Goal: Task Accomplishment & Management: Use online tool/utility

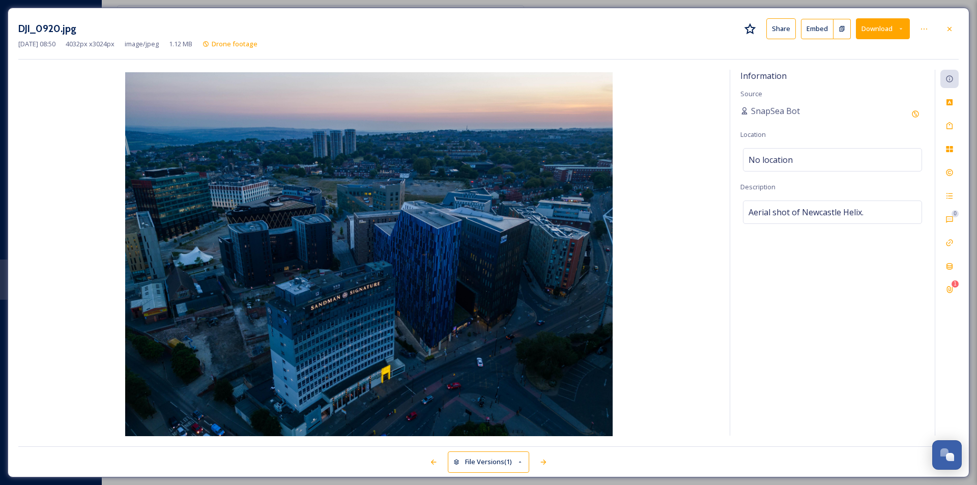
click at [952, 28] on icon at bounding box center [949, 29] width 8 height 8
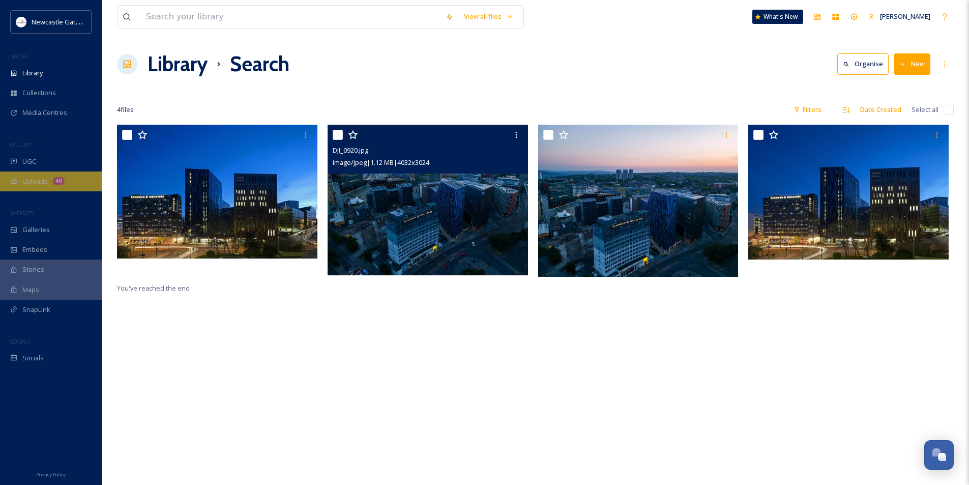
click at [42, 174] on div "Uploads 40" at bounding box center [51, 181] width 102 height 20
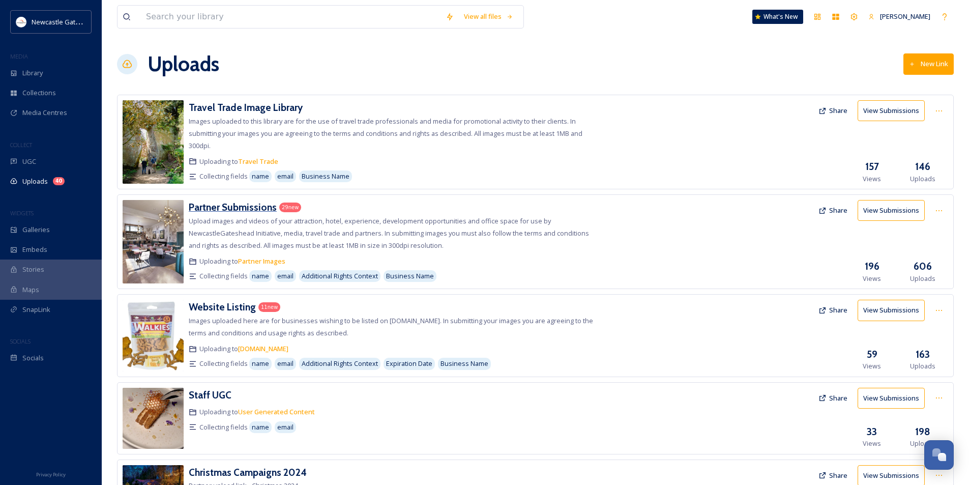
click at [248, 211] on h3 "Partner Submissions" at bounding box center [233, 207] width 88 height 12
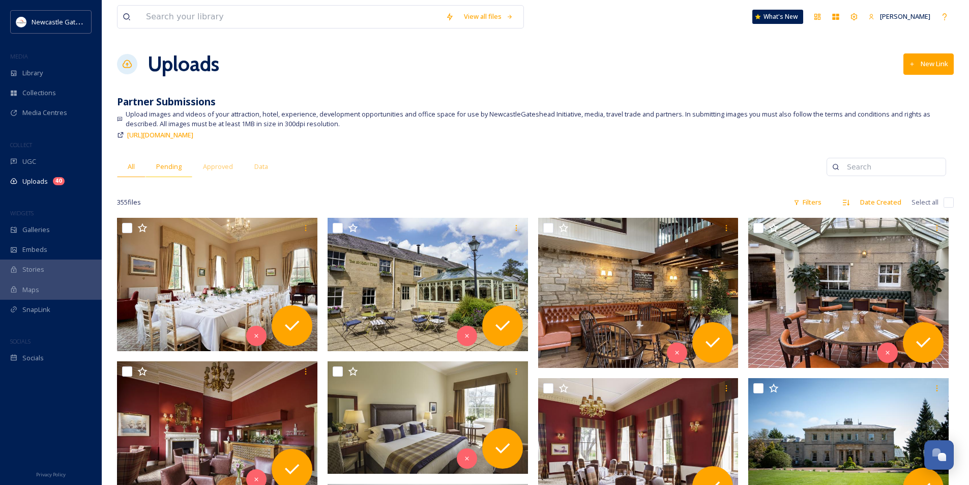
click at [168, 170] on span "Pending" at bounding box center [168, 167] width 25 height 10
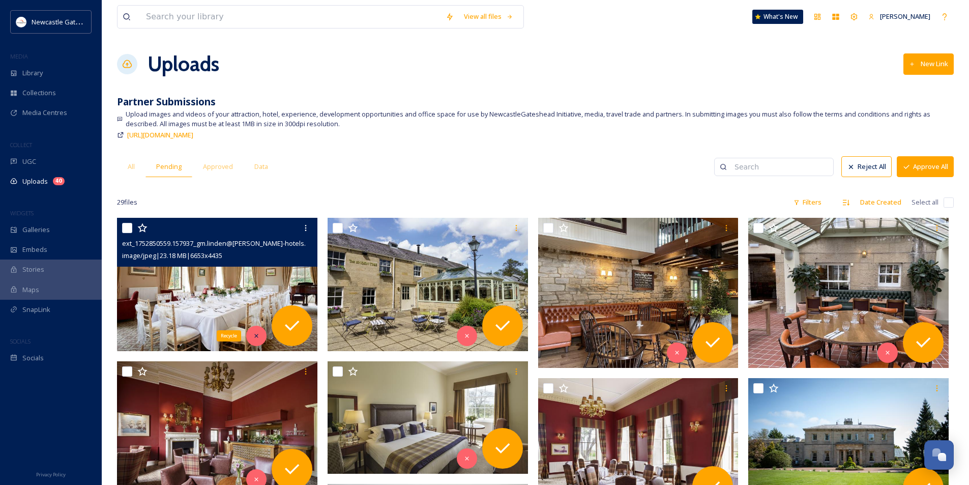
click at [252, 336] on div "Recycle" at bounding box center [256, 336] width 20 height 20
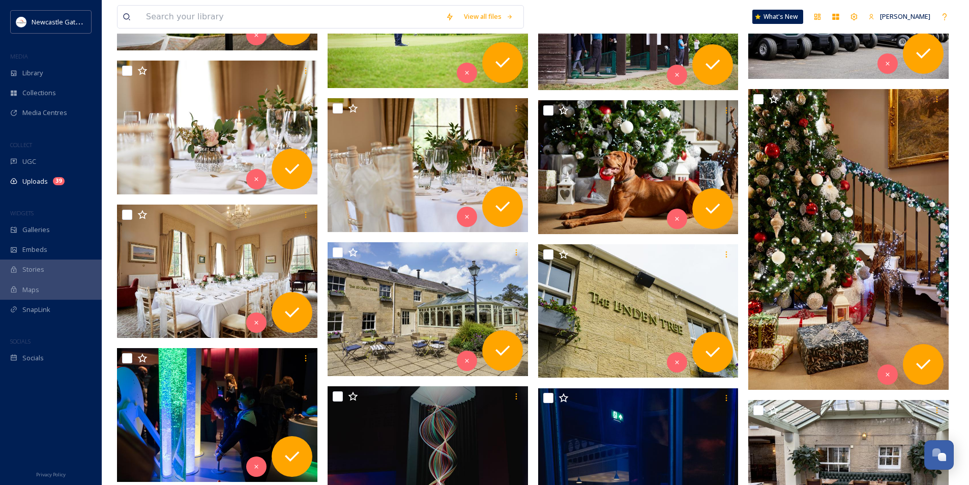
scroll to position [509, 0]
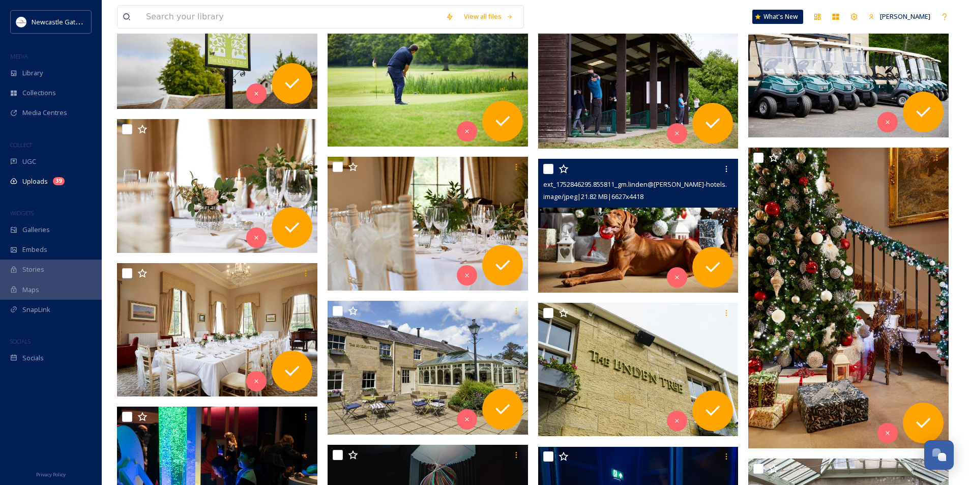
click at [624, 227] on img at bounding box center [638, 226] width 200 height 134
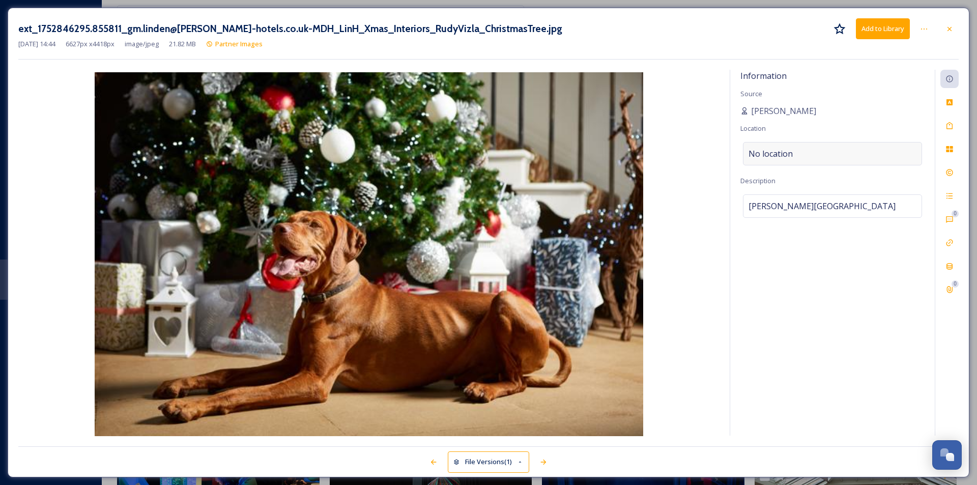
click at [813, 146] on div "No location" at bounding box center [832, 153] width 179 height 23
click at [810, 153] on input at bounding box center [832, 153] width 178 height 22
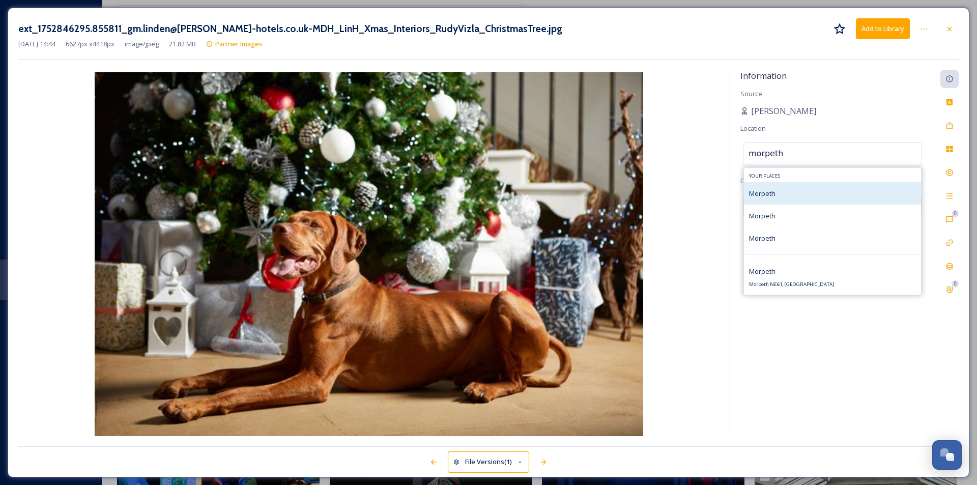
type input "morpeth"
click at [785, 193] on div "Morpeth" at bounding box center [832, 193] width 177 height 22
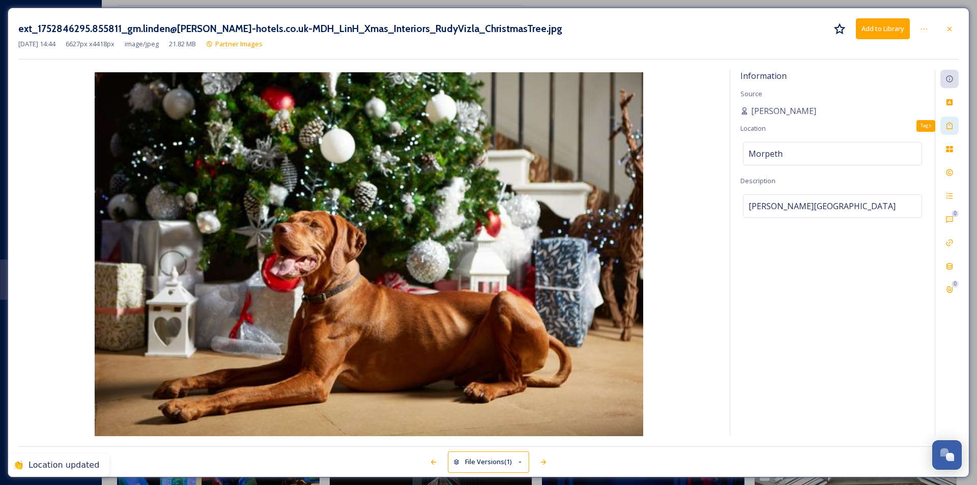
click at [953, 124] on icon at bounding box center [949, 126] width 8 height 8
click at [792, 126] on div "No tags" at bounding box center [832, 124] width 179 height 23
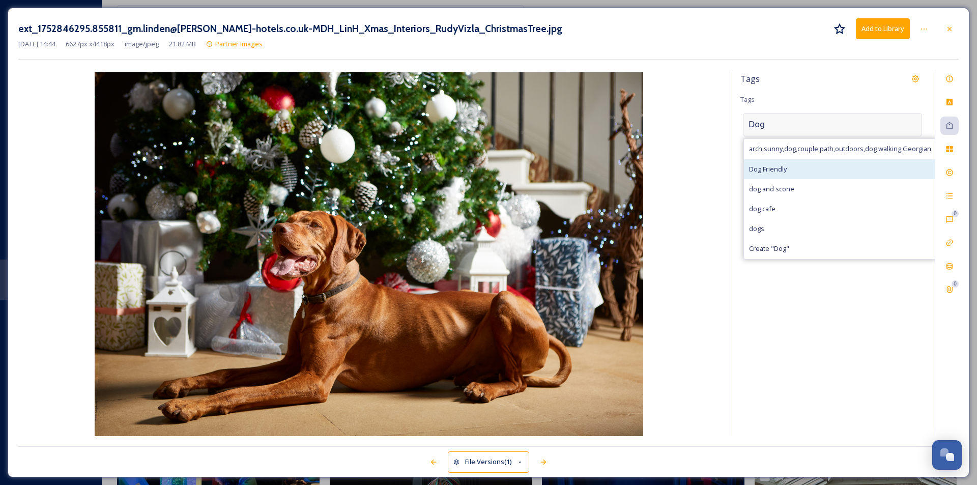
type input "Dog"
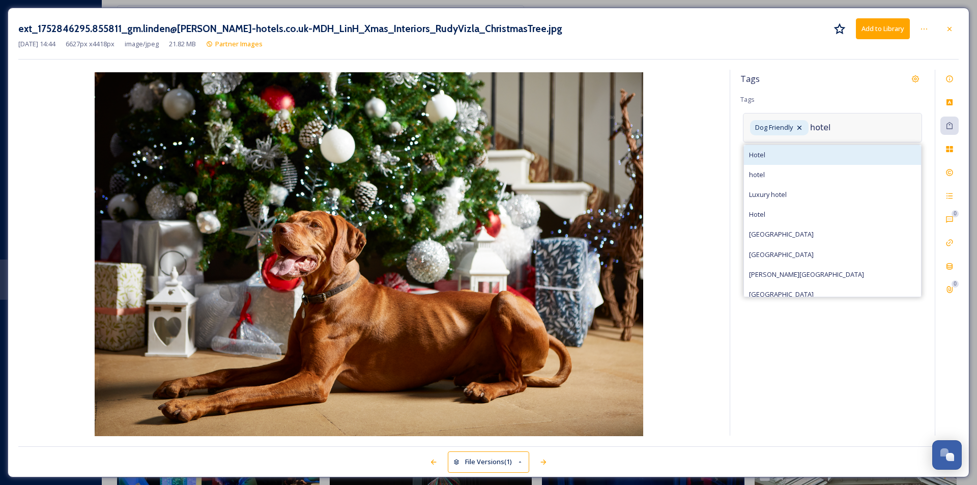
type input "hotel"
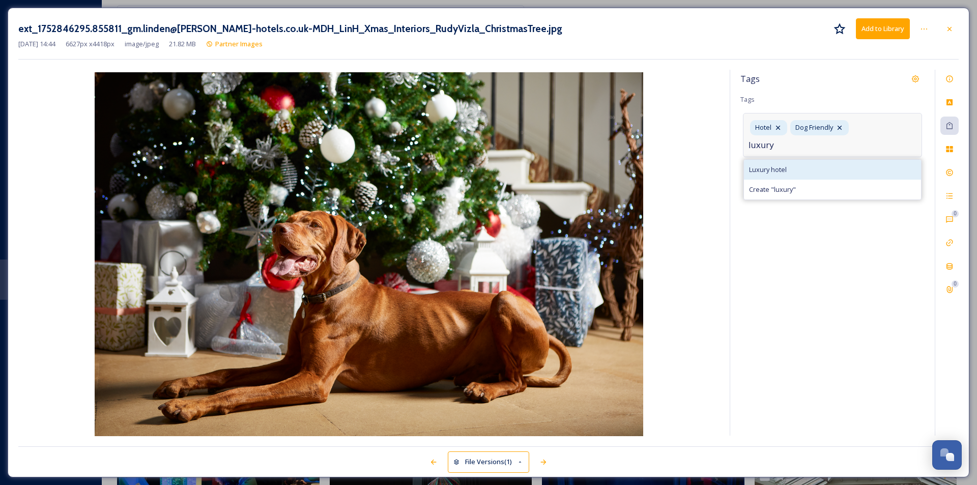
type input "luxury"
type input "accommodation"
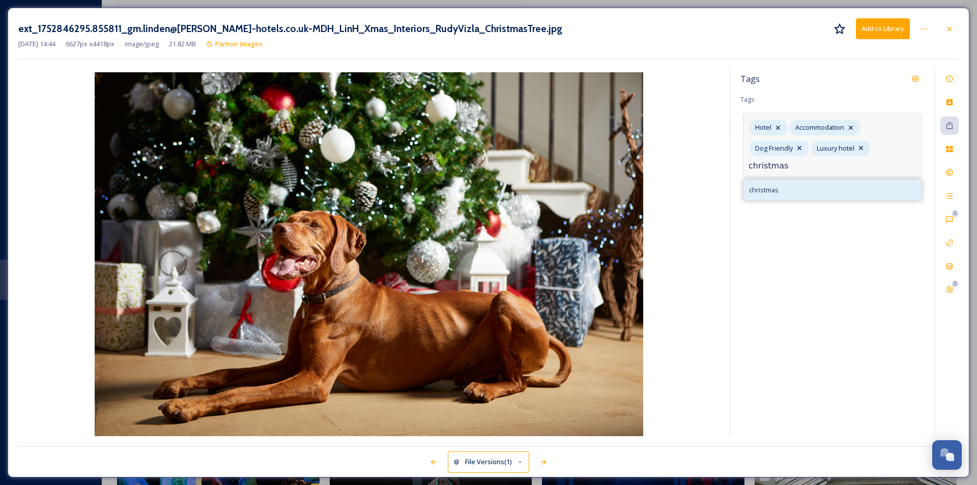
type input "christmas"
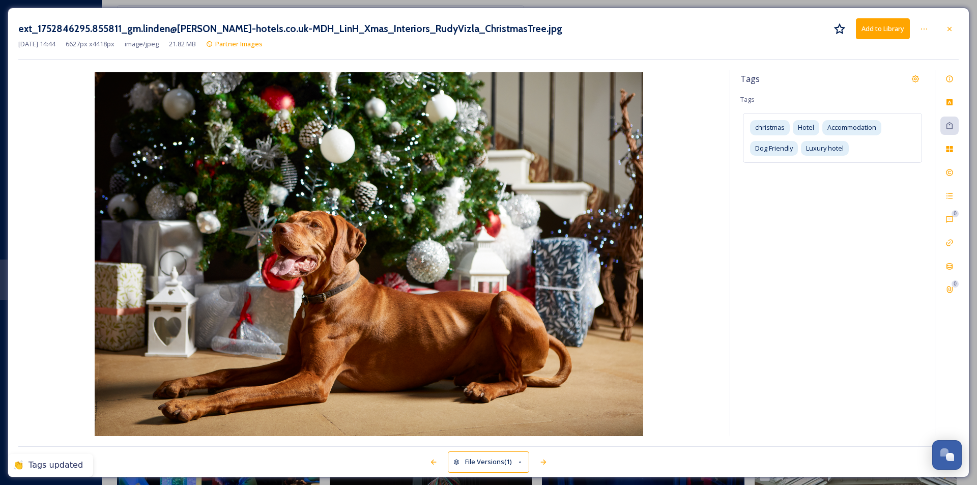
click at [823, 72] on div "Tags" at bounding box center [832, 79] width 184 height 18
click at [876, 22] on button "Add to Library" at bounding box center [883, 28] width 54 height 21
click at [953, 25] on icon at bounding box center [949, 29] width 8 height 8
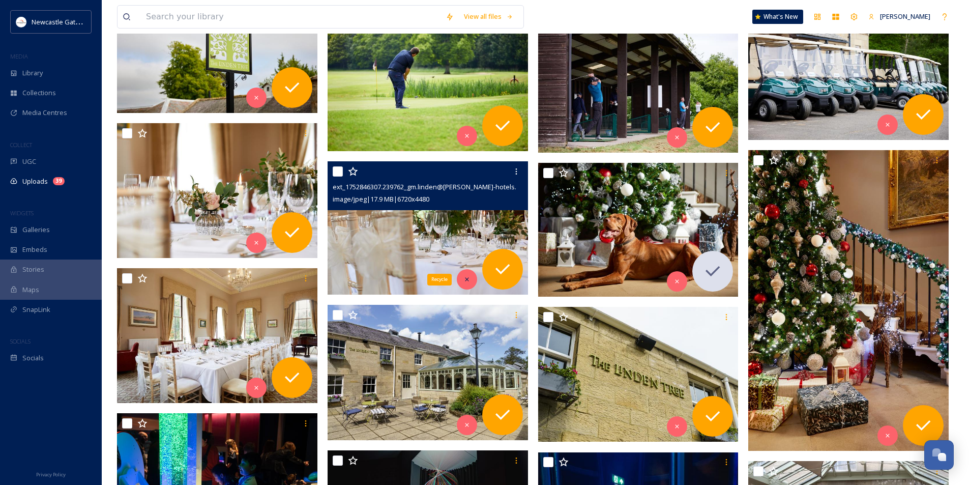
click at [470, 277] on icon at bounding box center [467, 279] width 7 height 7
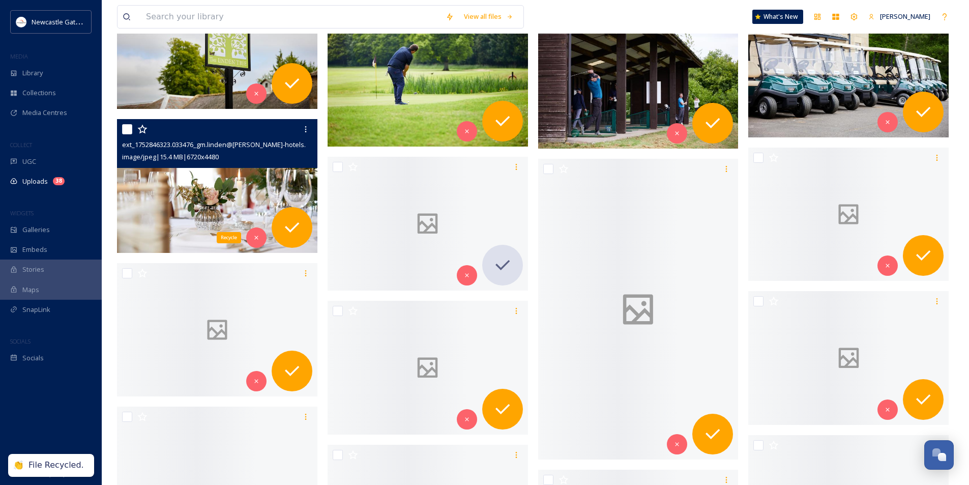
scroll to position [508, 0]
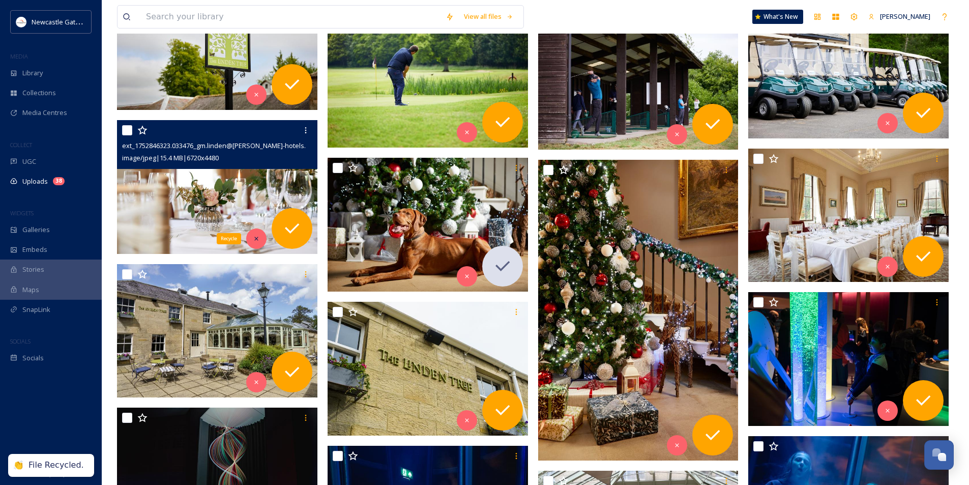
click at [252, 236] on div "Recycle" at bounding box center [256, 238] width 20 height 20
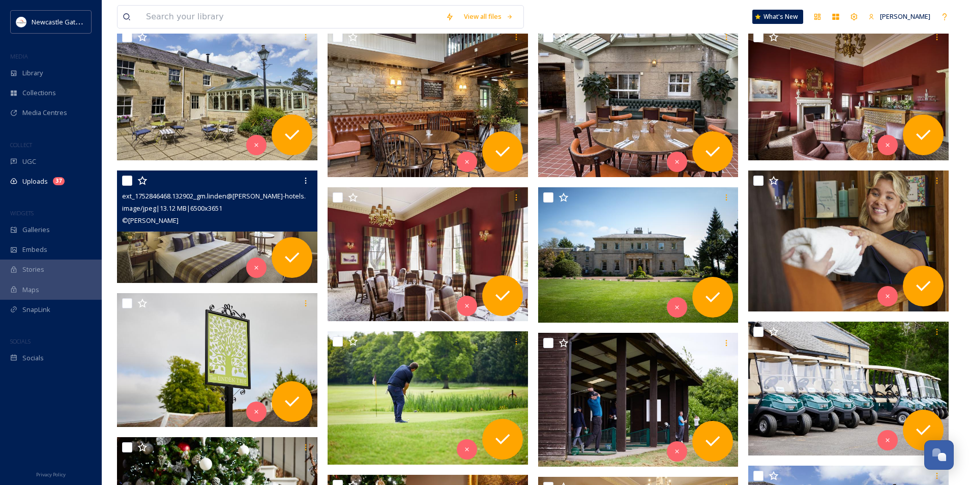
scroll to position [304, 0]
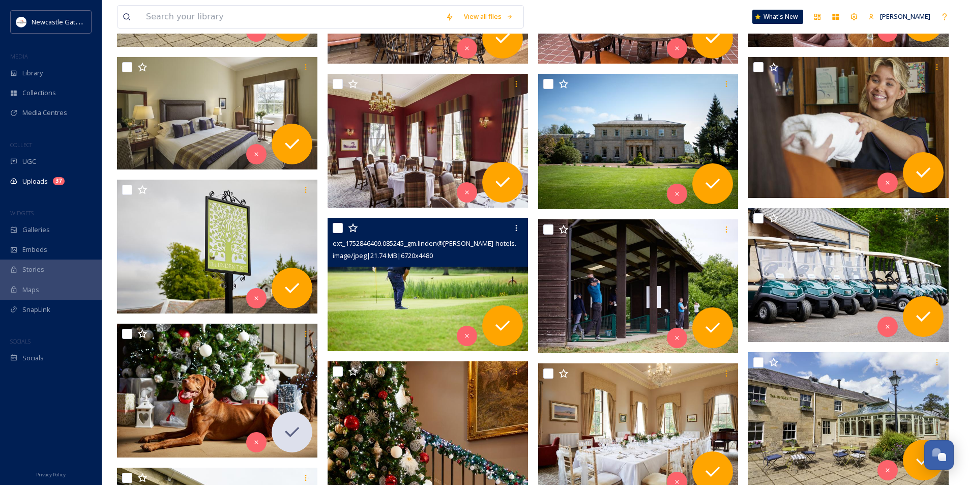
click at [391, 290] on img at bounding box center [428, 285] width 200 height 134
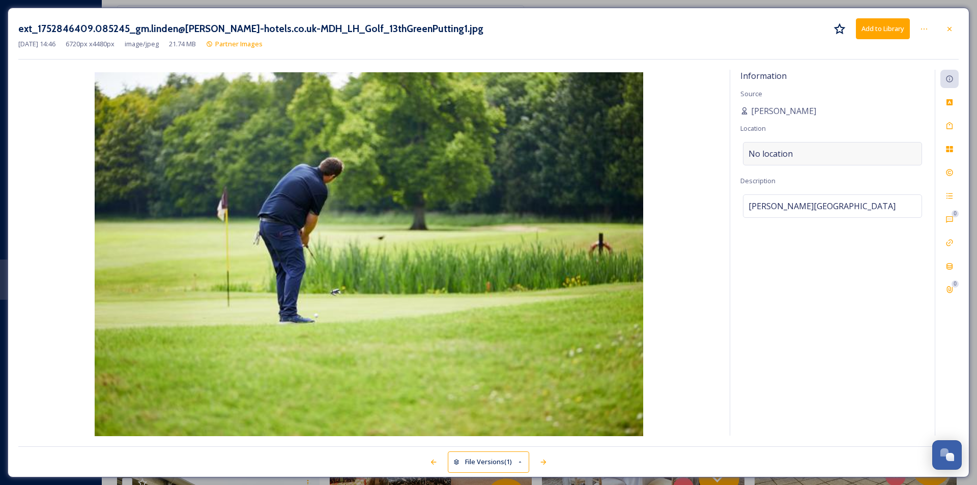
click at [830, 154] on div "No location" at bounding box center [832, 153] width 179 height 23
click at [829, 154] on input at bounding box center [832, 153] width 178 height 22
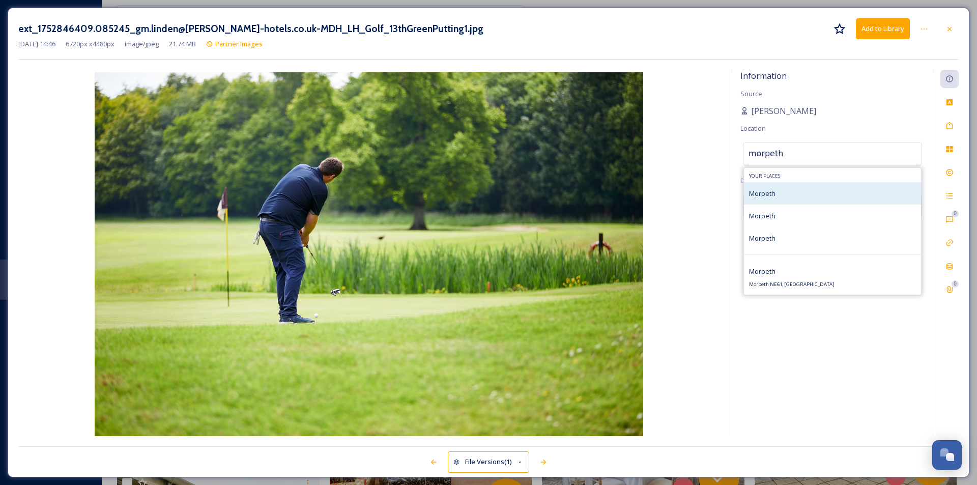
type input "morpeth"
click at [796, 194] on div "Morpeth" at bounding box center [832, 193] width 177 height 22
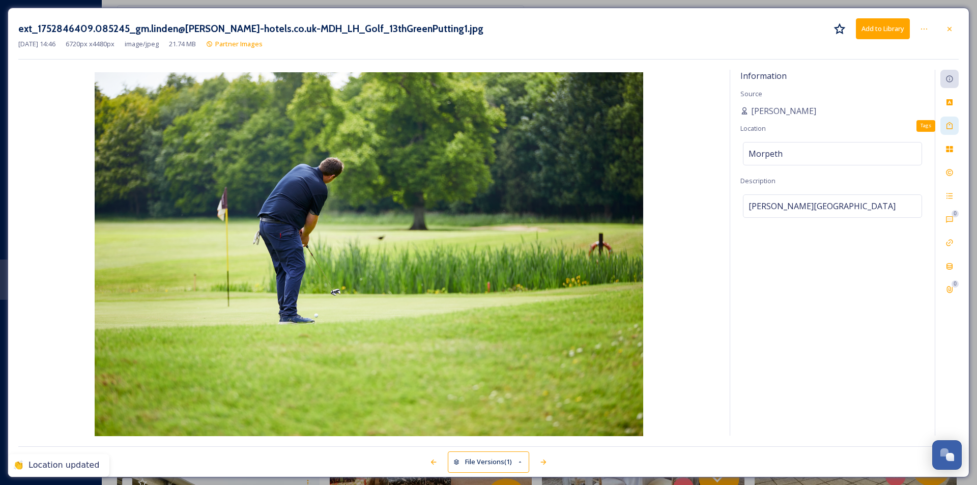
click at [946, 128] on icon at bounding box center [949, 126] width 8 height 8
click at [795, 126] on div "No tags" at bounding box center [832, 124] width 179 height 23
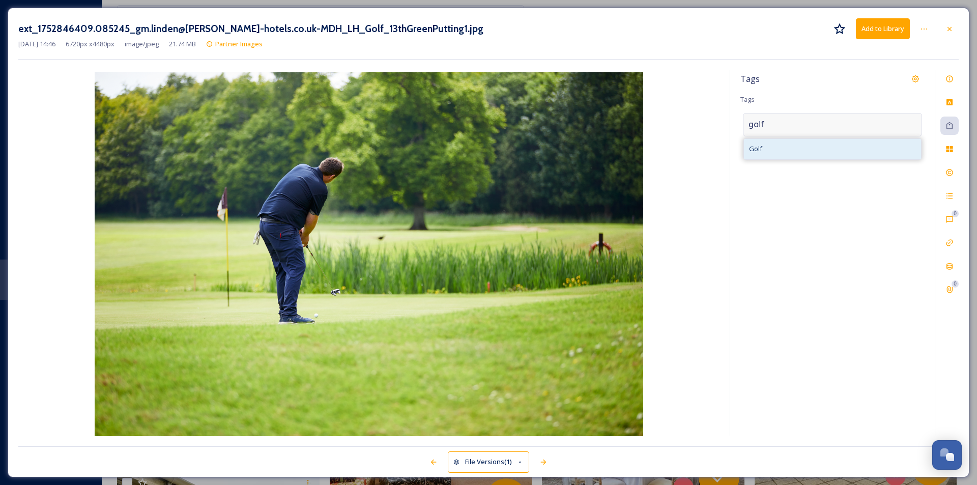
type input "golf"
click at [790, 145] on div "Golf" at bounding box center [832, 149] width 177 height 20
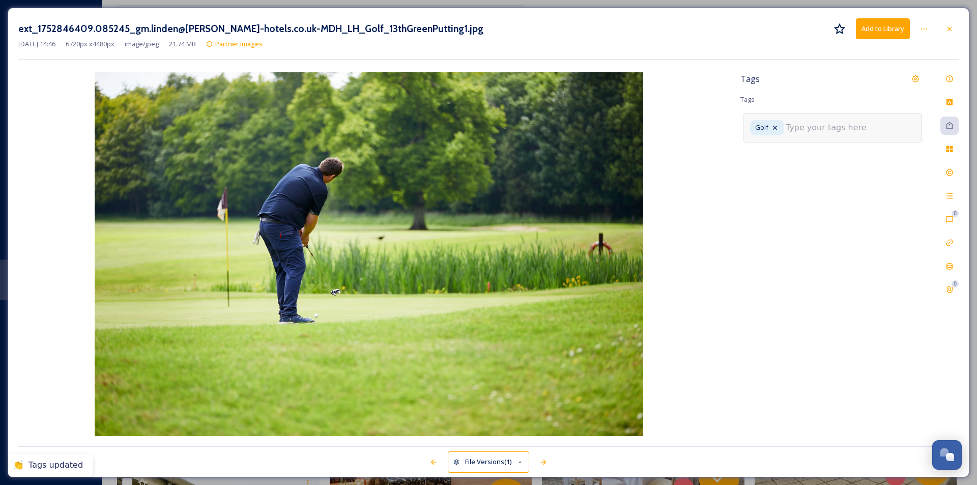
click at [809, 128] on input at bounding box center [837, 128] width 102 height 12
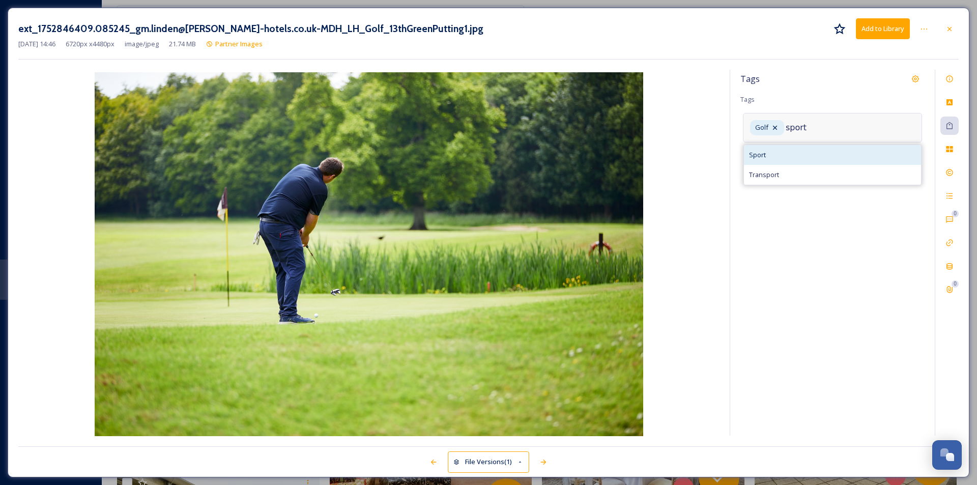
type input "sport"
click at [798, 158] on div "Sport" at bounding box center [832, 155] width 177 height 20
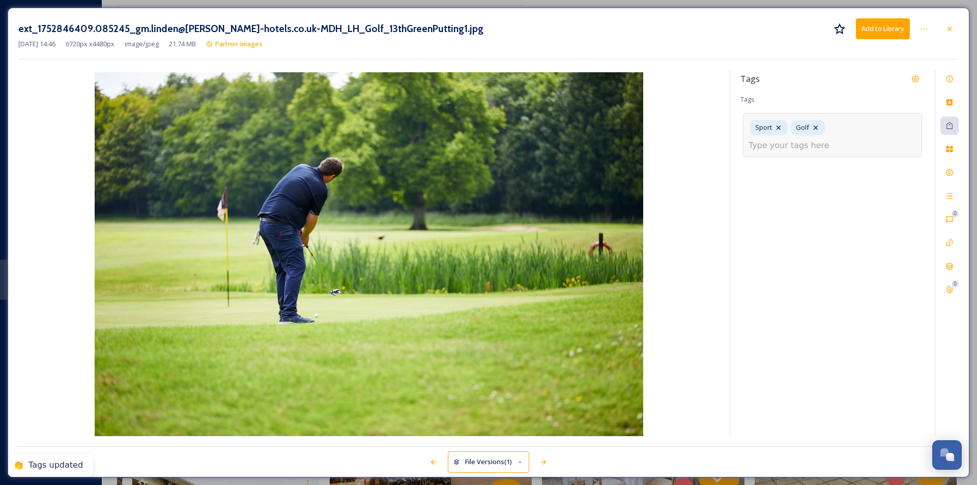
click at [765, 143] on input at bounding box center [800, 145] width 102 height 12
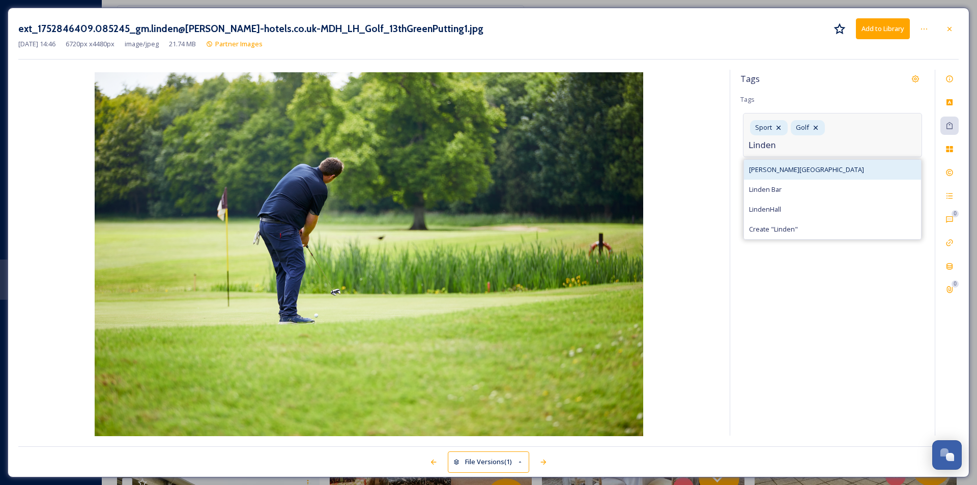
type input "Linden"
click at [792, 167] on span "[PERSON_NAME][GEOGRAPHIC_DATA]" at bounding box center [806, 170] width 115 height 10
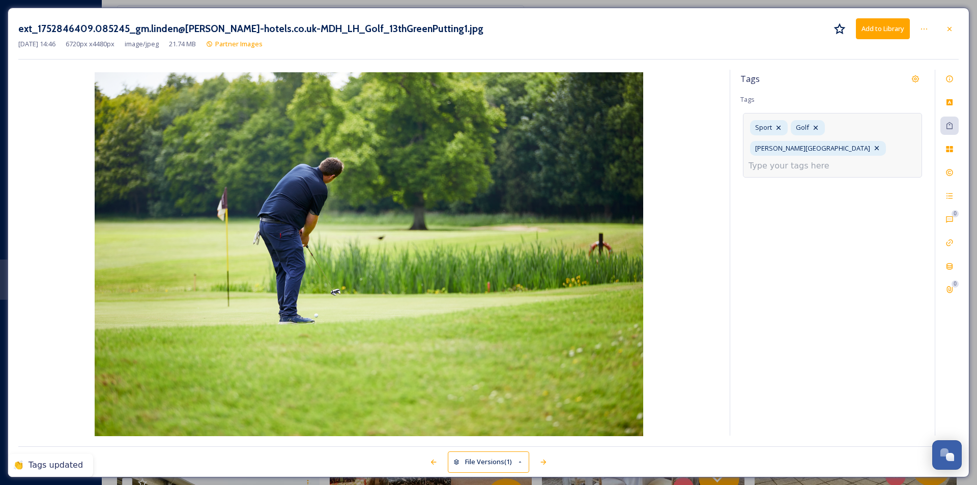
click at [825, 186] on div "Tags Tags Sport [GEOGRAPHIC_DATA][PERSON_NAME]" at bounding box center [832, 253] width 205 height 366
click at [954, 103] on div "Custom Attributes" at bounding box center [949, 102] width 18 height 18
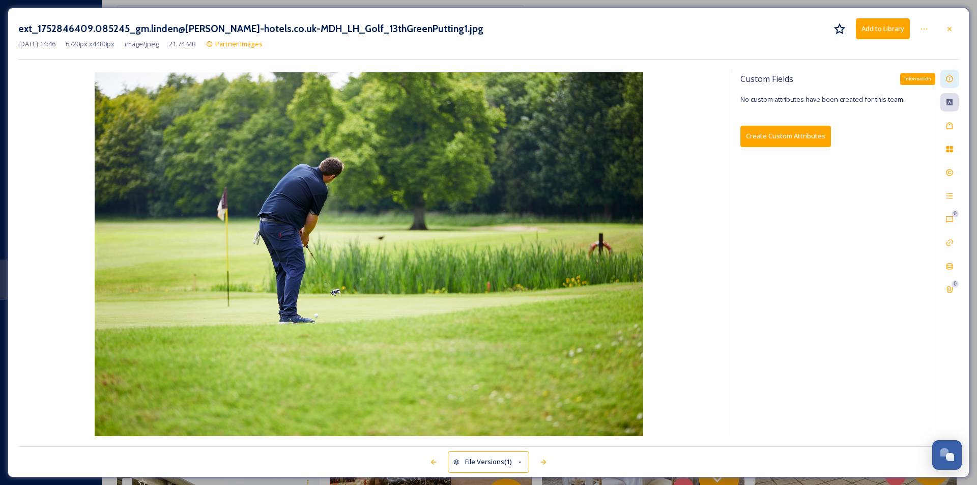
click at [941, 84] on div "Information" at bounding box center [949, 79] width 18 height 18
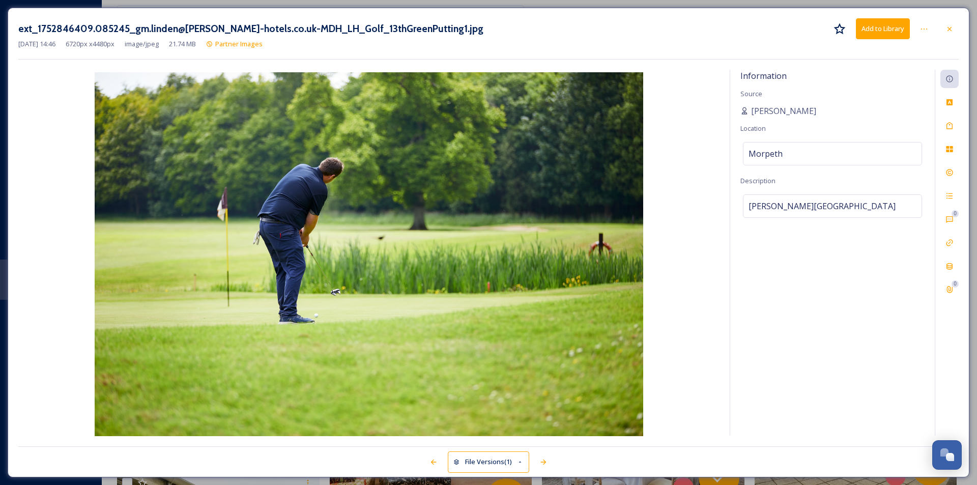
click at [832, 267] on div "Information Source [PERSON_NAME] Location [GEOGRAPHIC_DATA] Description [PERSON…" at bounding box center [832, 253] width 205 height 366
click at [895, 30] on button "Add to Library" at bounding box center [883, 28] width 54 height 21
click at [953, 27] on icon at bounding box center [949, 29] width 8 height 8
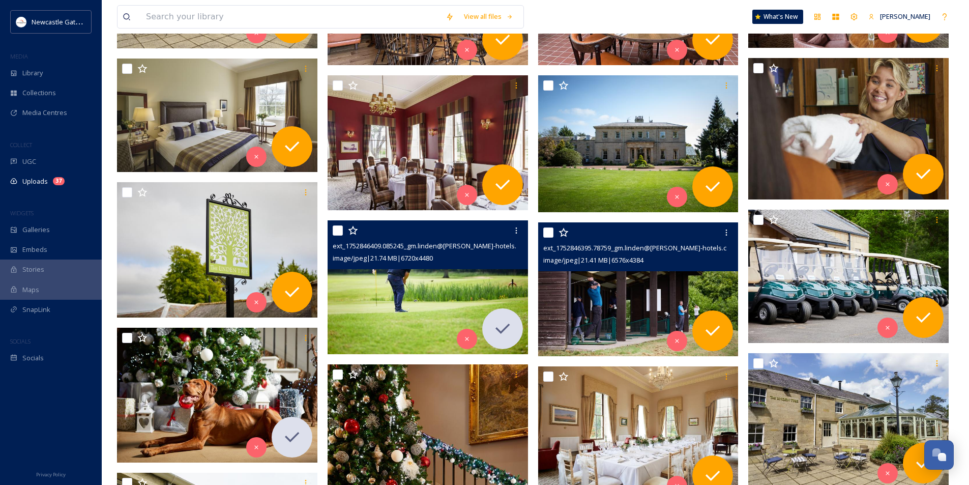
click at [610, 300] on img at bounding box center [638, 289] width 200 height 134
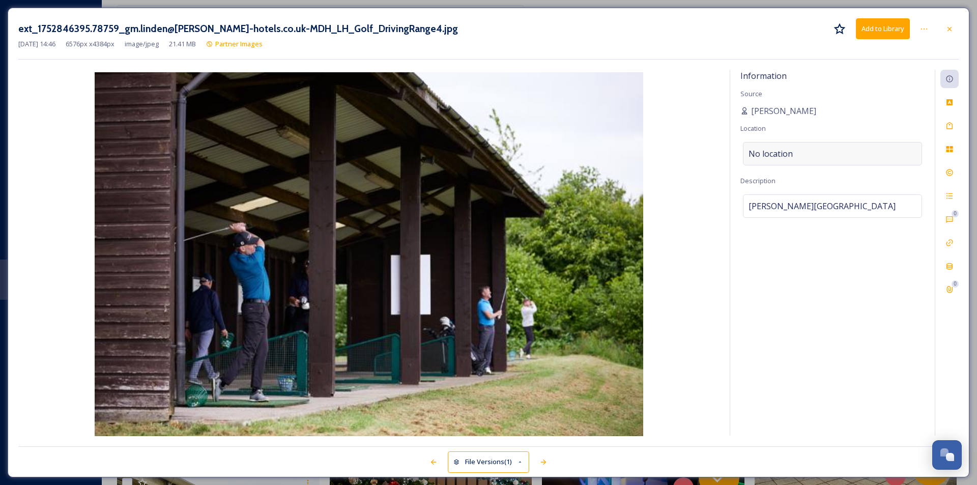
click at [823, 156] on div "No location" at bounding box center [832, 153] width 179 height 23
click at [823, 156] on input at bounding box center [832, 153] width 178 height 22
type input "morpeth"
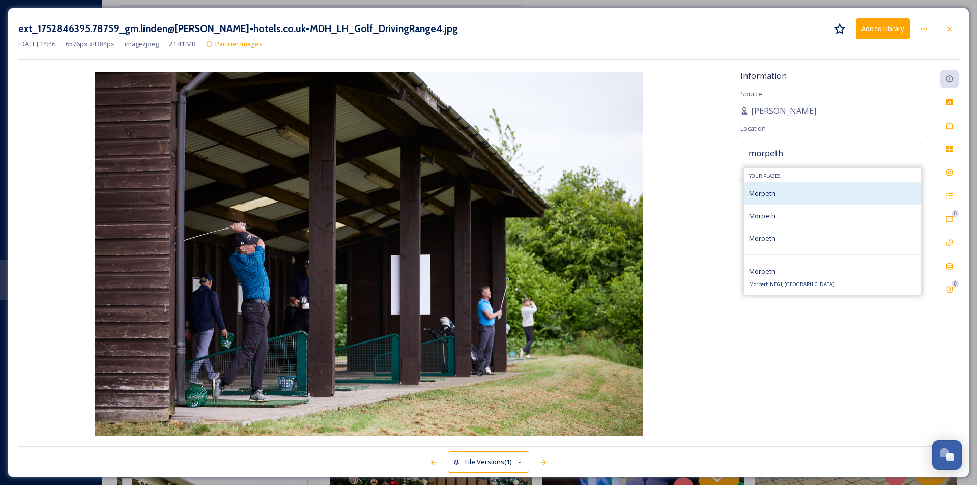
click at [781, 197] on div "Morpeth" at bounding box center [832, 193] width 177 height 22
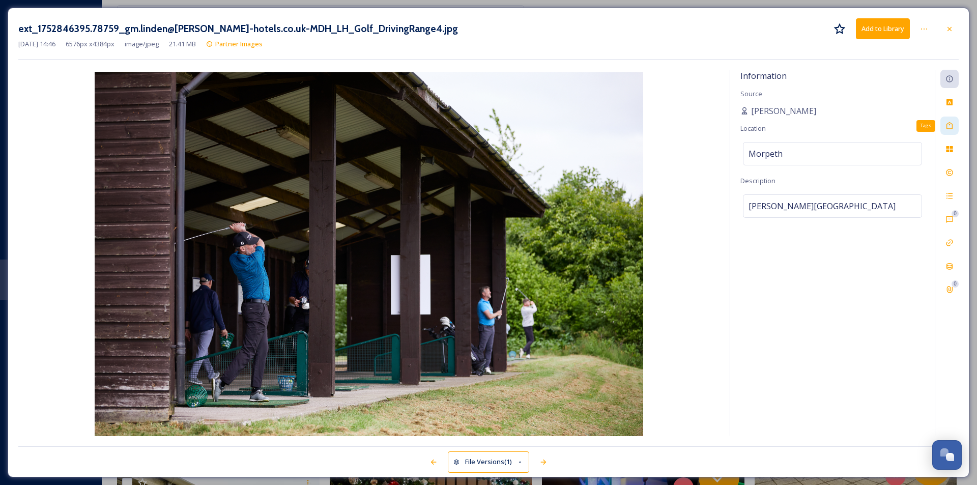
click at [952, 132] on div "Tags" at bounding box center [949, 126] width 18 height 18
click at [790, 126] on div "No tags" at bounding box center [832, 124] width 179 height 23
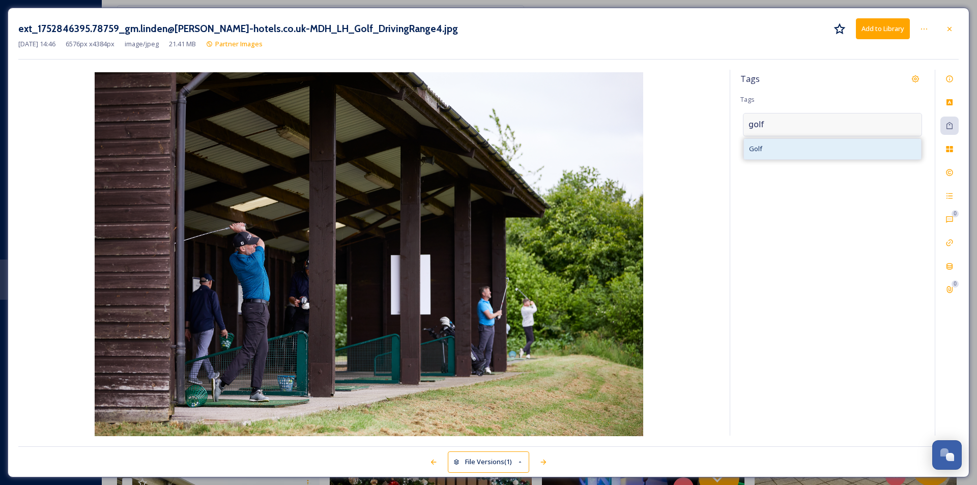
type input "golf"
click at [793, 147] on div "Golf" at bounding box center [832, 149] width 177 height 20
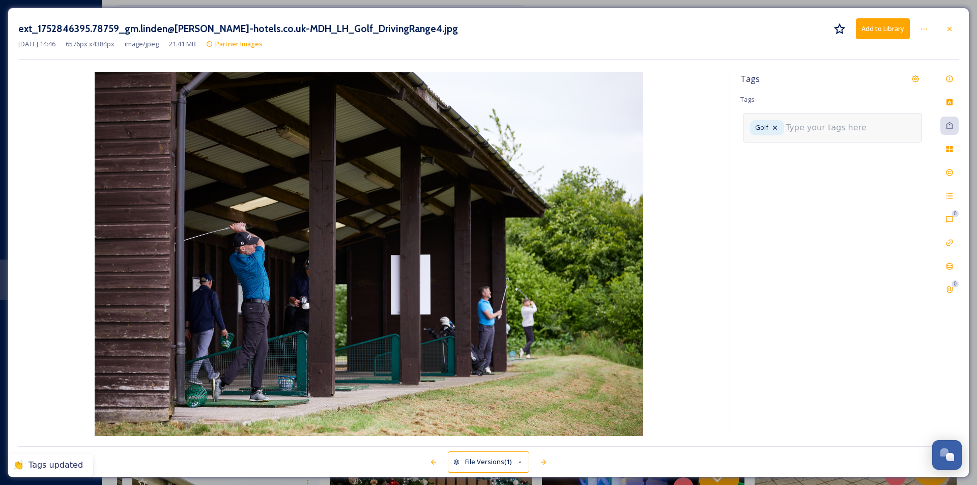
click at [819, 127] on input at bounding box center [837, 128] width 102 height 12
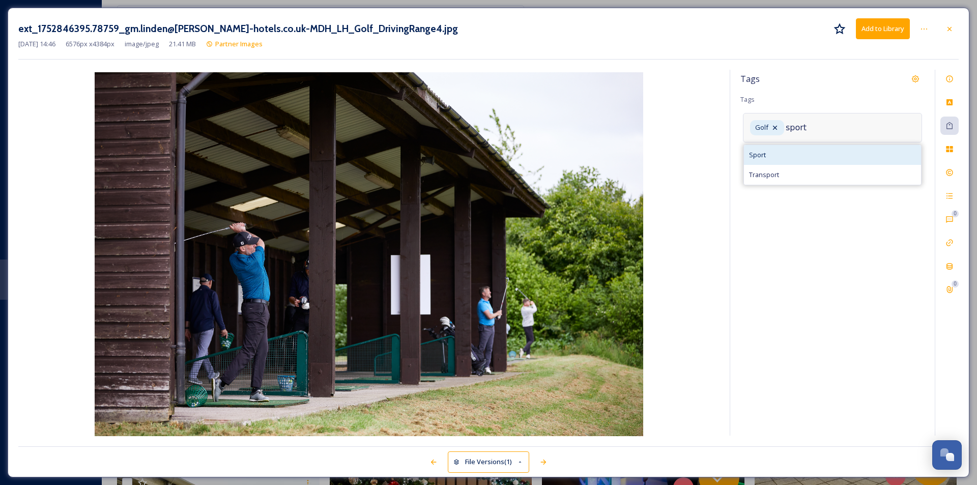
type input "sport"
click at [759, 154] on span "Sport" at bounding box center [757, 155] width 17 height 10
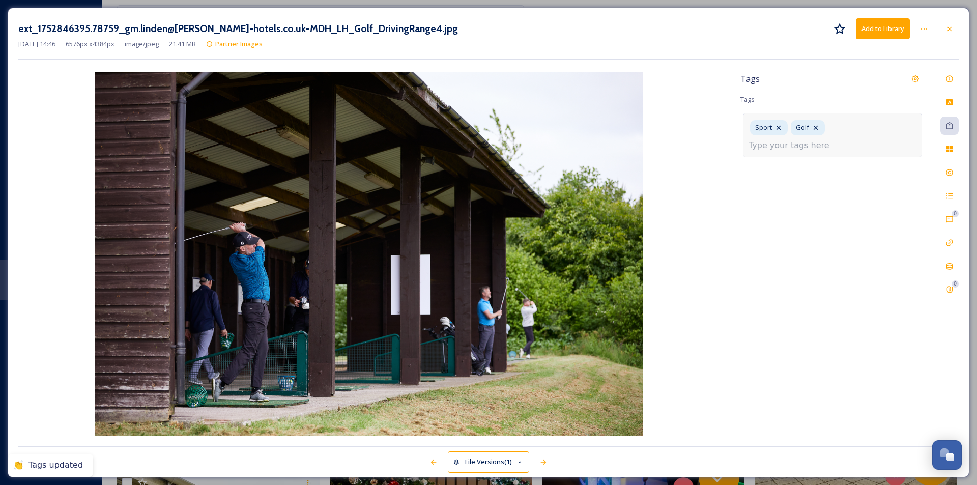
click at [809, 151] on input at bounding box center [800, 145] width 102 height 12
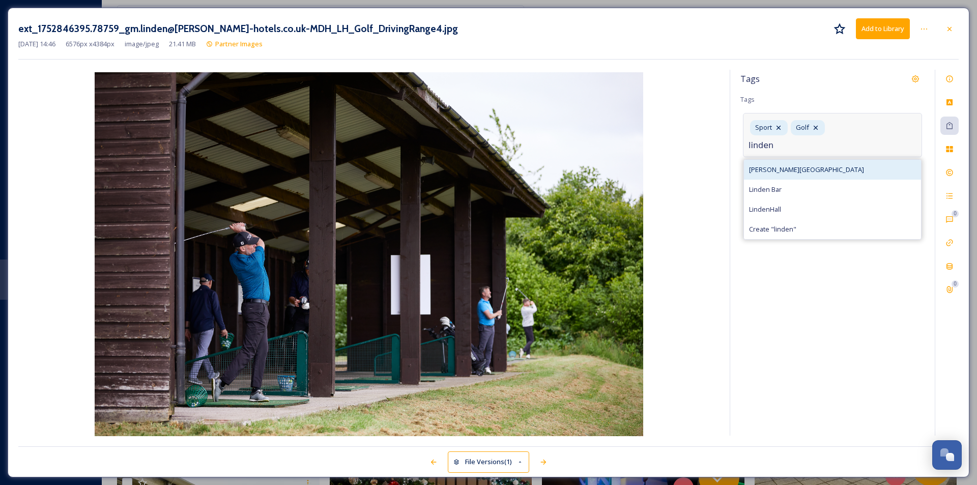
type input "linden"
click at [809, 161] on div "[PERSON_NAME][GEOGRAPHIC_DATA]" at bounding box center [832, 170] width 177 height 20
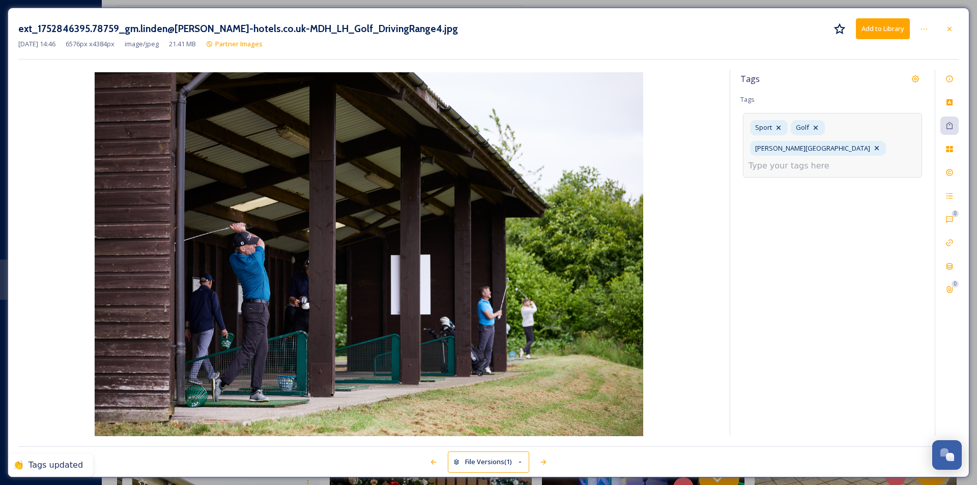
click at [846, 208] on div "Tags Tags Sport [GEOGRAPHIC_DATA][PERSON_NAME]" at bounding box center [832, 253] width 205 height 366
click at [893, 34] on button "Add to Library" at bounding box center [883, 28] width 54 height 21
click at [952, 31] on icon at bounding box center [949, 29] width 8 height 8
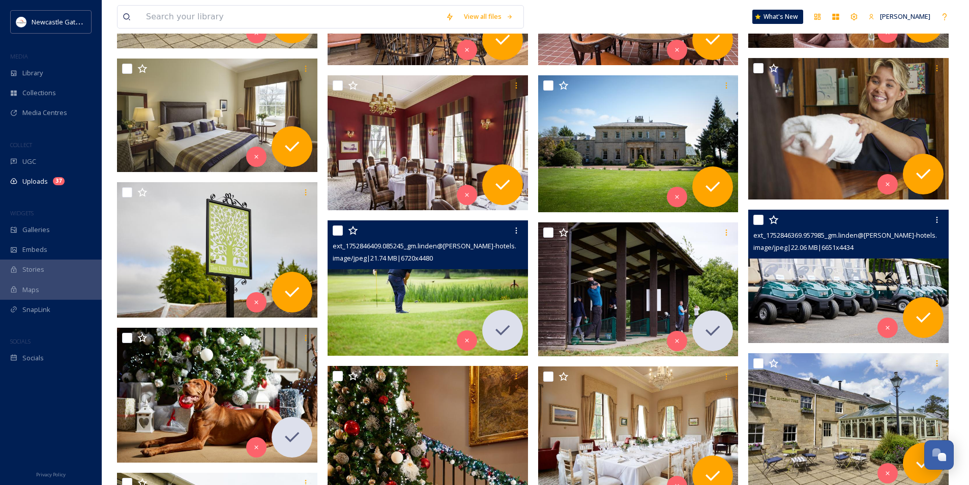
click at [790, 294] on img at bounding box center [849, 277] width 200 height 134
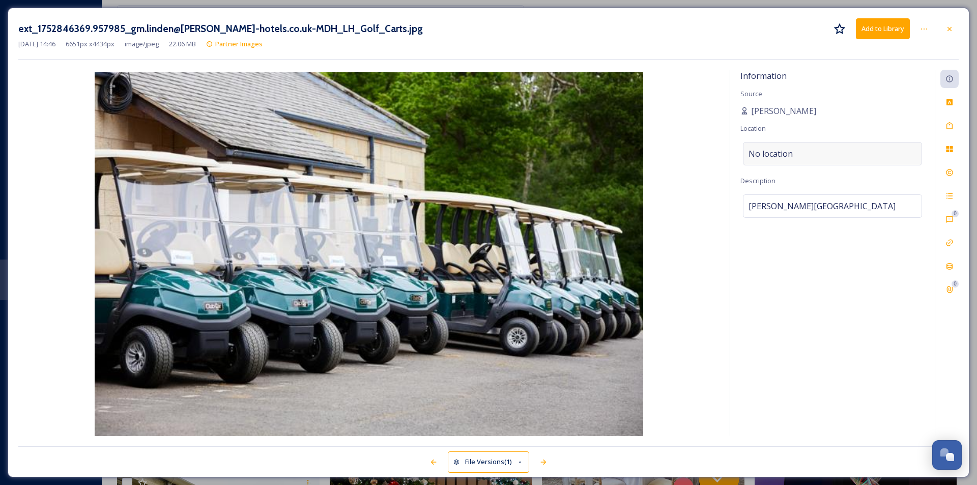
click at [810, 151] on div "No location" at bounding box center [832, 153] width 179 height 23
click at [809, 150] on input at bounding box center [832, 153] width 178 height 22
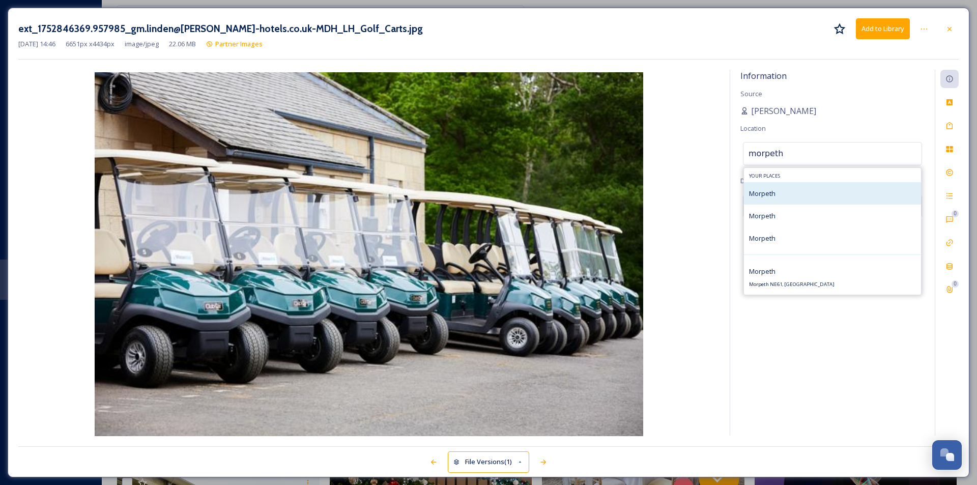
type input "morpeth"
click at [794, 194] on div "Morpeth" at bounding box center [832, 193] width 177 height 22
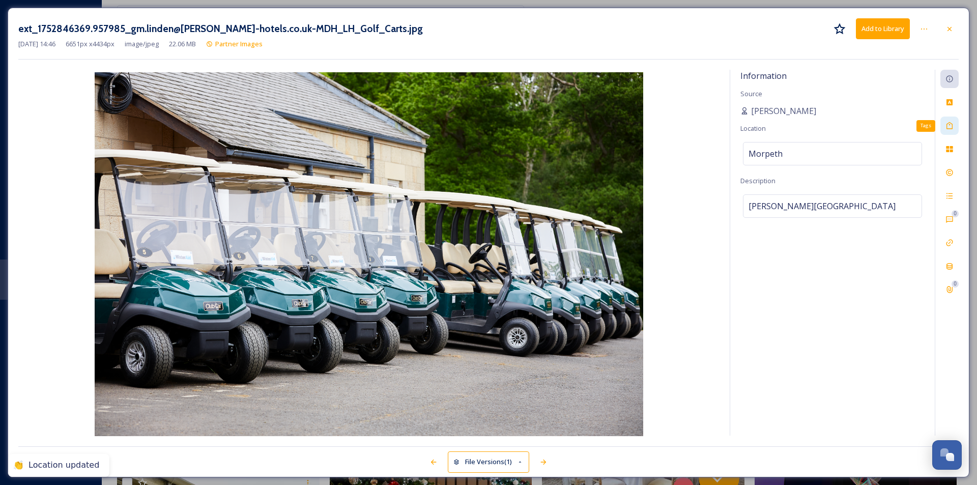
click at [949, 126] on icon at bounding box center [949, 126] width 8 height 8
click at [769, 131] on span "No tags" at bounding box center [764, 125] width 31 height 12
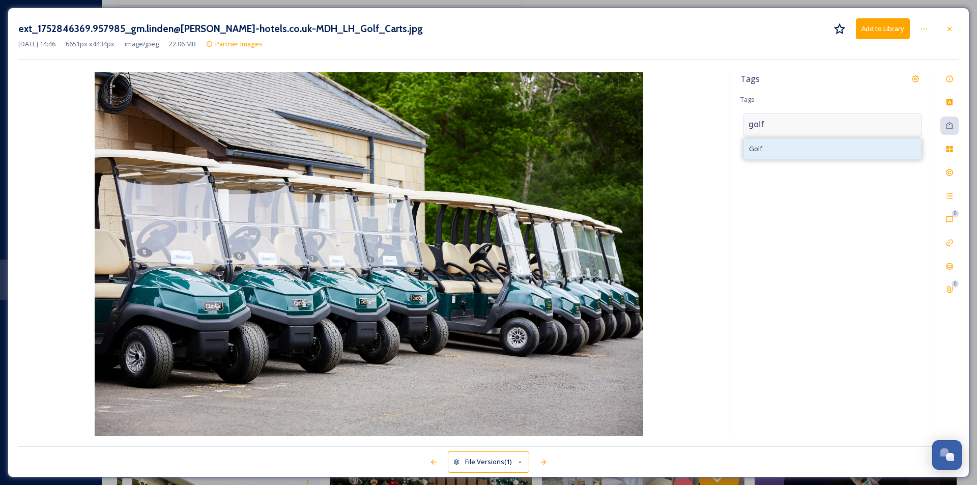
type input "golf"
click at [796, 152] on div "Golf" at bounding box center [832, 149] width 177 height 20
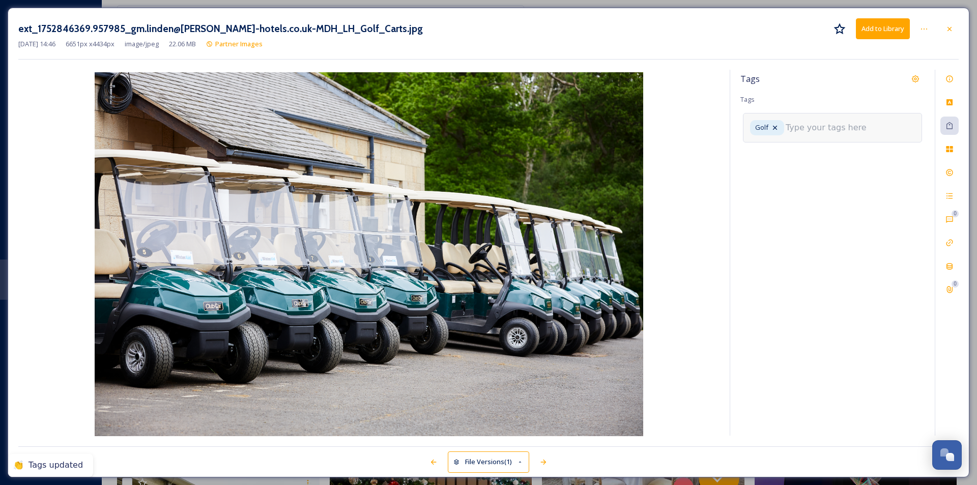
click at [818, 125] on input at bounding box center [837, 128] width 102 height 12
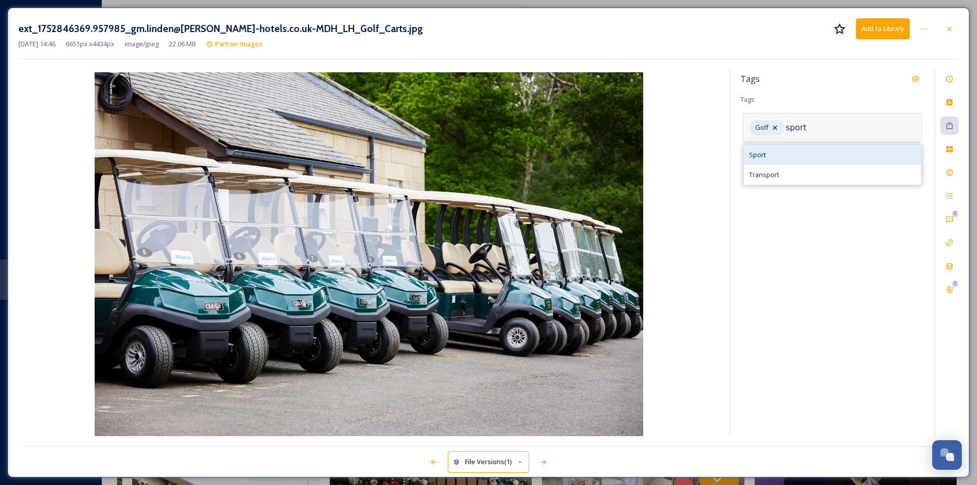
type input "sport"
click at [804, 157] on div "Sport" at bounding box center [832, 155] width 177 height 20
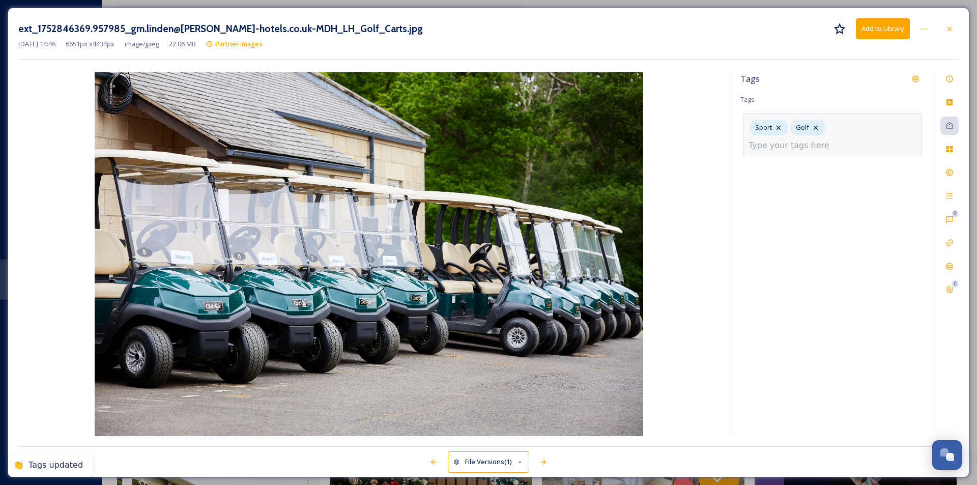
click at [829, 148] on input at bounding box center [800, 145] width 102 height 12
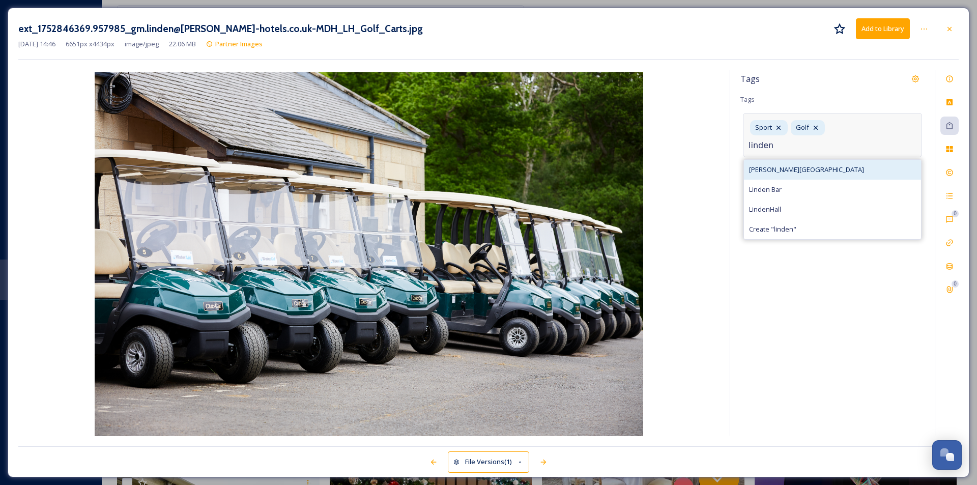
type input "linden"
click at [822, 164] on div "[PERSON_NAME][GEOGRAPHIC_DATA]" at bounding box center [832, 170] width 177 height 20
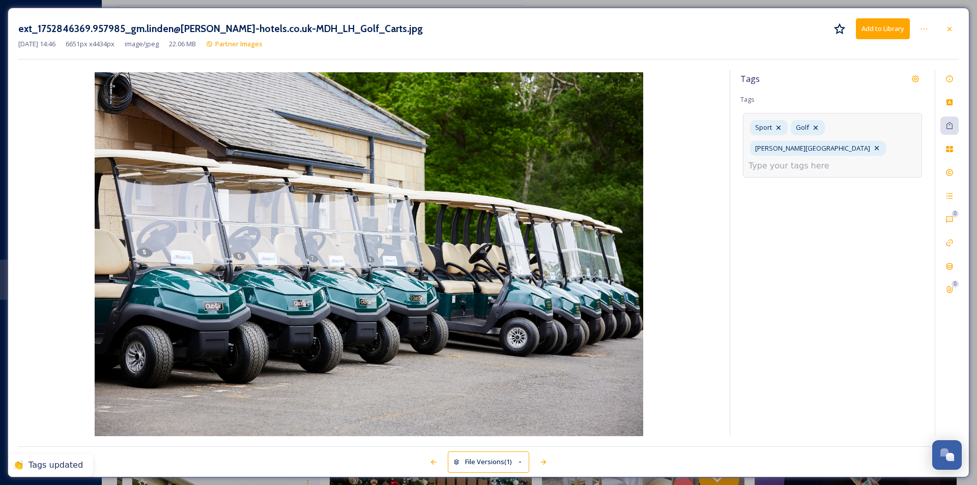
click at [824, 224] on div "Tags Tags Sport [GEOGRAPHIC_DATA][PERSON_NAME]" at bounding box center [832, 253] width 205 height 366
click at [872, 28] on button "Add to Library" at bounding box center [883, 28] width 54 height 21
click at [953, 29] on icon at bounding box center [949, 29] width 8 height 8
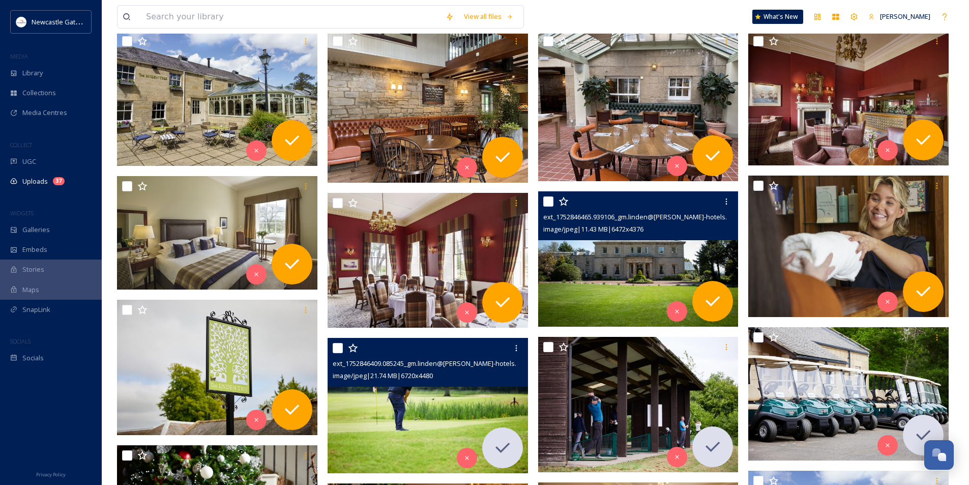
scroll to position [203, 0]
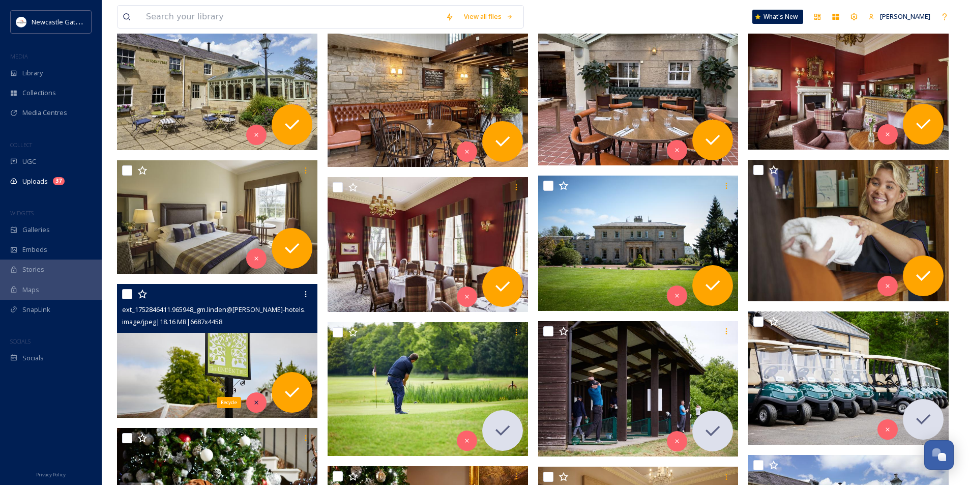
click at [263, 406] on div "Recycle" at bounding box center [256, 402] width 20 height 20
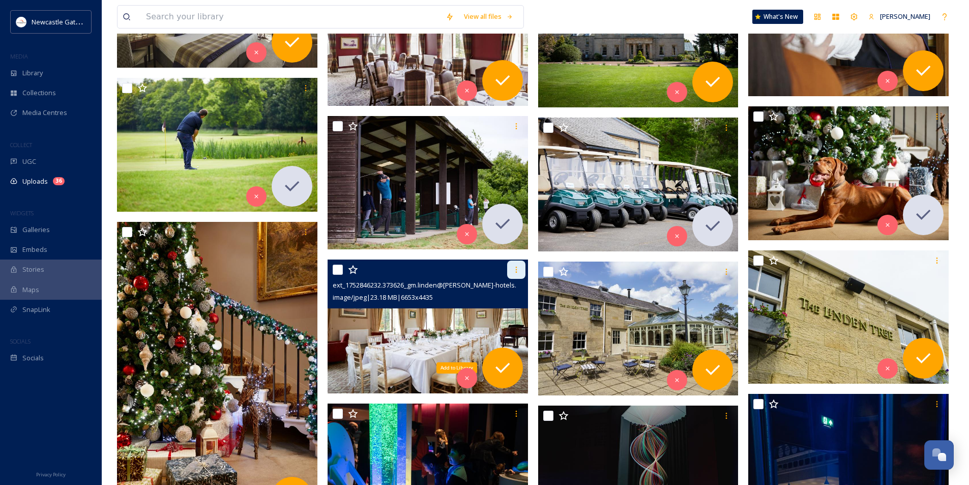
scroll to position [508, 0]
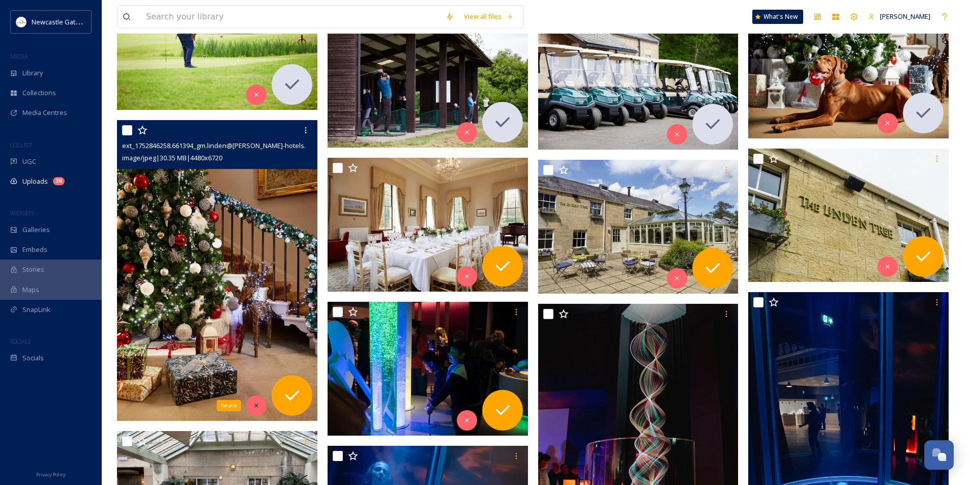
click at [258, 409] on icon at bounding box center [256, 405] width 7 height 7
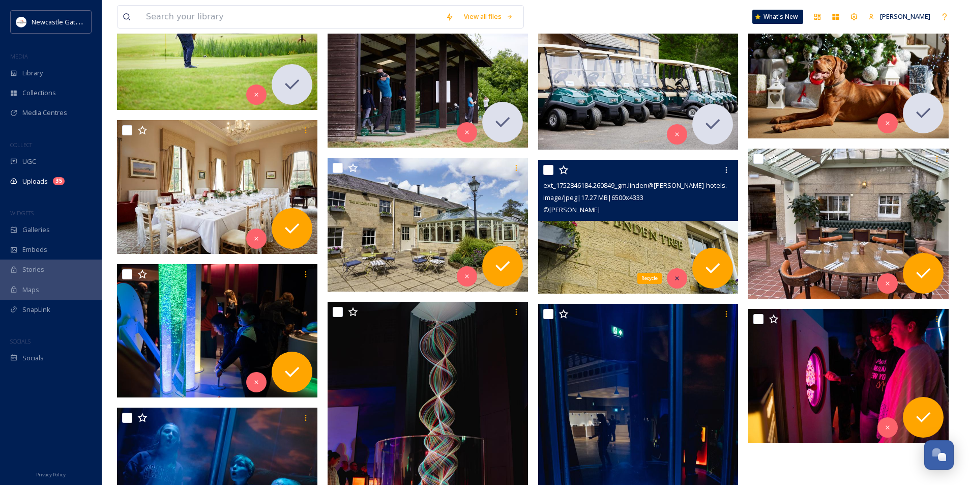
click at [683, 278] on div "Recycle" at bounding box center [677, 278] width 20 height 20
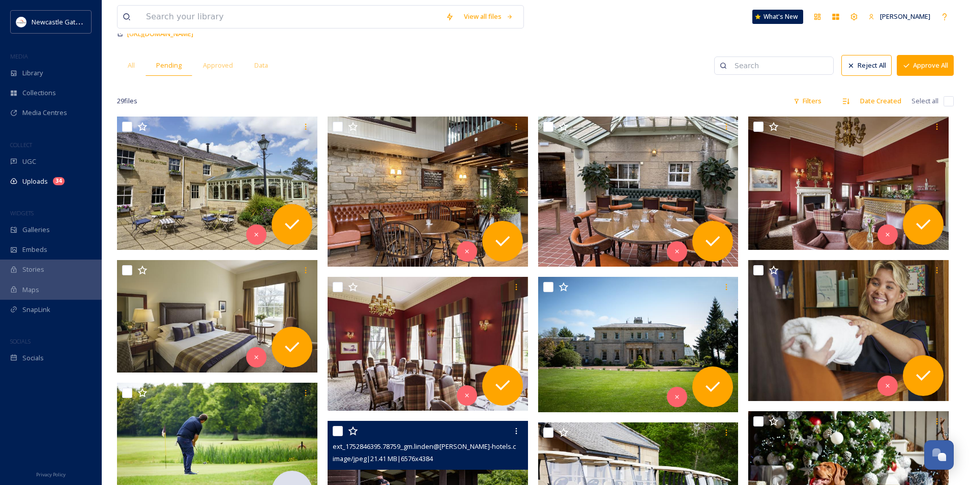
scroll to position [101, 0]
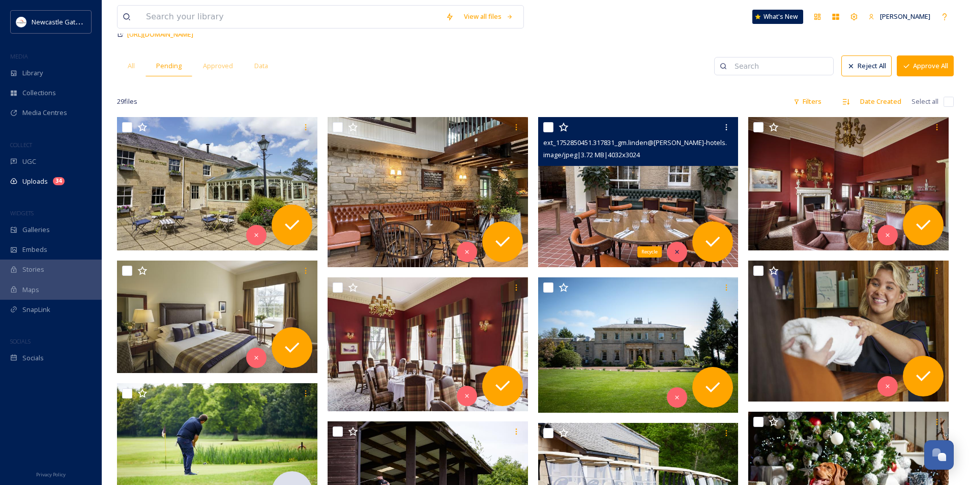
click at [681, 254] on icon at bounding box center [677, 251] width 7 height 7
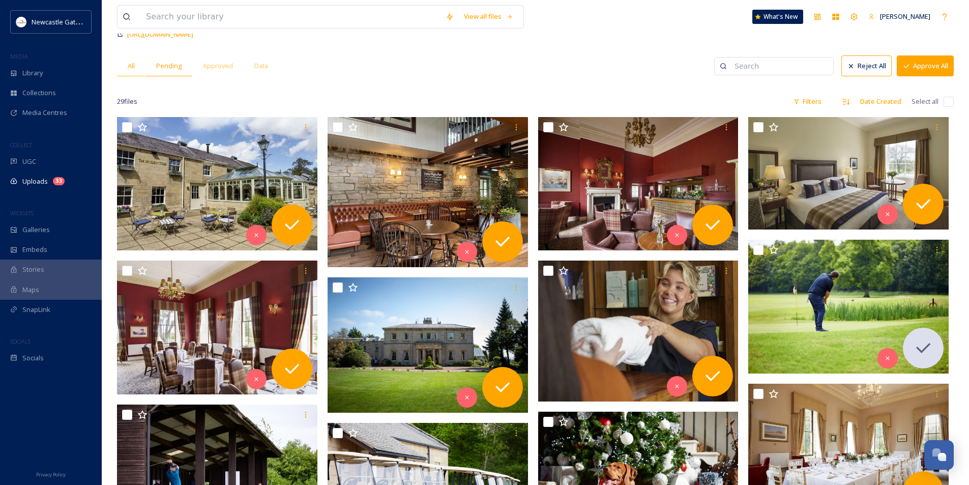
click at [136, 71] on div "All" at bounding box center [131, 65] width 28 height 21
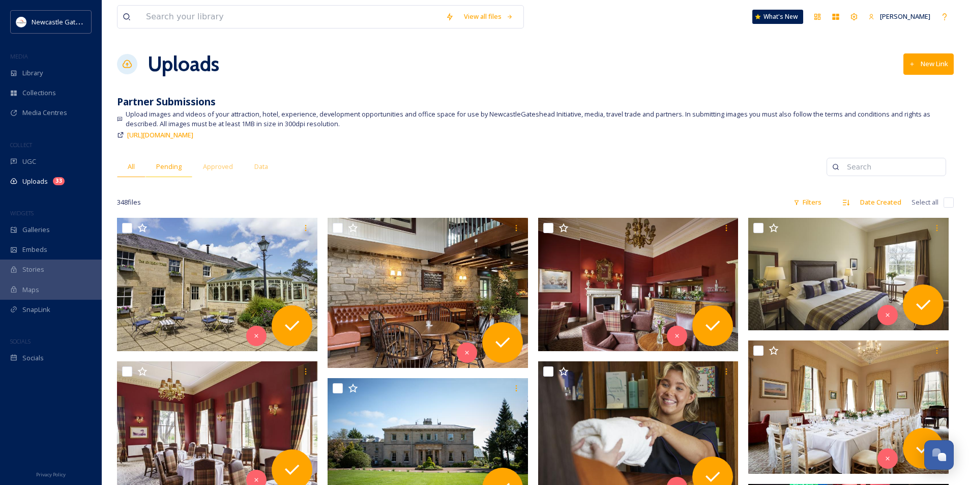
click at [163, 167] on span "Pending" at bounding box center [168, 167] width 25 height 10
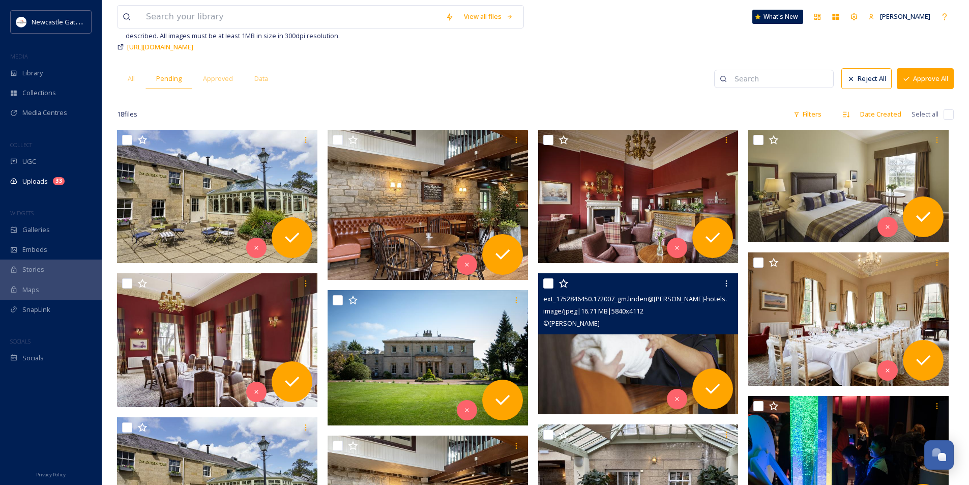
scroll to position [51, 0]
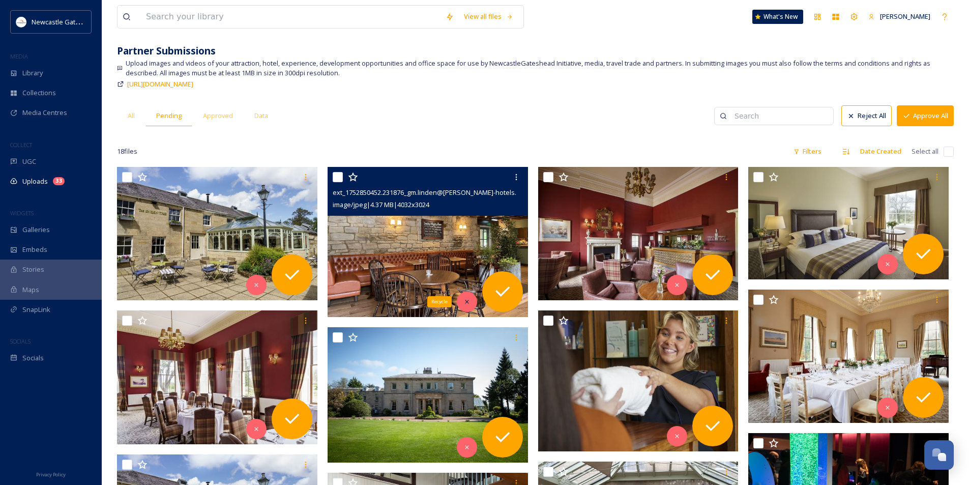
click at [468, 302] on icon at bounding box center [467, 302] width 4 height 4
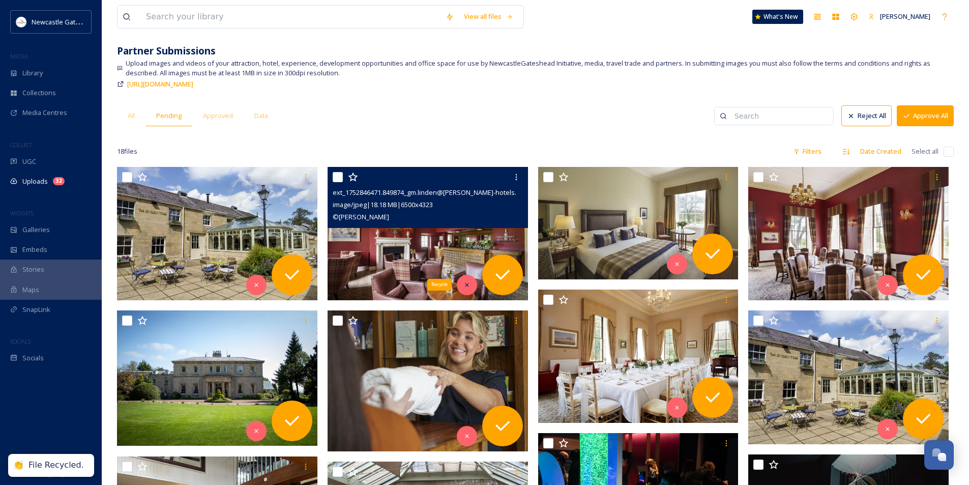
click at [465, 287] on icon at bounding box center [467, 284] width 7 height 7
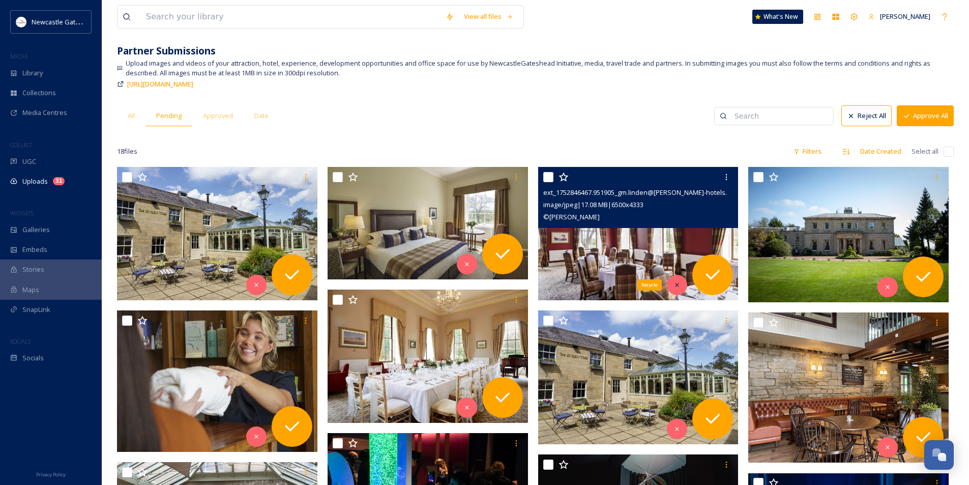
click at [677, 282] on icon at bounding box center [677, 284] width 7 height 7
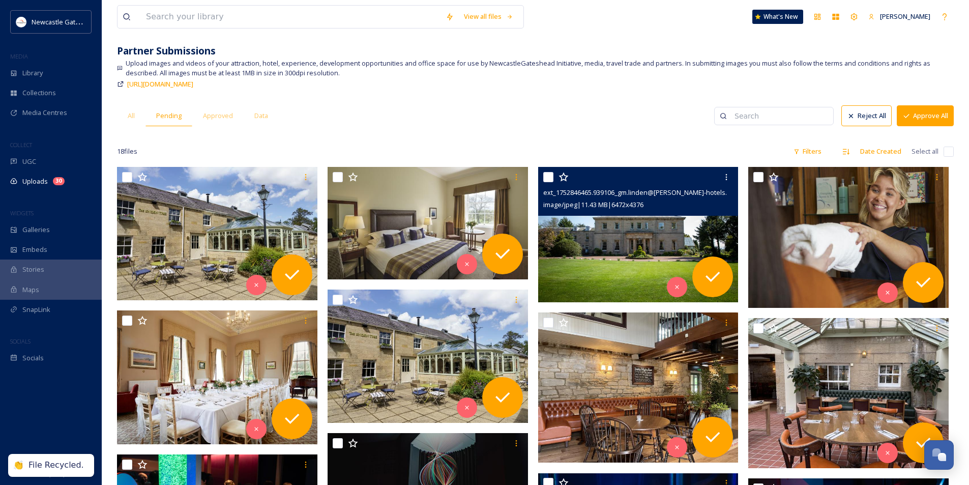
click at [638, 212] on div "ext_1752846465.939106_gm.linden@[PERSON_NAME]-hotels.co.uk-DashPhotography-Auth…" at bounding box center [638, 191] width 200 height 49
click at [580, 247] on img at bounding box center [638, 234] width 200 height 135
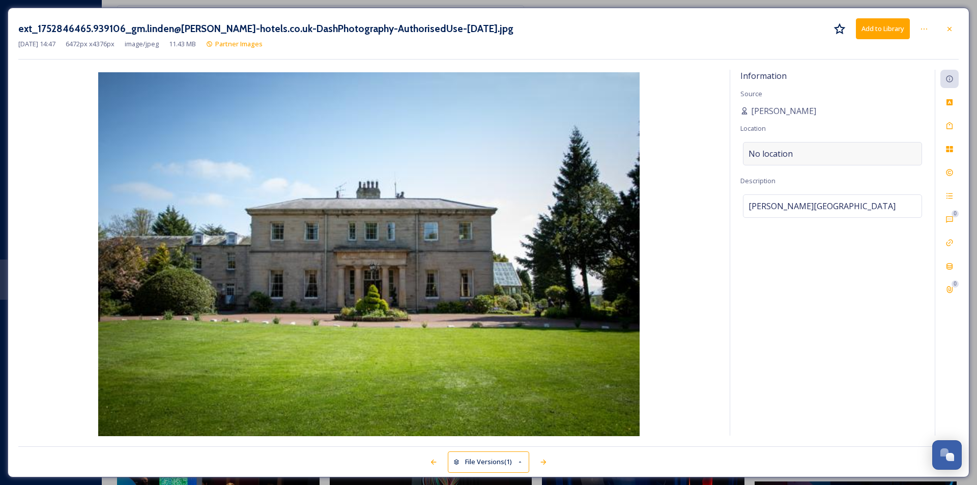
click at [869, 147] on div "No location" at bounding box center [832, 153] width 179 height 23
click at [846, 151] on input at bounding box center [832, 153] width 178 height 22
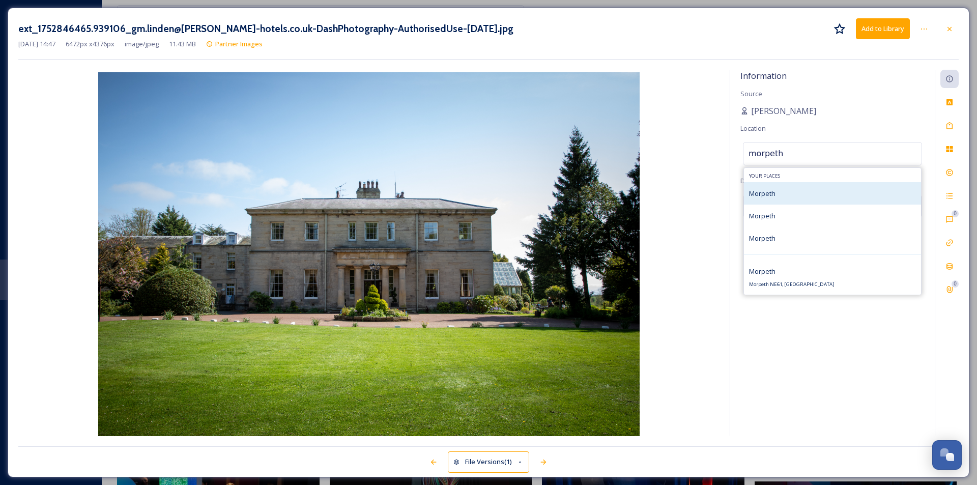
type input "morpeth"
click at [791, 191] on div "Morpeth" at bounding box center [832, 193] width 177 height 22
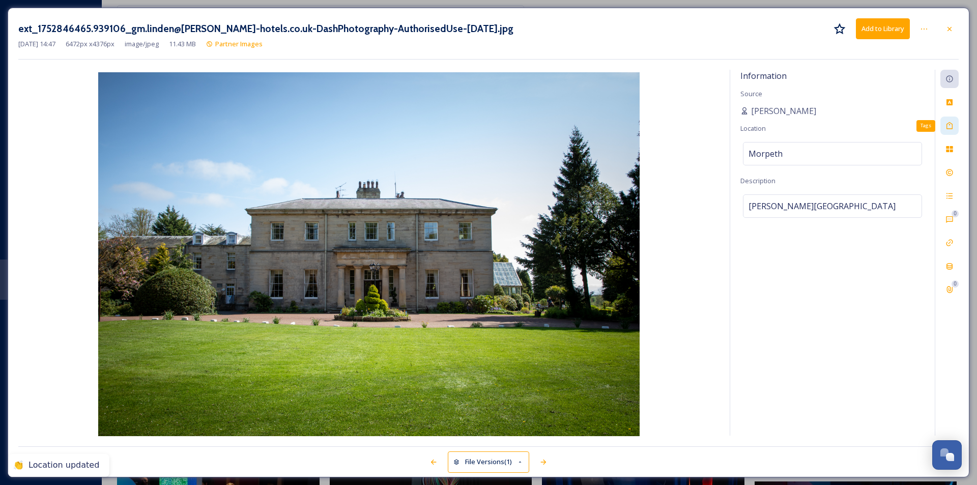
click at [952, 124] on icon at bounding box center [949, 125] width 6 height 7
click at [764, 125] on span "No tags" at bounding box center [764, 125] width 31 height 12
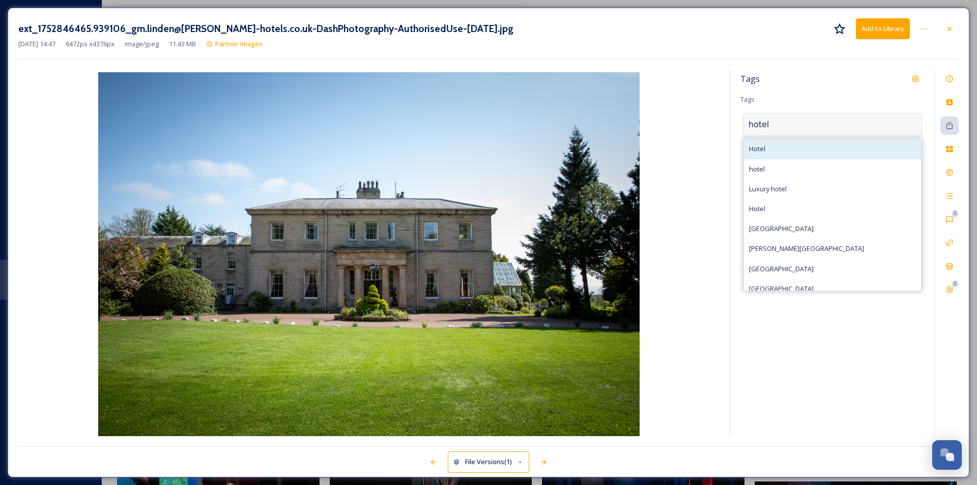
type input "hotel"
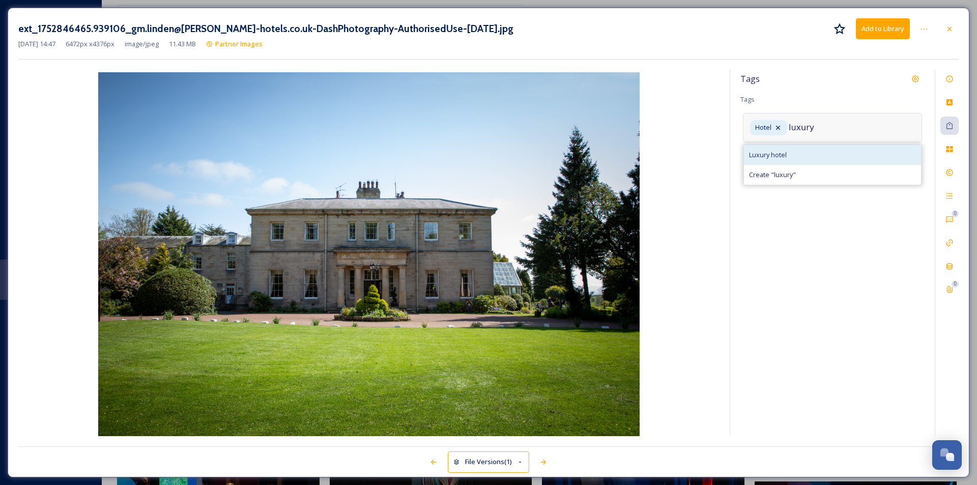
type input "luxury"
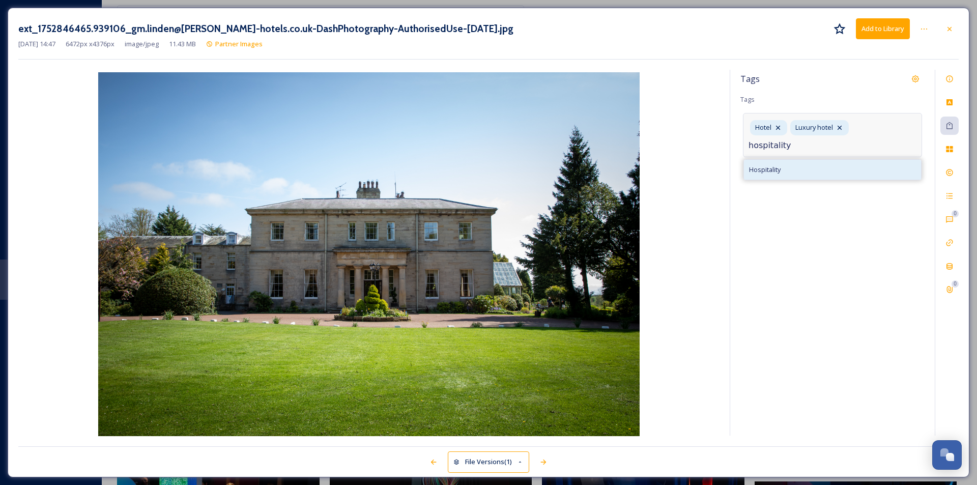
type input "hospitality"
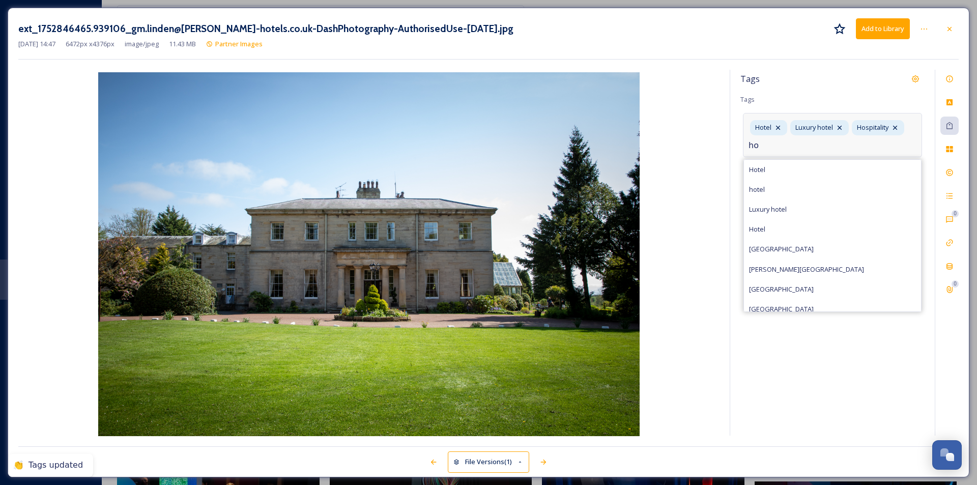
type input "h"
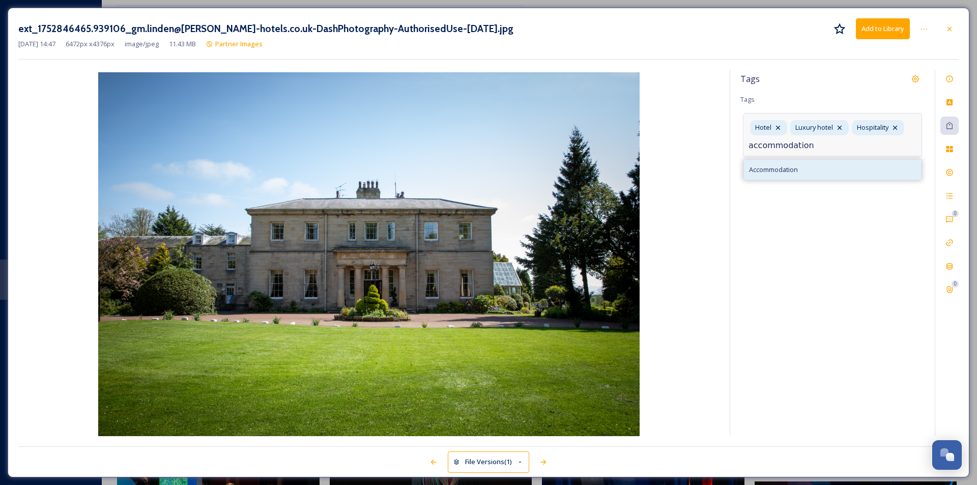
type input "accommodation"
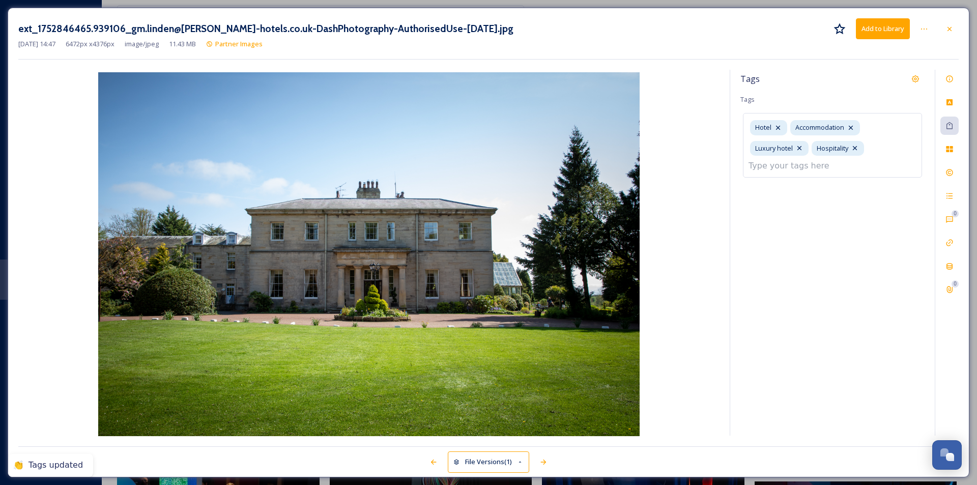
click at [831, 80] on div "Tags" at bounding box center [832, 79] width 184 height 18
click at [872, 27] on button "Add to Library" at bounding box center [883, 28] width 54 height 21
click at [939, 27] on div "ext_1752846465.939106_gm.linden@[PERSON_NAME]-hotels.co.uk-DashPhotography-Auth…" at bounding box center [488, 28] width 940 height 21
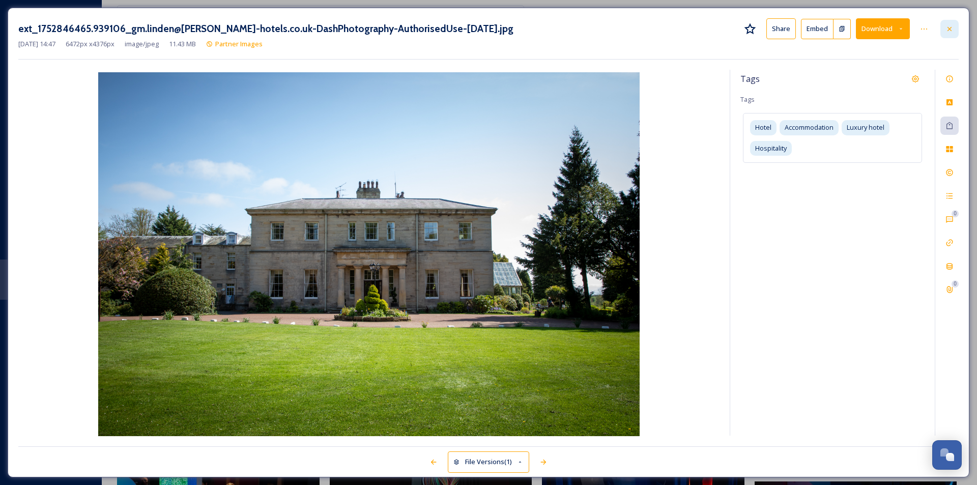
click at [951, 28] on icon at bounding box center [949, 29] width 8 height 8
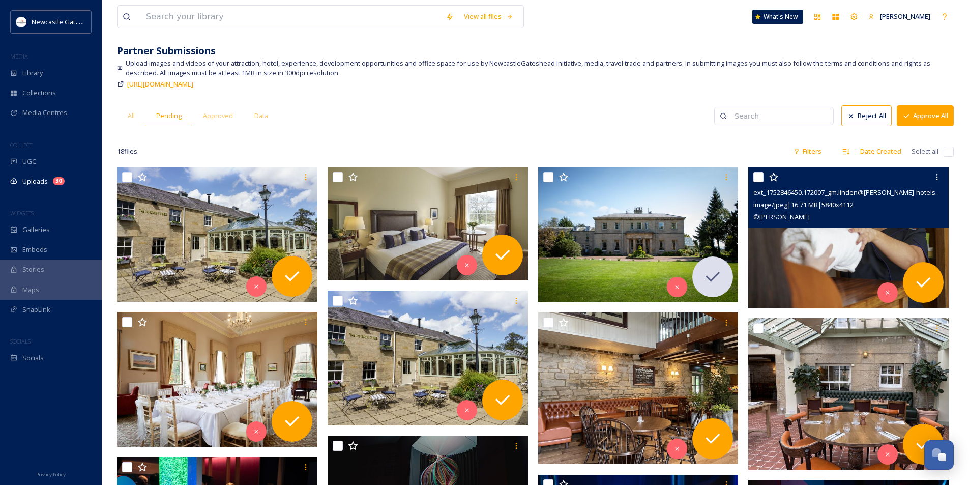
click at [880, 240] on img at bounding box center [849, 237] width 200 height 141
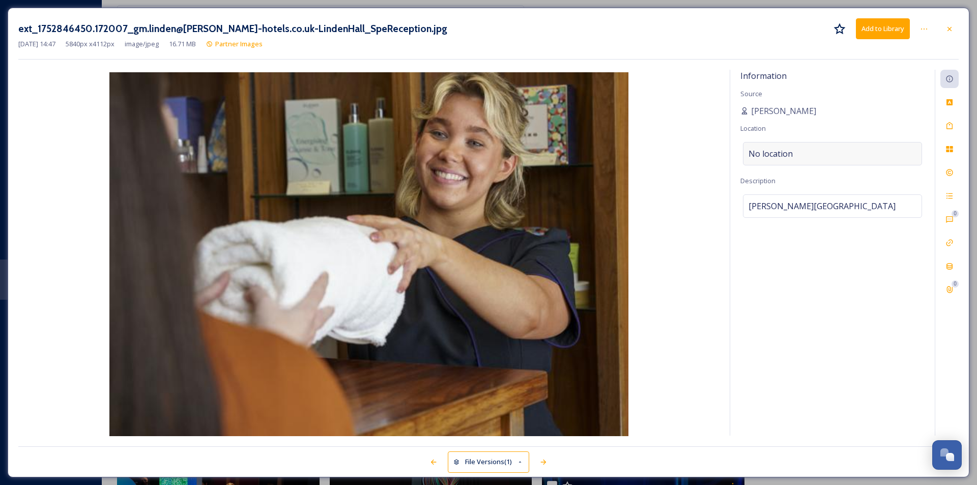
click at [826, 145] on div "No location" at bounding box center [832, 153] width 179 height 23
click at [825, 147] on input at bounding box center [832, 153] width 178 height 22
type input "morpeth"
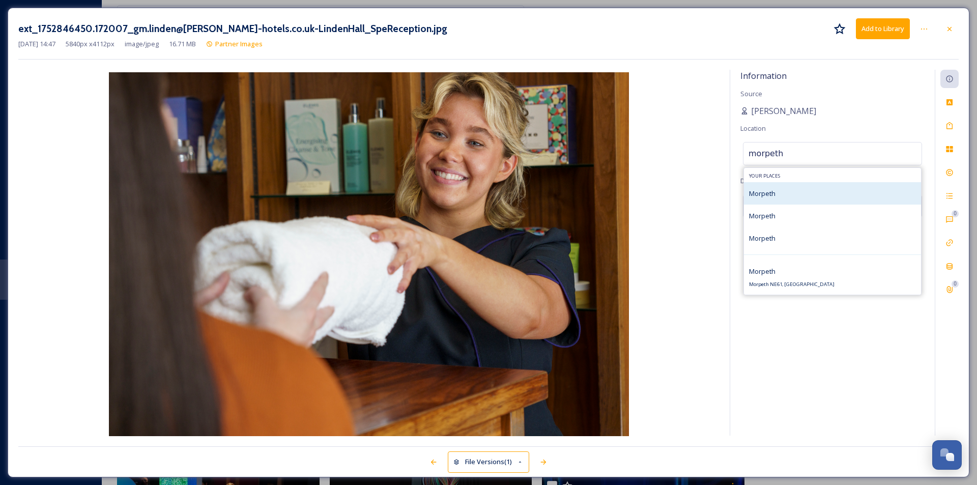
click at [805, 193] on div "Morpeth" at bounding box center [832, 193] width 177 height 22
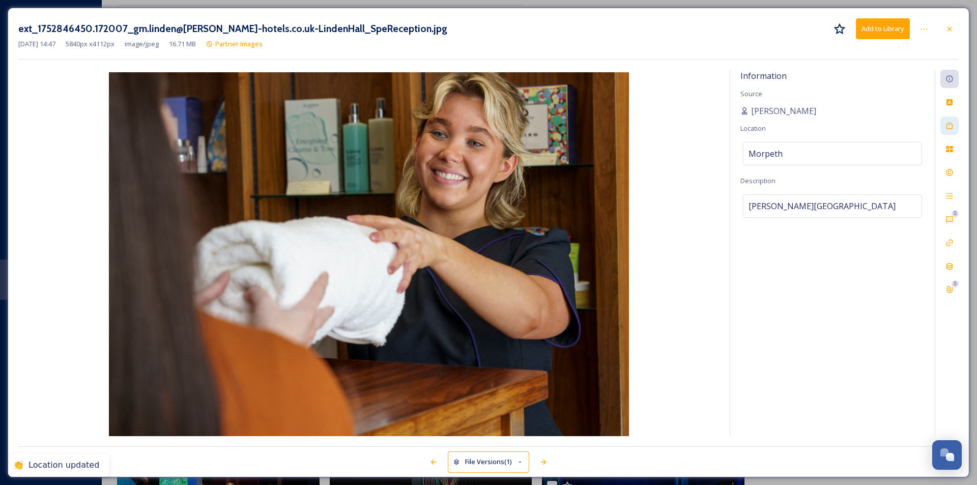
click at [946, 134] on div at bounding box center [949, 126] width 18 height 18
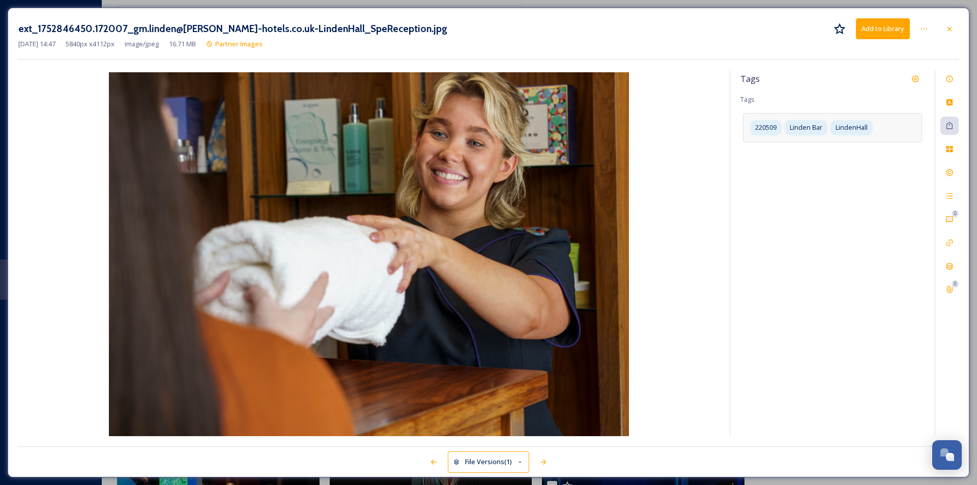
click at [892, 123] on div "220509 [PERSON_NAME]" at bounding box center [832, 127] width 179 height 29
click at [789, 146] on input at bounding box center [800, 145] width 102 height 12
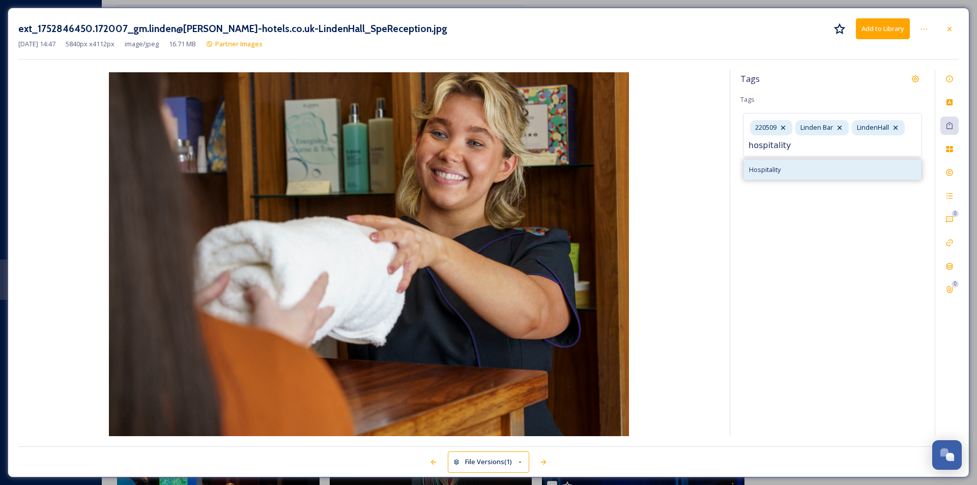
type input "hospitality"
type input "luxury"
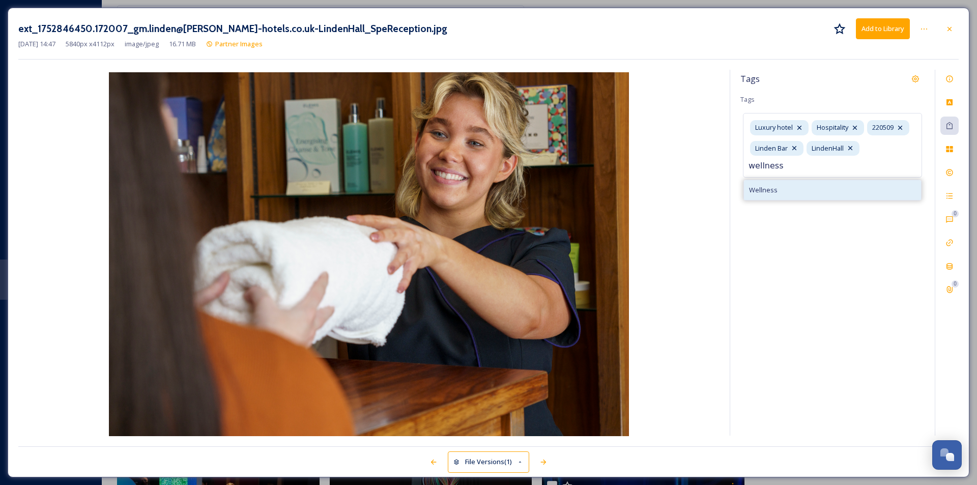
type input "wellness"
type input "spa"
click at [782, 196] on div "Spa" at bounding box center [832, 196] width 177 height 20
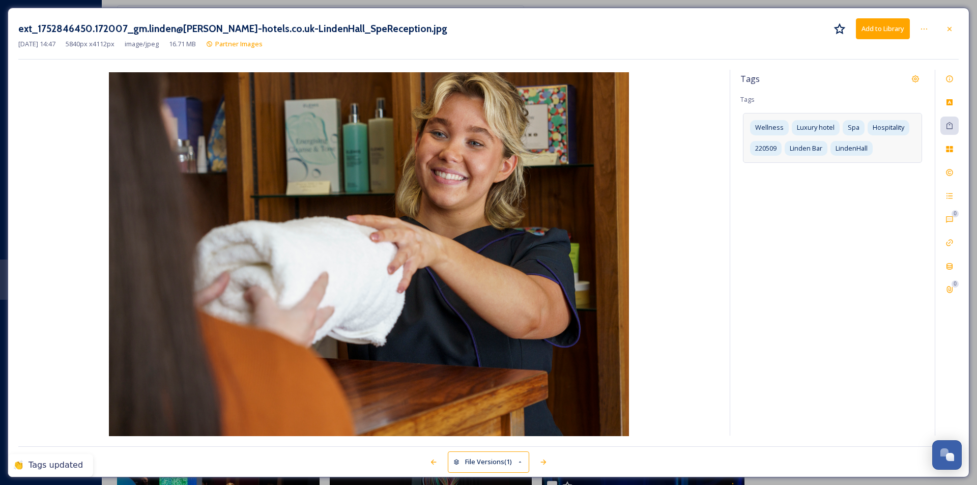
click at [856, 90] on div "Tags Tags Wellness Luxury hotel Spa Hospitality [GEOGRAPHIC_DATA][PERSON_NAME]" at bounding box center [832, 253] width 205 height 366
click at [950, 79] on icon at bounding box center [949, 79] width 8 height 8
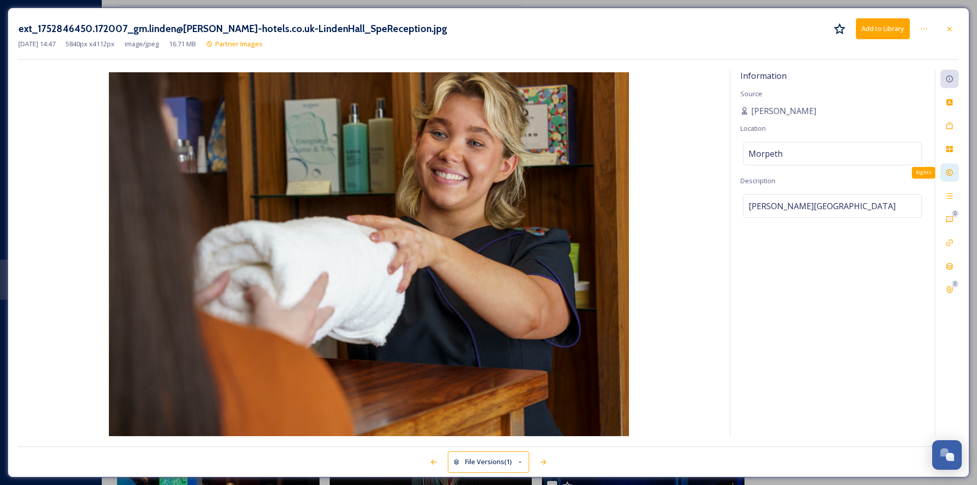
click at [953, 174] on icon at bounding box center [949, 172] width 7 height 7
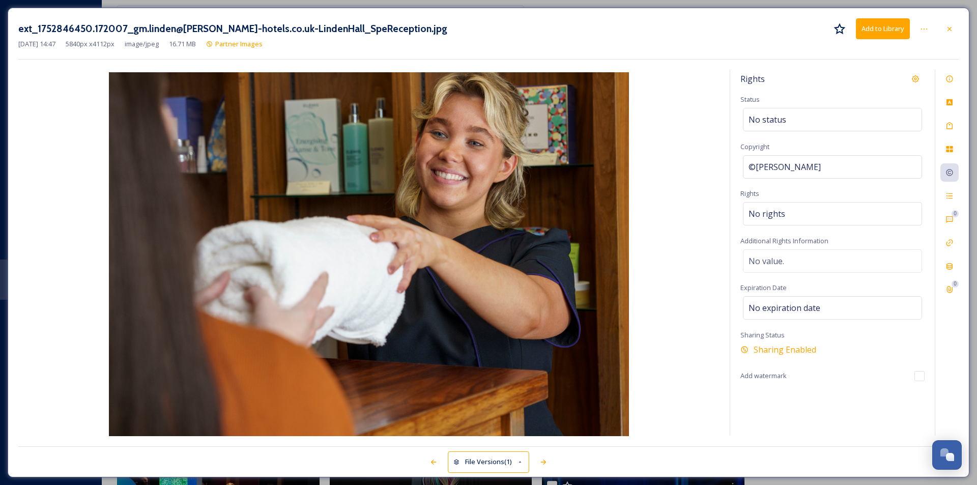
click at [883, 30] on button "Add to Library" at bounding box center [883, 28] width 54 height 21
click at [956, 27] on div at bounding box center [949, 29] width 18 height 18
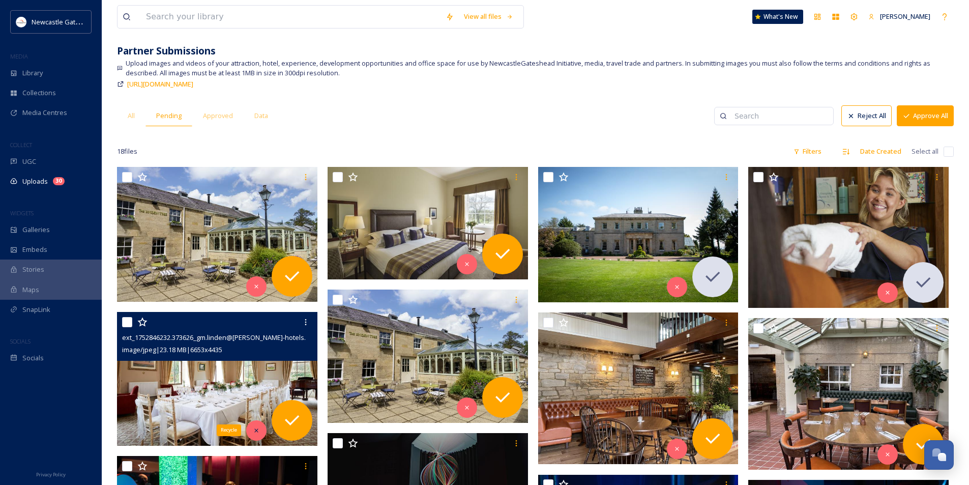
click at [263, 429] on div "Recycle" at bounding box center [256, 430] width 20 height 20
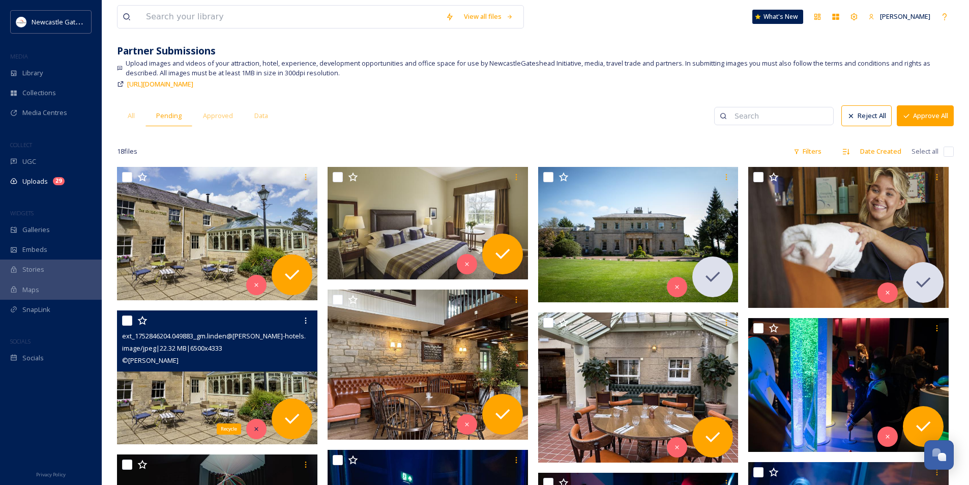
click at [256, 429] on icon at bounding box center [256, 429] width 4 height 4
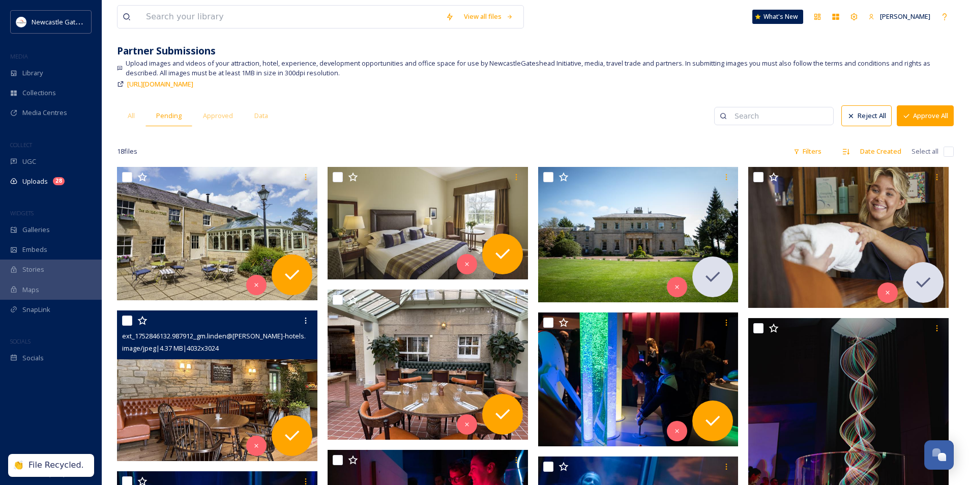
click at [221, 400] on img at bounding box center [217, 385] width 200 height 151
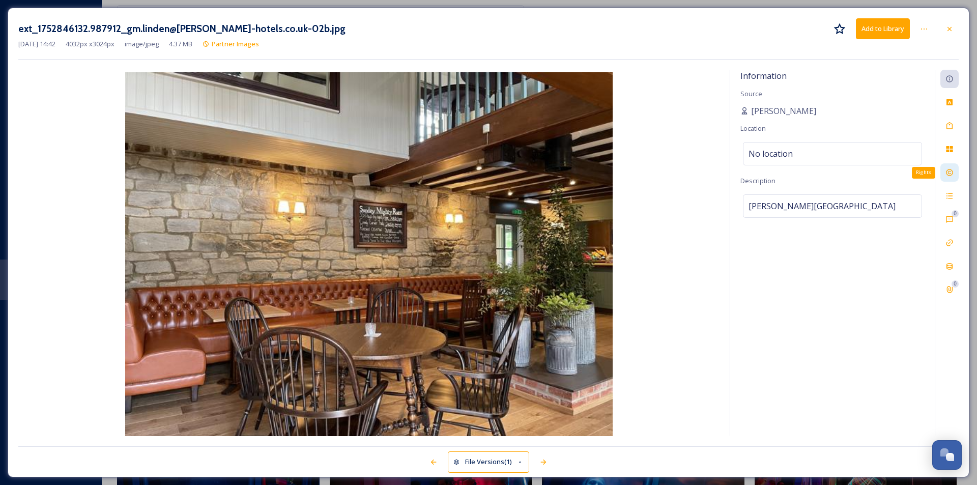
click at [947, 169] on icon at bounding box center [949, 172] width 8 height 8
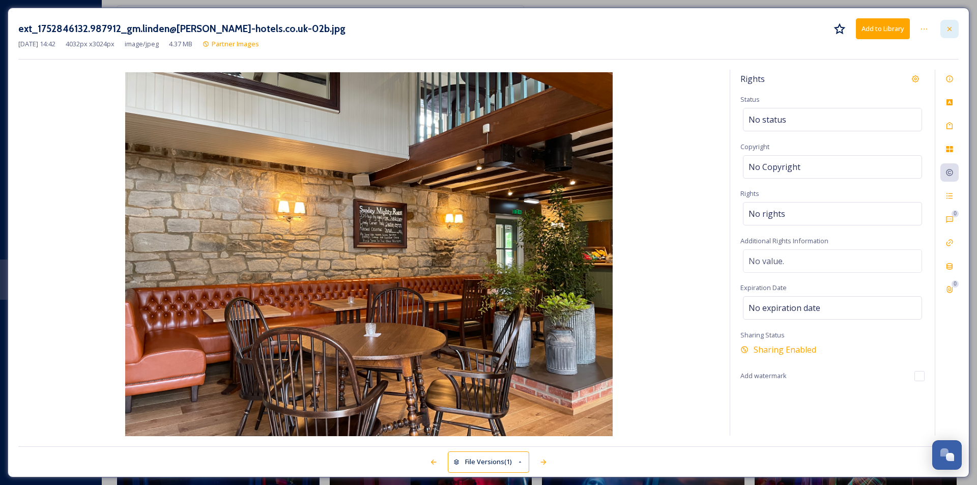
click at [945, 23] on div at bounding box center [949, 29] width 18 height 18
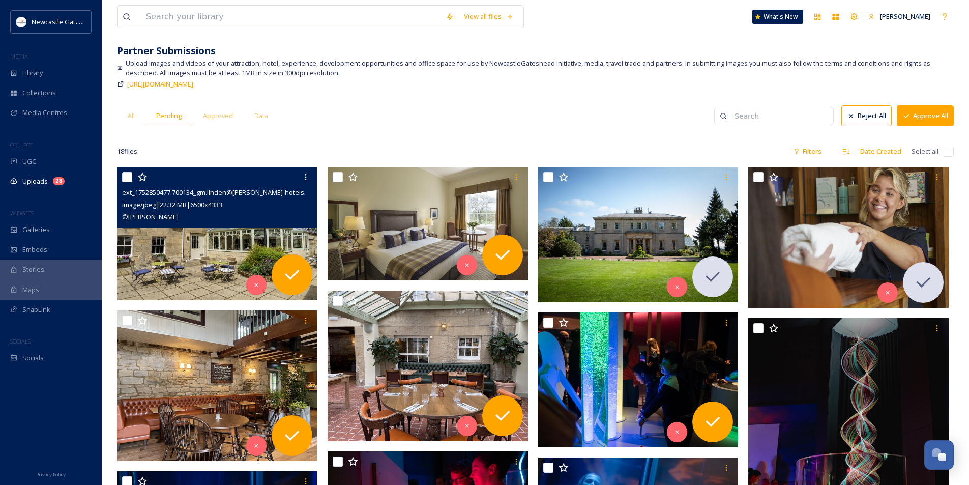
click at [185, 265] on img at bounding box center [217, 233] width 200 height 134
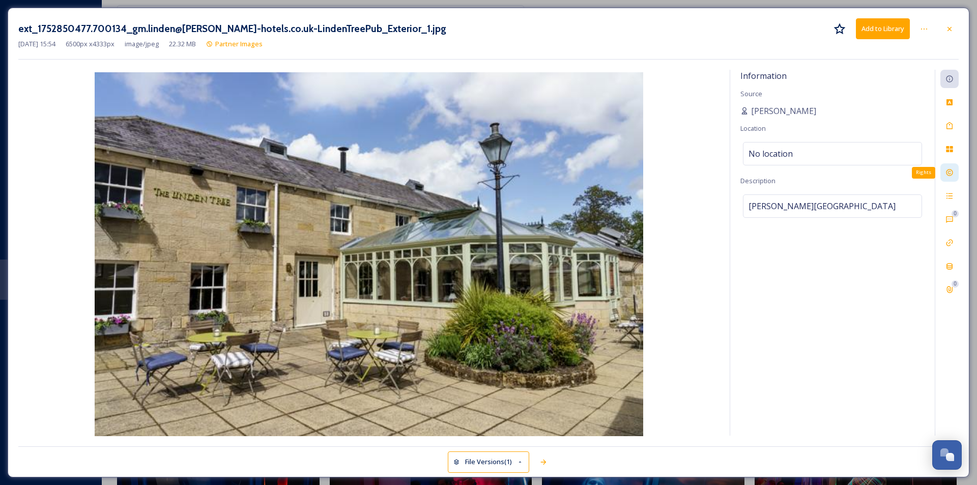
click at [954, 175] on div "Rights" at bounding box center [949, 172] width 18 height 18
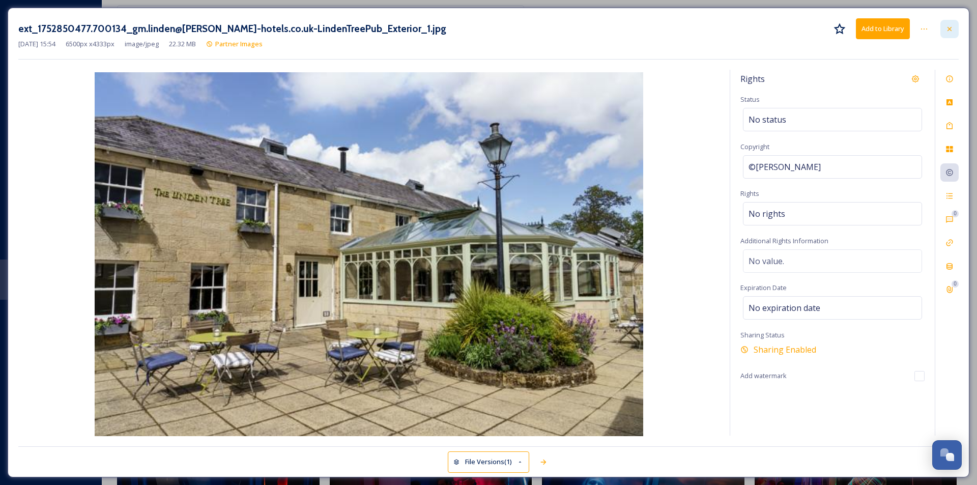
click at [953, 29] on icon at bounding box center [949, 29] width 8 height 8
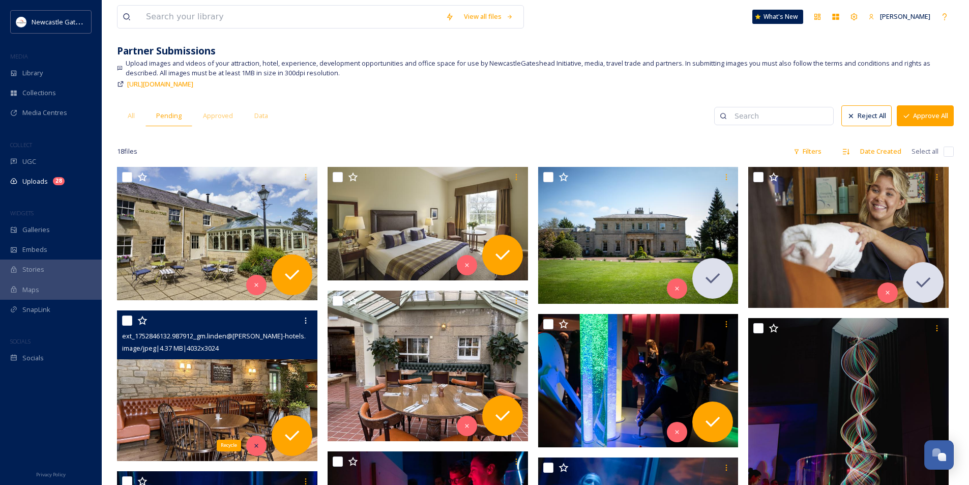
click at [256, 442] on icon at bounding box center [256, 445] width 7 height 7
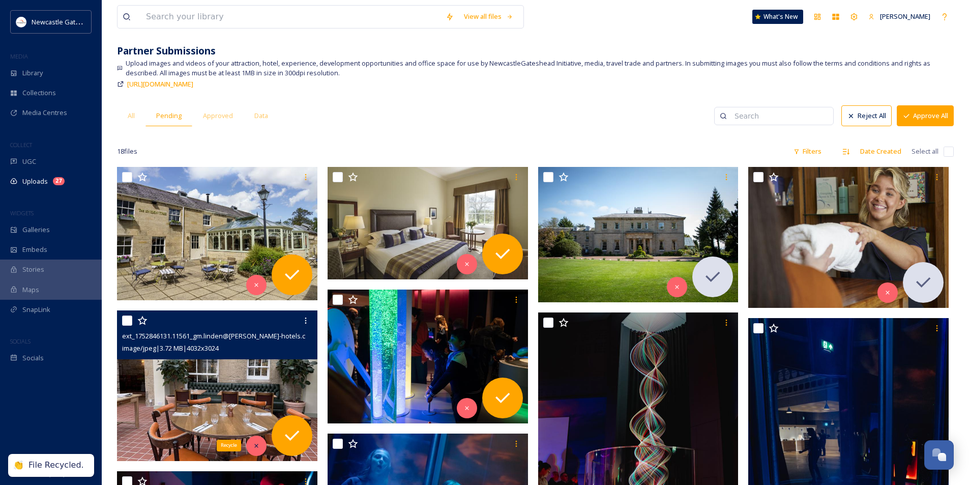
click at [252, 446] on div "Recycle" at bounding box center [256, 446] width 20 height 20
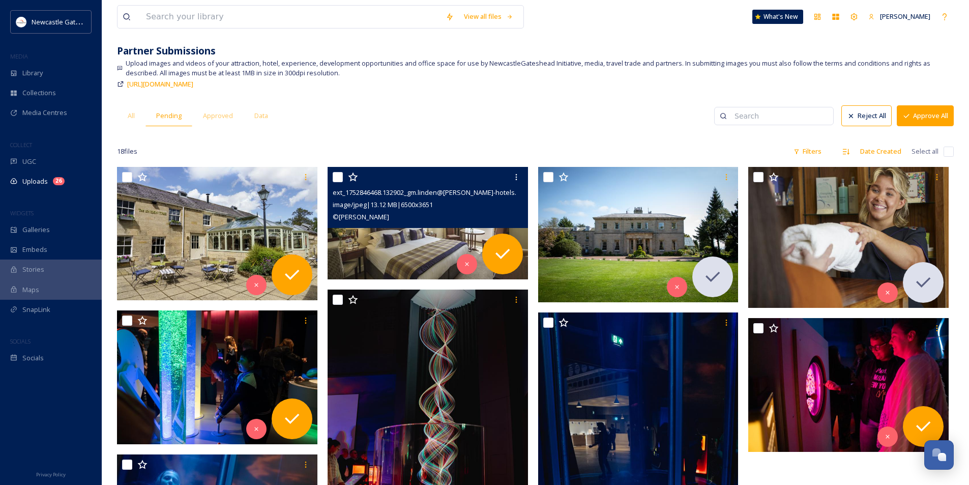
click at [389, 241] on img at bounding box center [428, 223] width 200 height 112
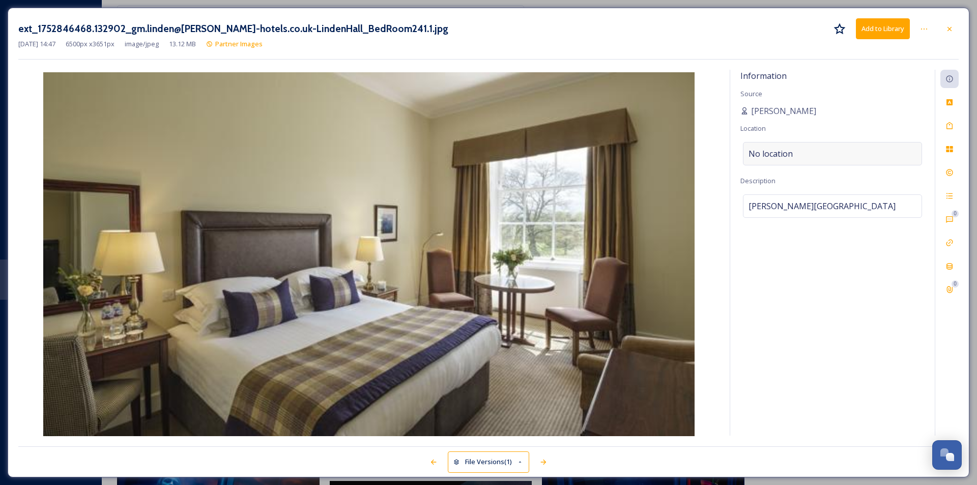
click at [826, 153] on div "No location" at bounding box center [832, 153] width 179 height 23
click at [825, 153] on input at bounding box center [832, 153] width 178 height 22
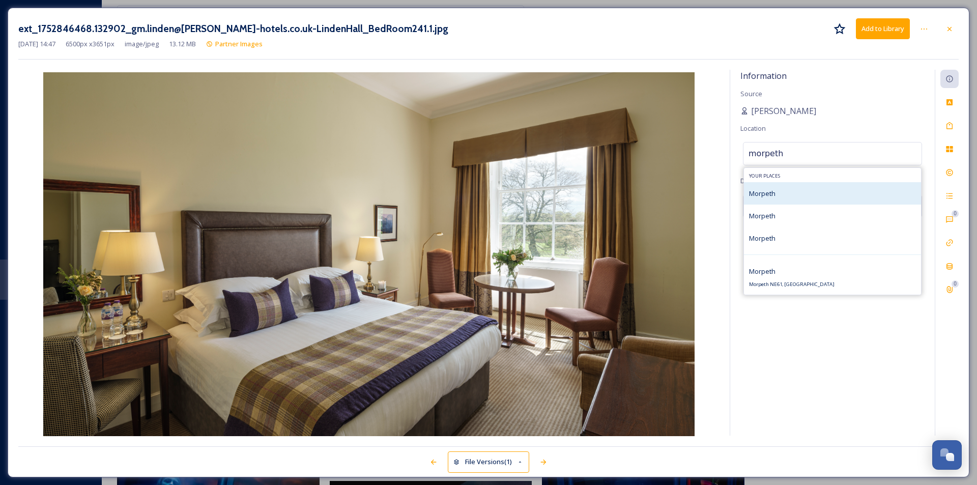
type input "morpeth"
click at [792, 198] on div "Morpeth" at bounding box center [832, 193] width 177 height 22
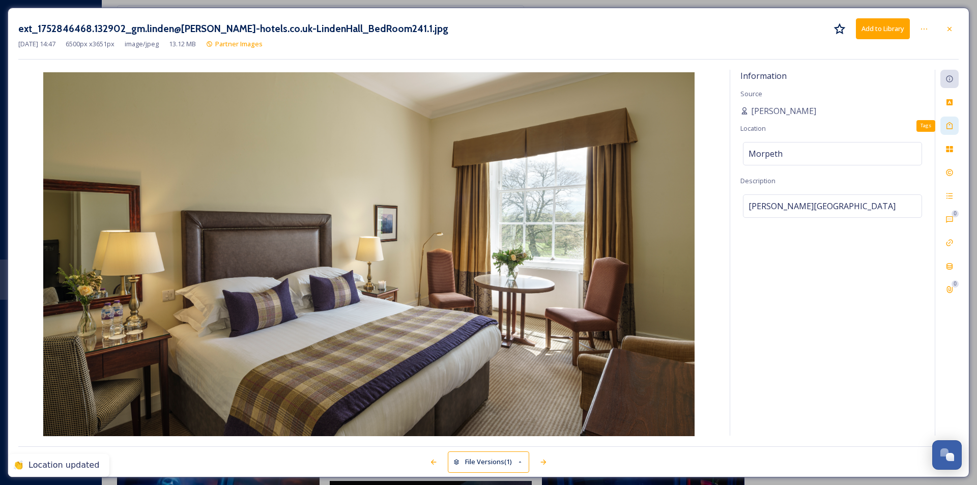
click at [952, 129] on icon at bounding box center [949, 125] width 6 height 7
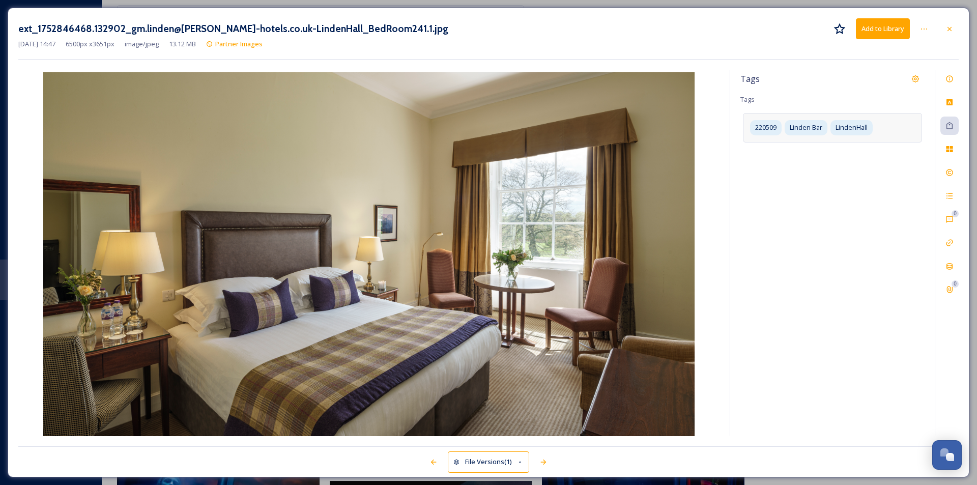
click at [882, 131] on div "220509 [PERSON_NAME]" at bounding box center [832, 127] width 179 height 29
click at [812, 150] on input at bounding box center [800, 145] width 102 height 12
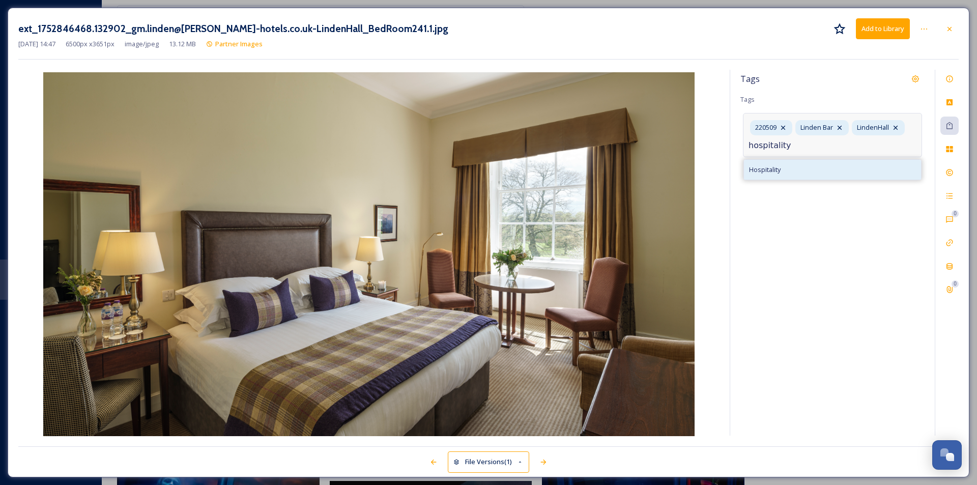
type input "hospitality"
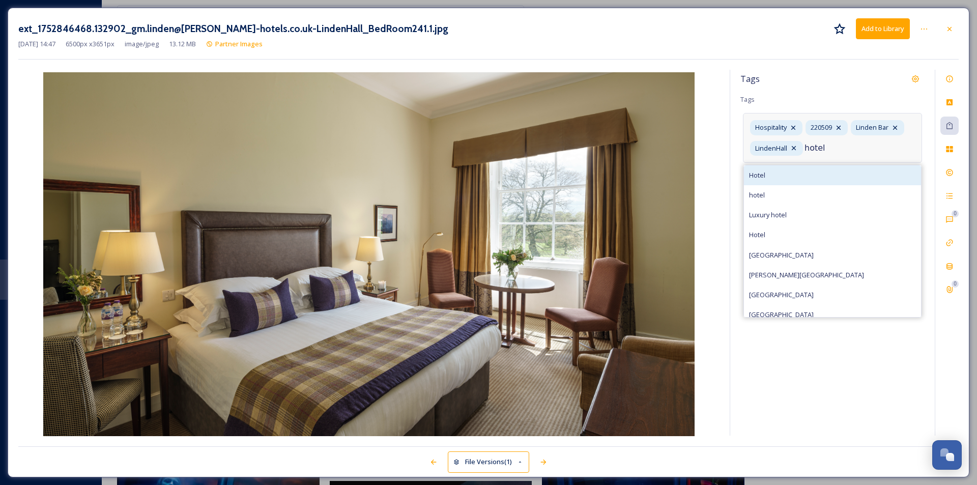
type input "hotel"
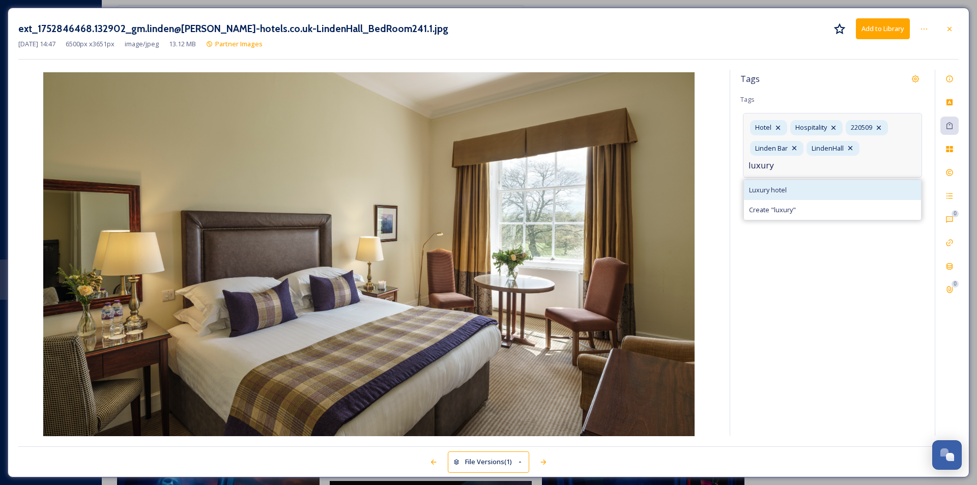
type input "luxury"
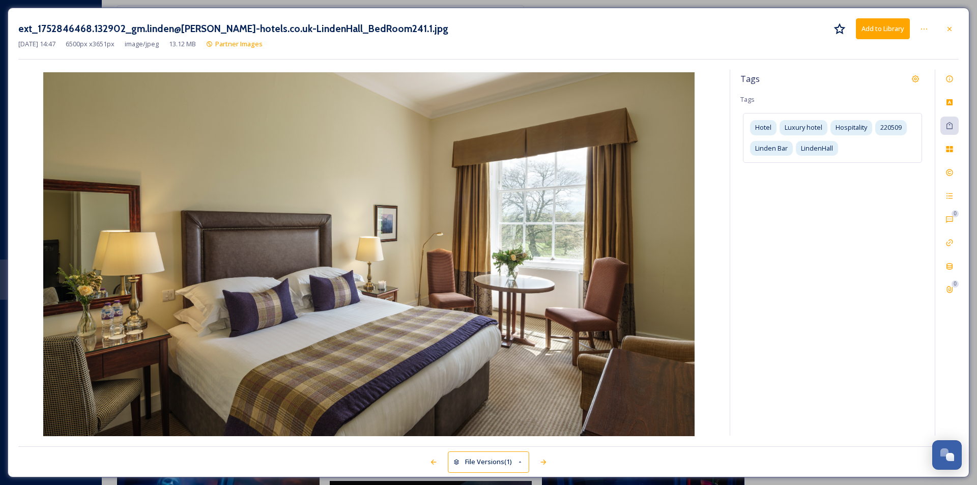
click at [822, 89] on div "Tags Tags Hotel Luxury hotel Hospitality [GEOGRAPHIC_DATA][PERSON_NAME]" at bounding box center [832, 253] width 205 height 366
click at [875, 24] on button "Add to Library" at bounding box center [883, 28] width 54 height 21
click at [955, 32] on div at bounding box center [949, 29] width 18 height 18
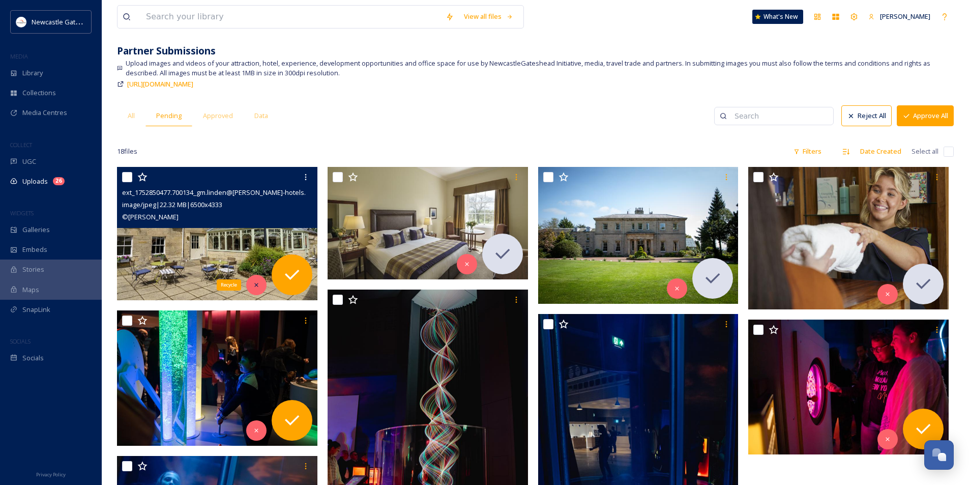
click at [260, 285] on icon at bounding box center [256, 284] width 7 height 7
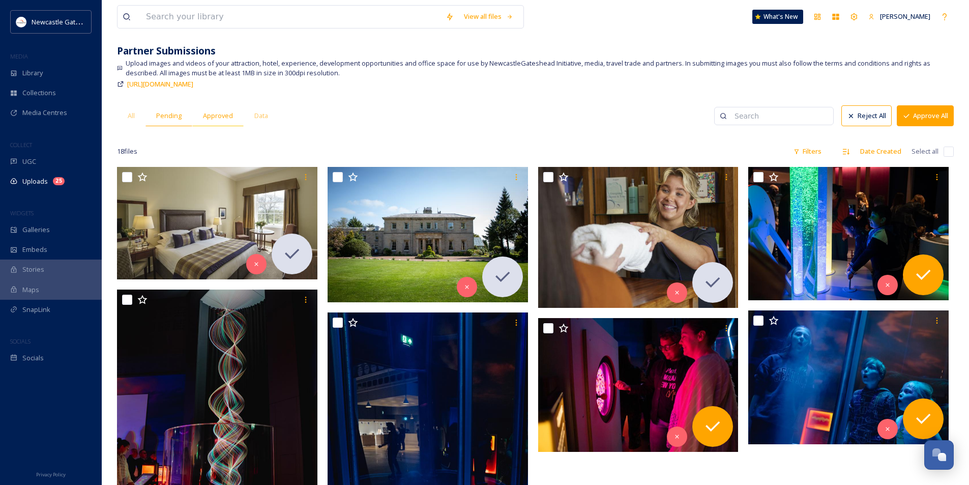
click at [214, 116] on span "Approved" at bounding box center [218, 116] width 30 height 10
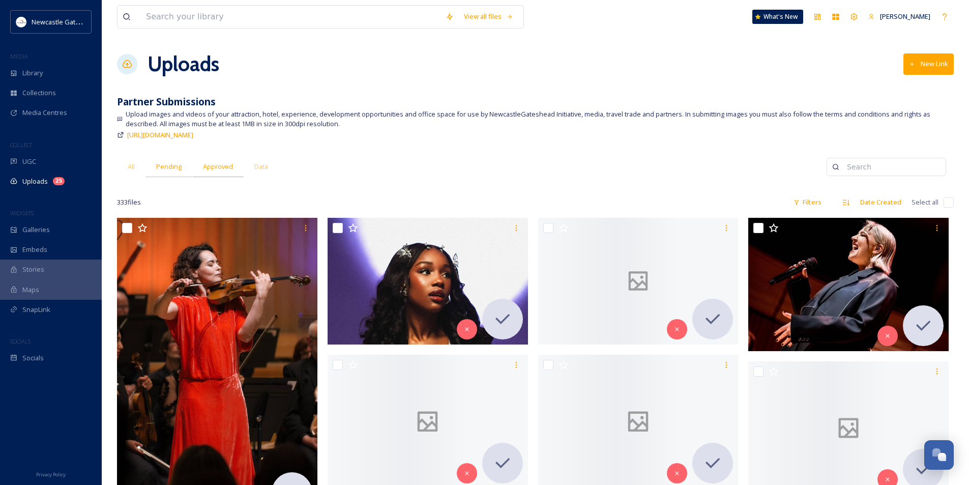
click at [174, 164] on span "Pending" at bounding box center [168, 167] width 25 height 10
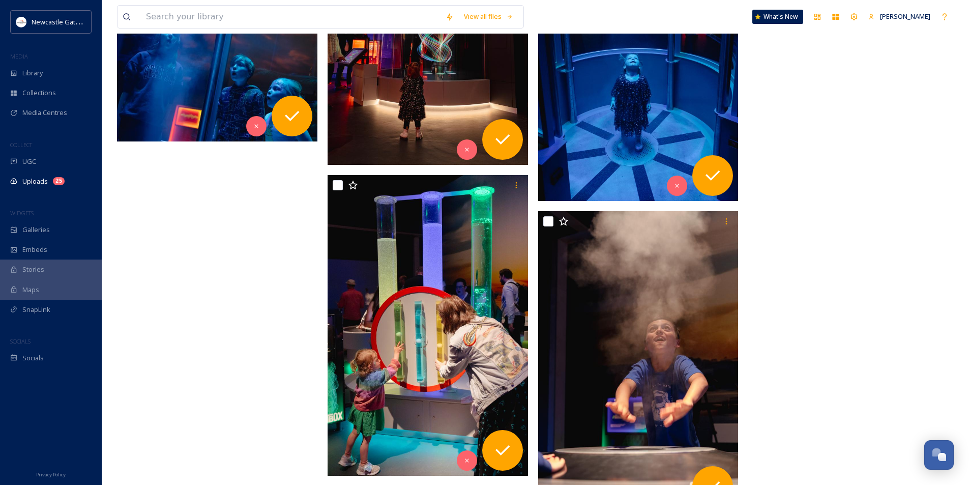
scroll to position [398, 0]
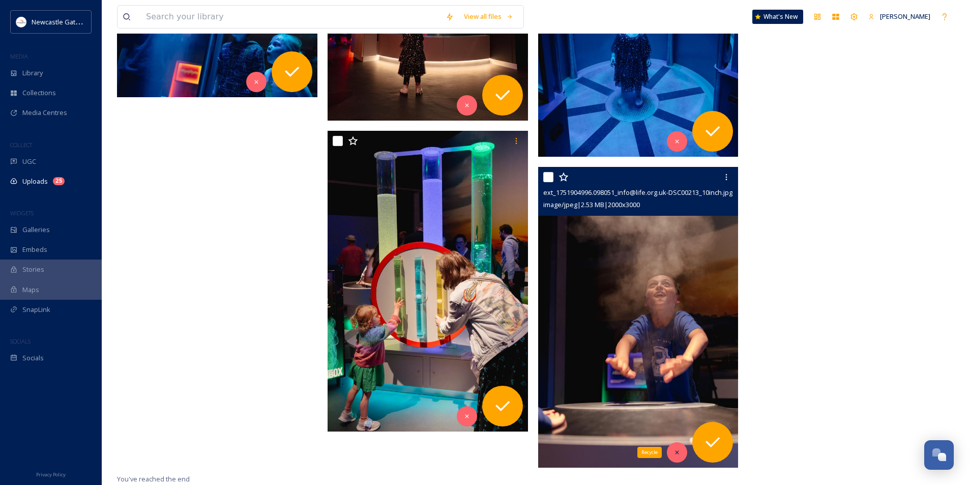
click at [672, 453] on div "Recycle" at bounding box center [677, 452] width 20 height 20
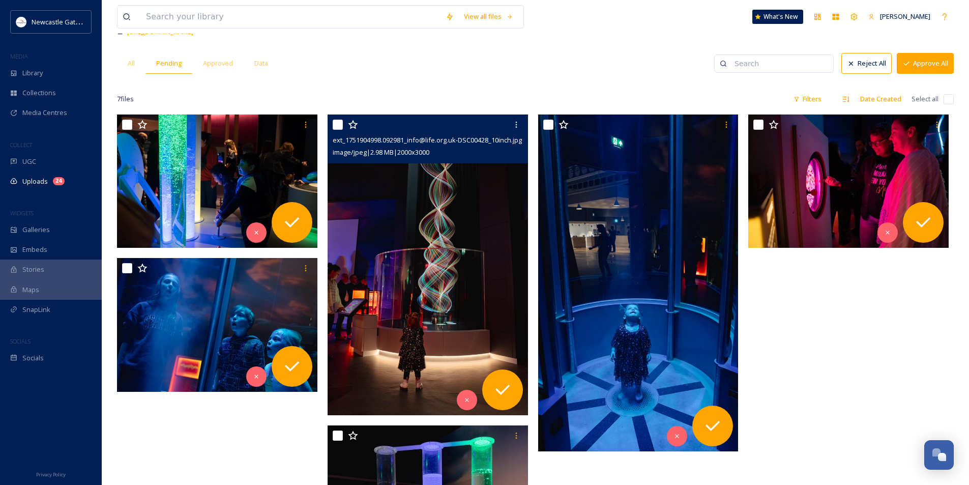
scroll to position [56, 0]
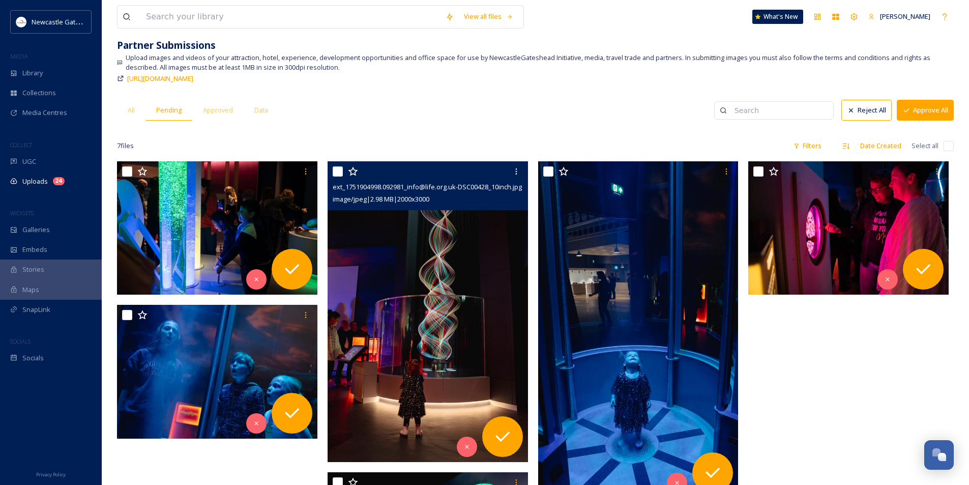
click at [426, 332] on img at bounding box center [428, 311] width 200 height 301
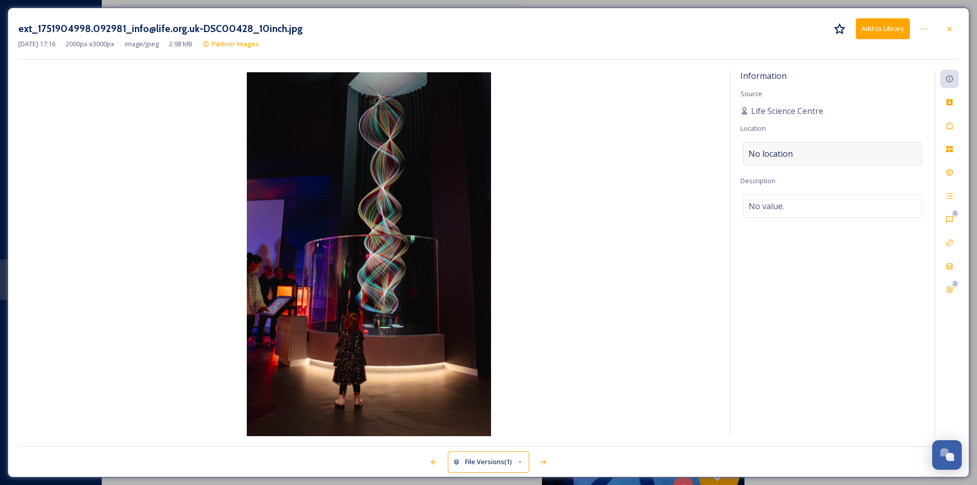
click at [765, 153] on span "No location" at bounding box center [771, 154] width 44 height 12
click at [765, 153] on input at bounding box center [832, 153] width 178 height 22
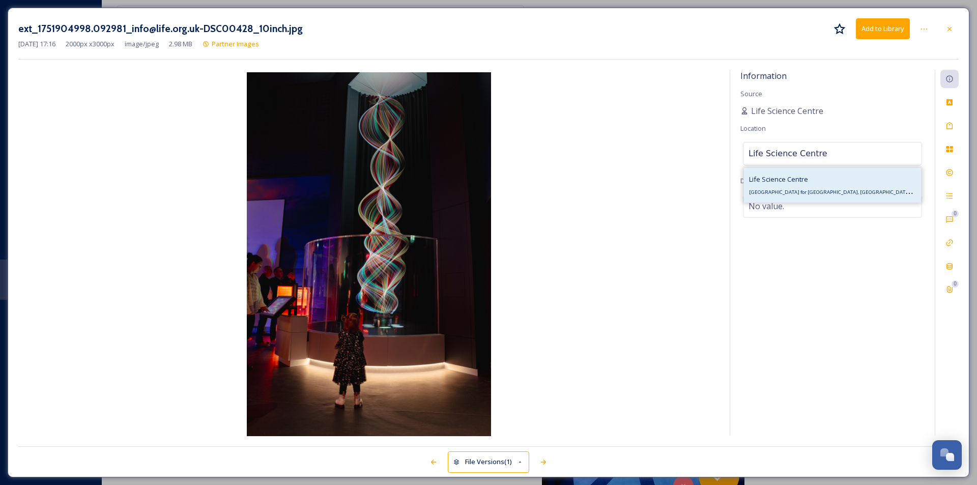
type input "Life Science Centre"
click at [863, 194] on span "[GEOGRAPHIC_DATA] for [GEOGRAPHIC_DATA], [GEOGRAPHIC_DATA], [GEOGRAPHIC_DATA]" at bounding box center [856, 191] width 214 height 10
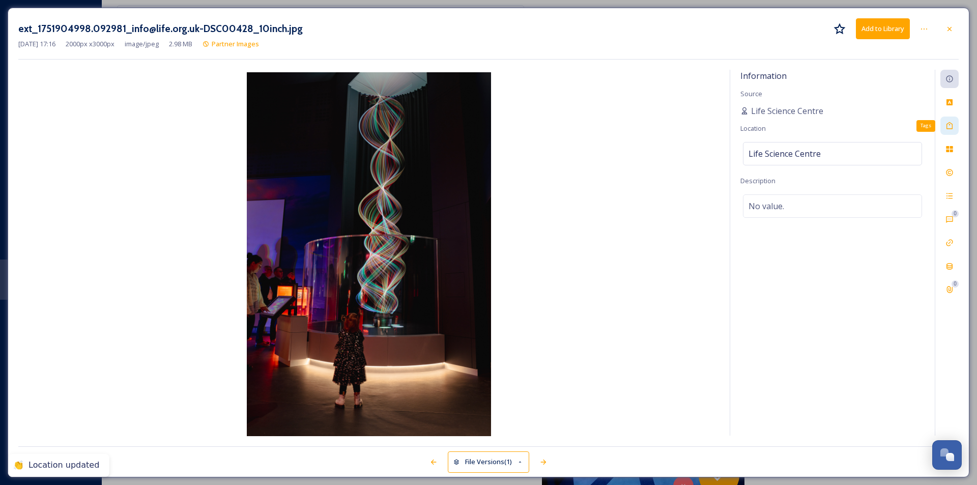
click at [955, 123] on div "Tags" at bounding box center [949, 126] width 18 height 18
click at [844, 122] on div "No tags" at bounding box center [832, 124] width 179 height 23
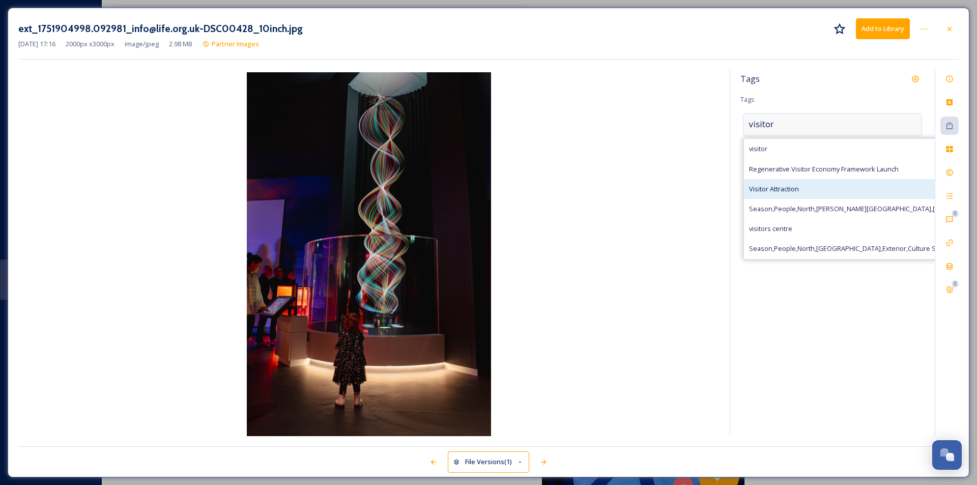
type input "visitor"
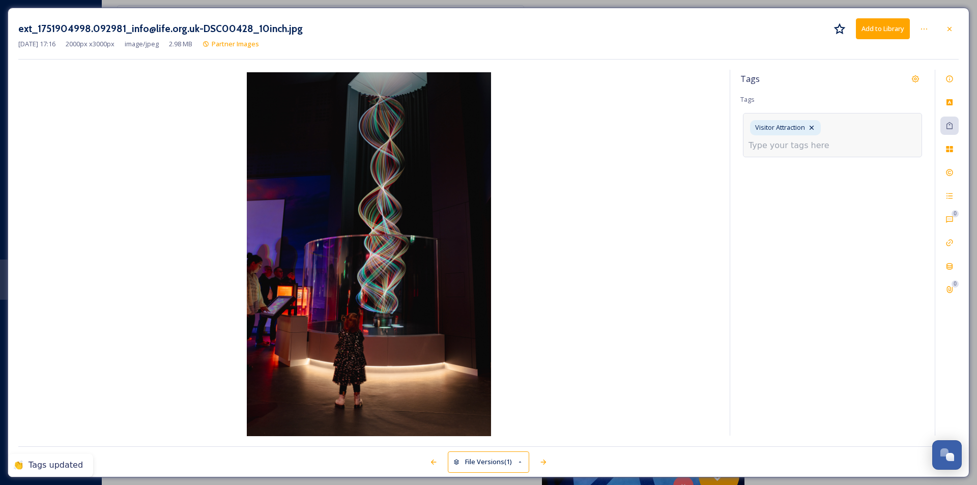
click at [835, 139] on input at bounding box center [800, 145] width 102 height 12
type input "d"
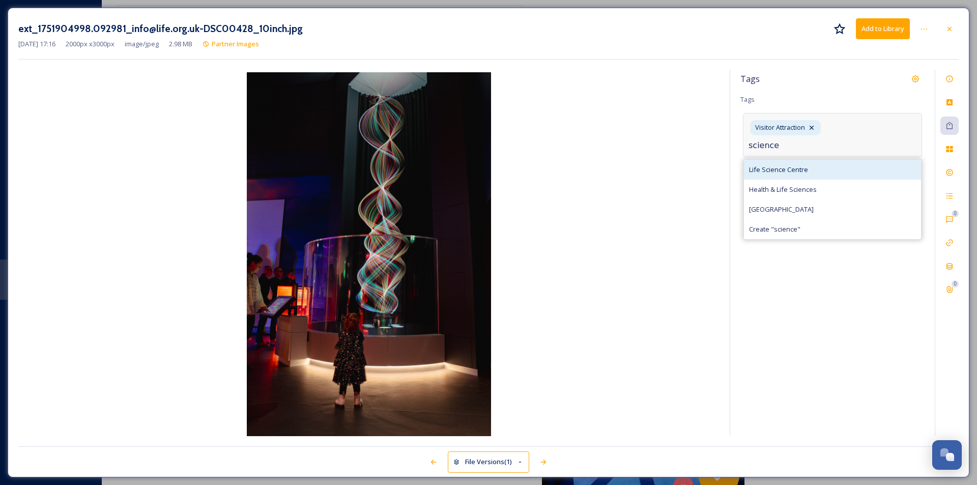
type input "science"
click at [825, 160] on div "Life Science Centre" at bounding box center [832, 170] width 177 height 20
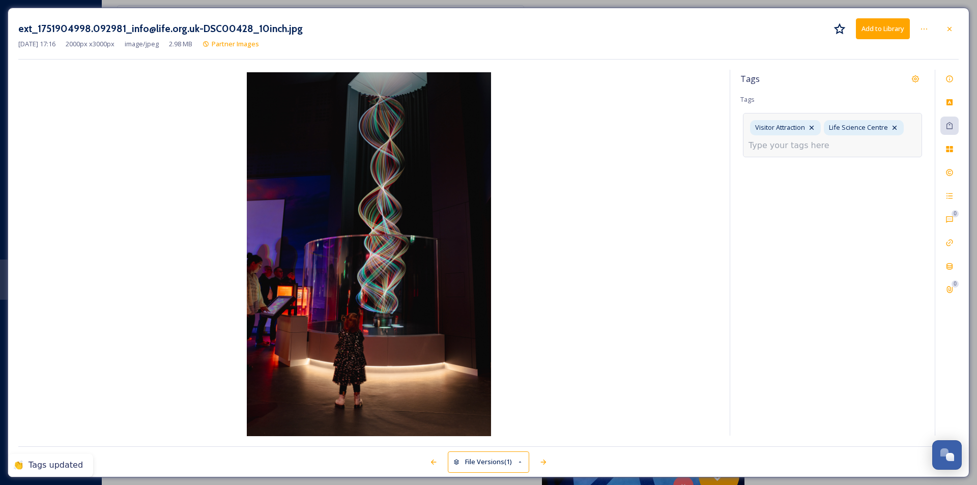
click at [816, 147] on input at bounding box center [800, 145] width 102 height 12
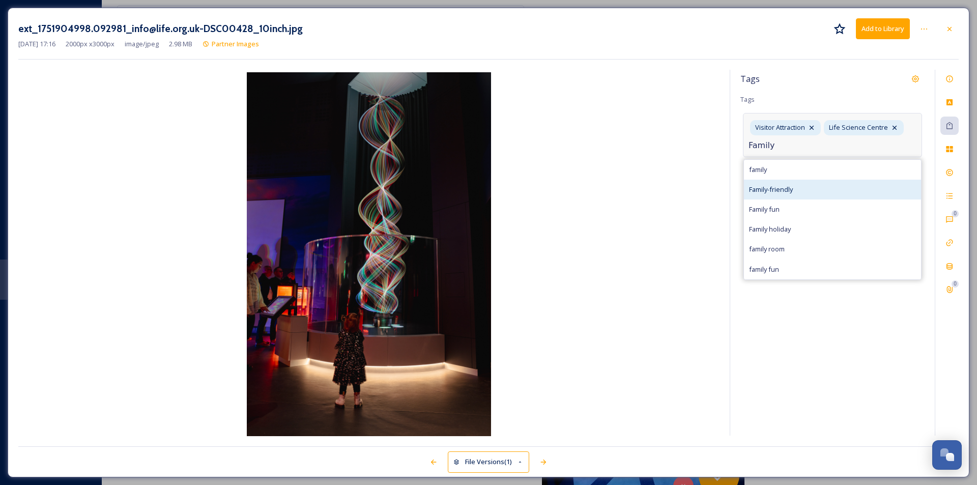
type input "Family"
click at [819, 183] on div "Family-friendly" at bounding box center [832, 190] width 177 height 20
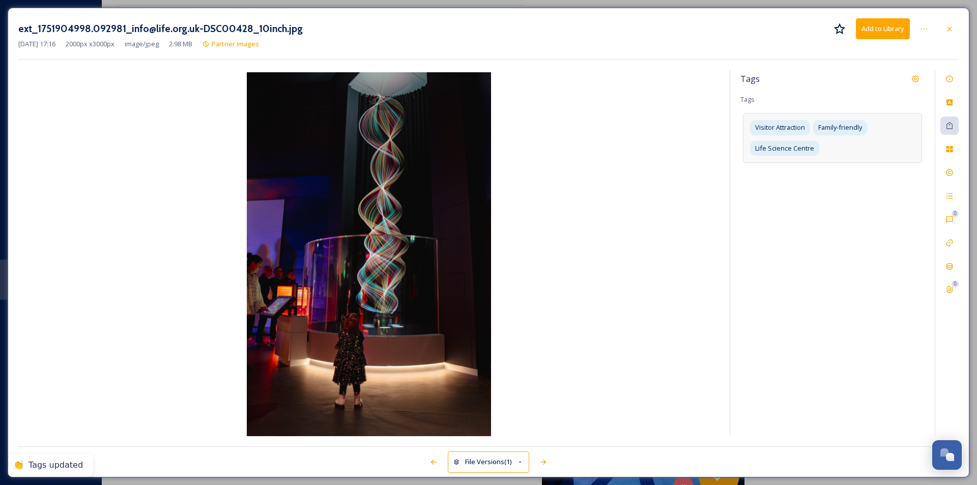
click at [852, 294] on div "Tags Tags Visitor Attraction Family-friendly Life Science Centre" at bounding box center [832, 253] width 205 height 366
click at [897, 29] on button "Add to Library" at bounding box center [883, 28] width 54 height 21
click at [953, 27] on icon at bounding box center [949, 29] width 8 height 8
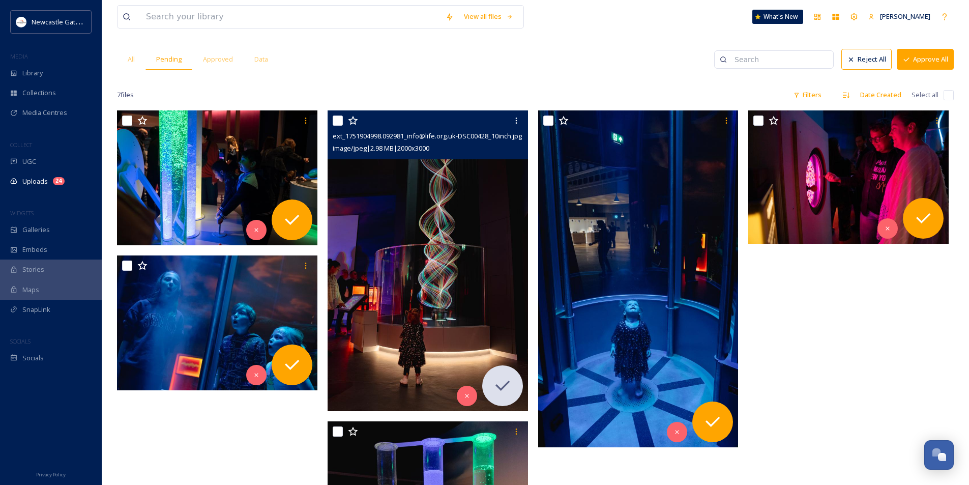
scroll to position [209, 0]
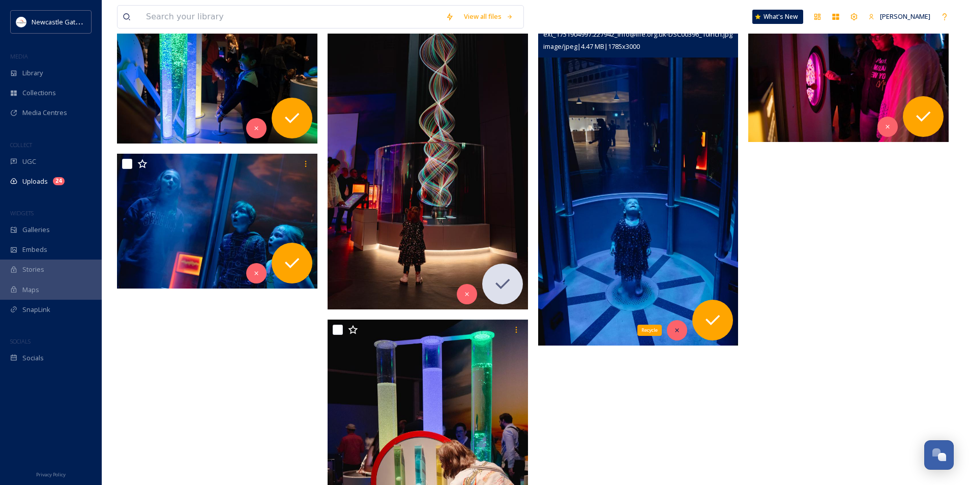
click at [676, 331] on icon at bounding box center [677, 330] width 7 height 7
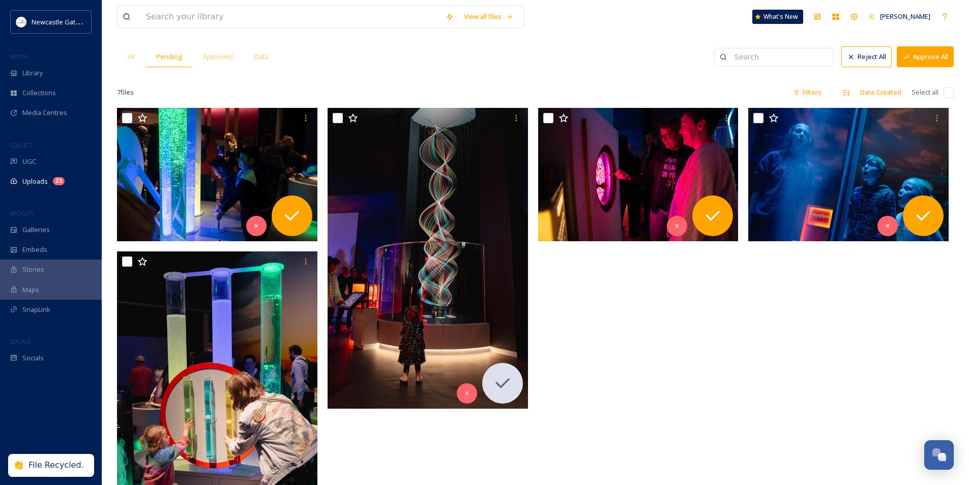
scroll to position [6, 0]
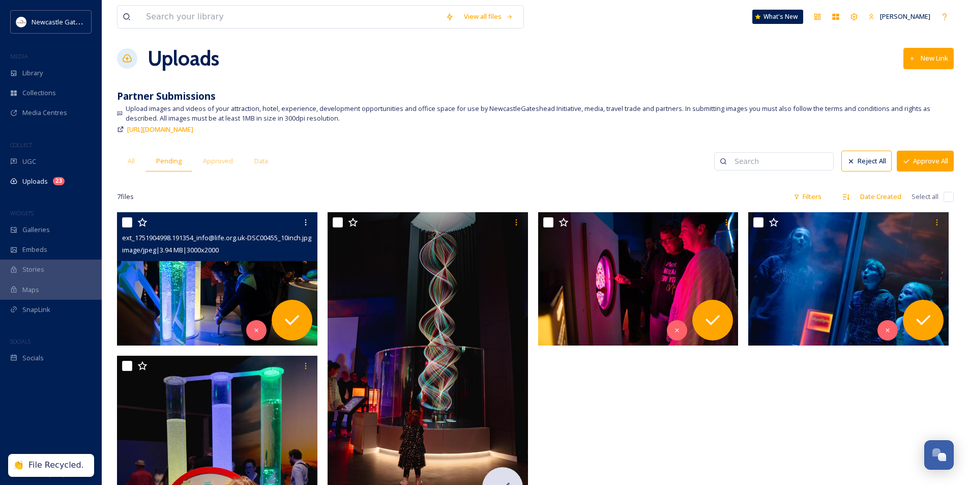
click at [210, 271] on img at bounding box center [217, 279] width 200 height 134
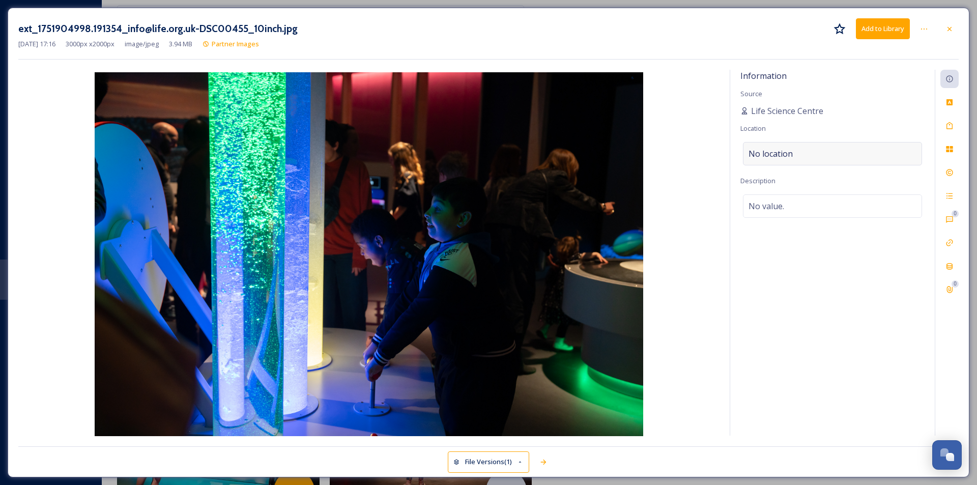
click at [803, 155] on div "No location" at bounding box center [832, 153] width 179 height 23
click at [803, 155] on input at bounding box center [832, 153] width 178 height 22
type input "life science centre"
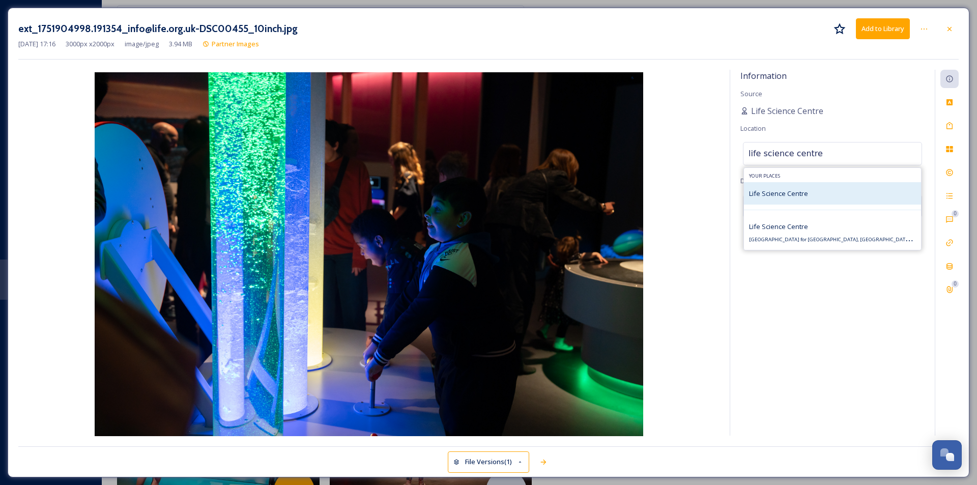
click at [801, 193] on span "Life Science Centre" at bounding box center [778, 193] width 59 height 9
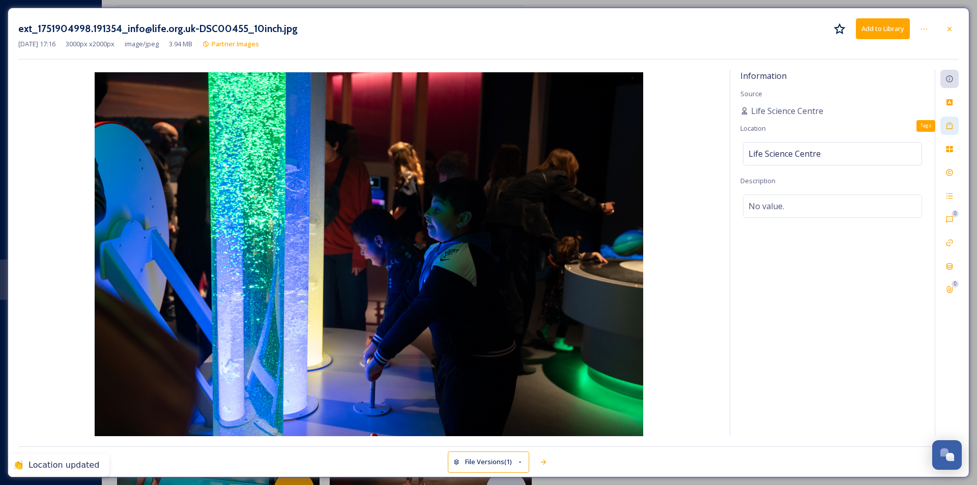
click at [954, 128] on div "Tags" at bounding box center [949, 126] width 18 height 18
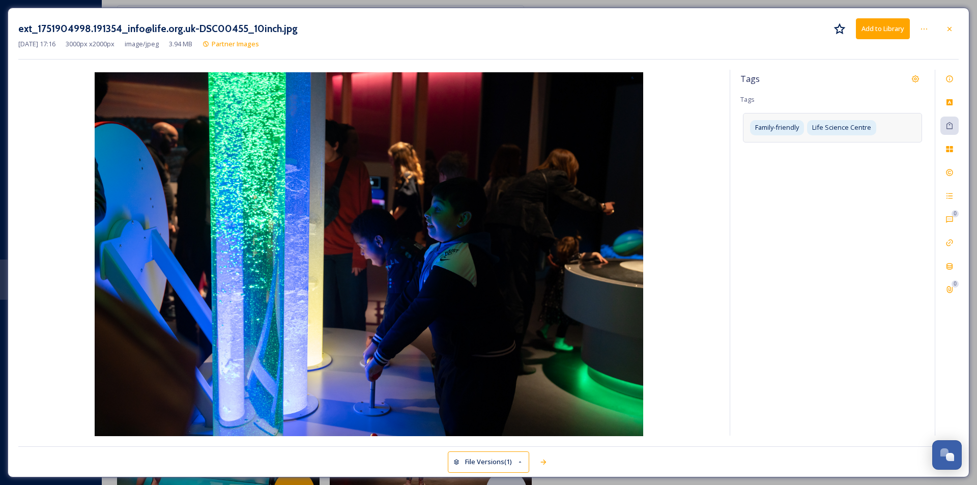
click at [890, 131] on div "Family-friendly Life Science Centre" at bounding box center [832, 127] width 179 height 29
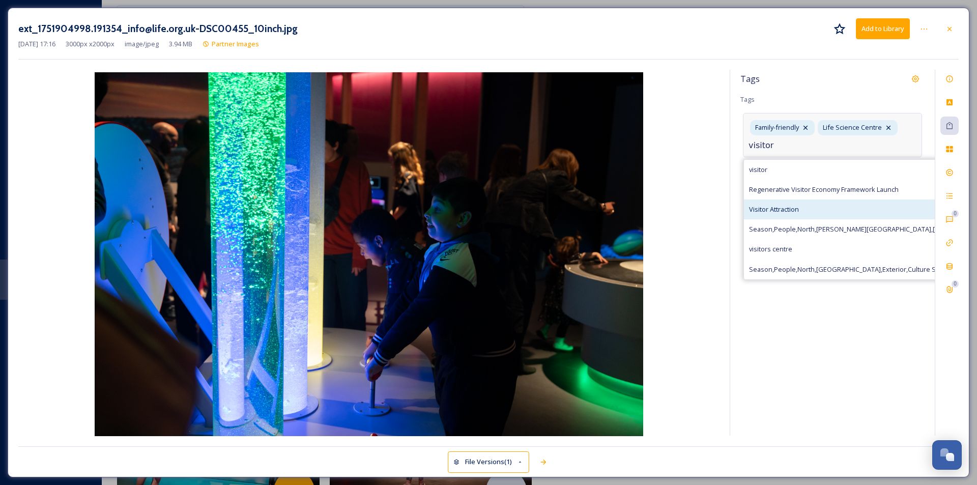
type input "visitor"
click at [798, 208] on span "Visitor Attraction" at bounding box center [774, 210] width 50 height 10
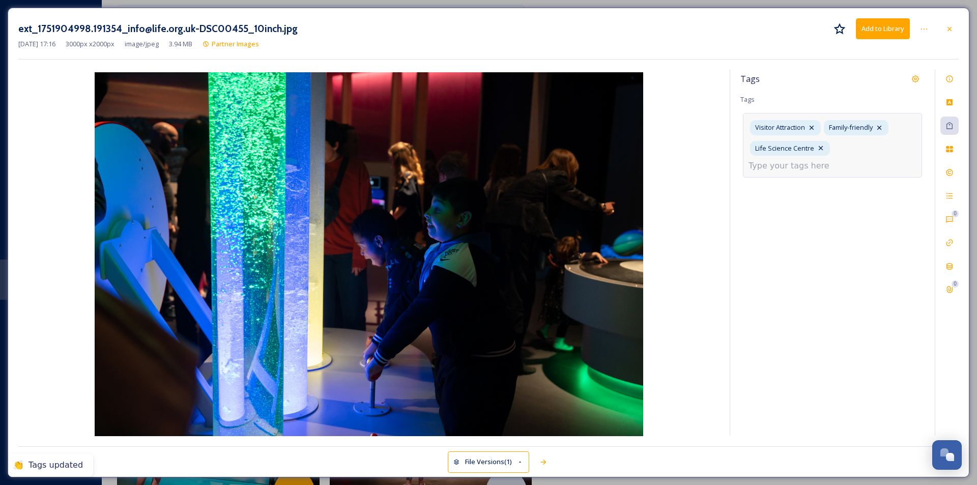
click at [797, 210] on div "Tags Tags Visitor Attraction Family-friendly Life Science Centre" at bounding box center [832, 253] width 205 height 366
click at [886, 33] on button "Add to Library" at bounding box center [883, 28] width 54 height 21
click at [946, 31] on icon at bounding box center [949, 29] width 8 height 8
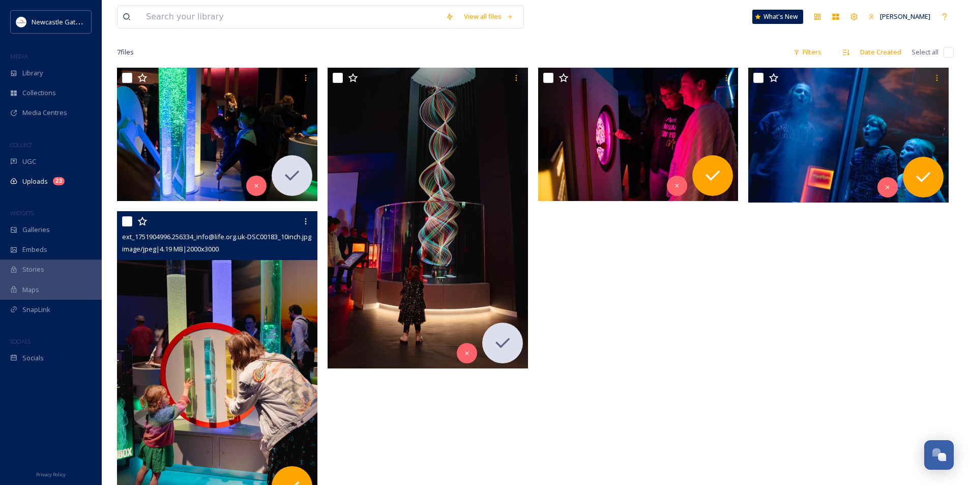
scroll to position [107, 0]
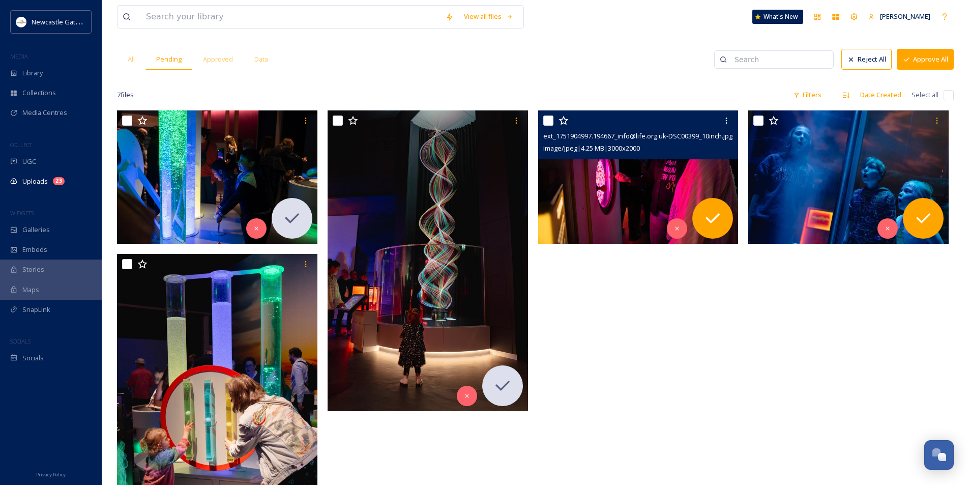
click at [602, 179] on img at bounding box center [638, 177] width 200 height 134
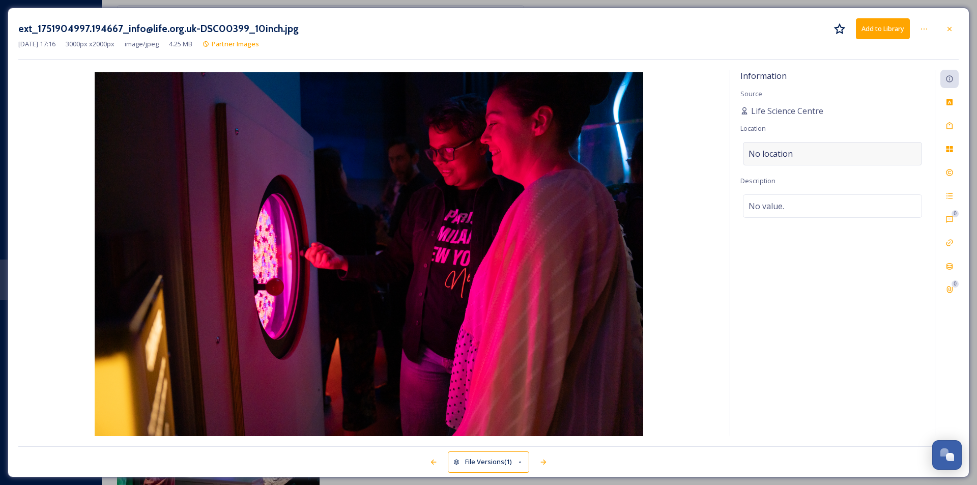
click at [778, 155] on span "No location" at bounding box center [771, 154] width 44 height 12
click at [778, 155] on input at bounding box center [832, 153] width 178 height 22
type input "life science"
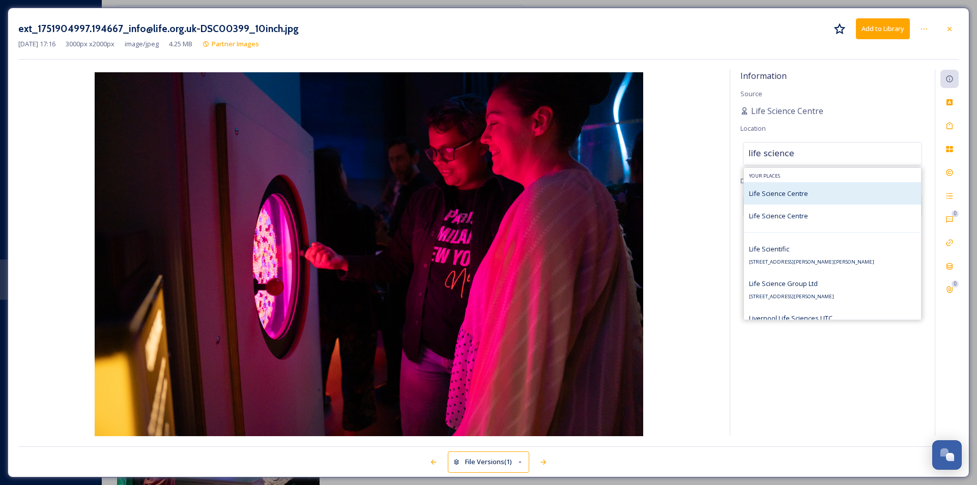
click at [795, 191] on span "Life Science Centre" at bounding box center [778, 193] width 59 height 9
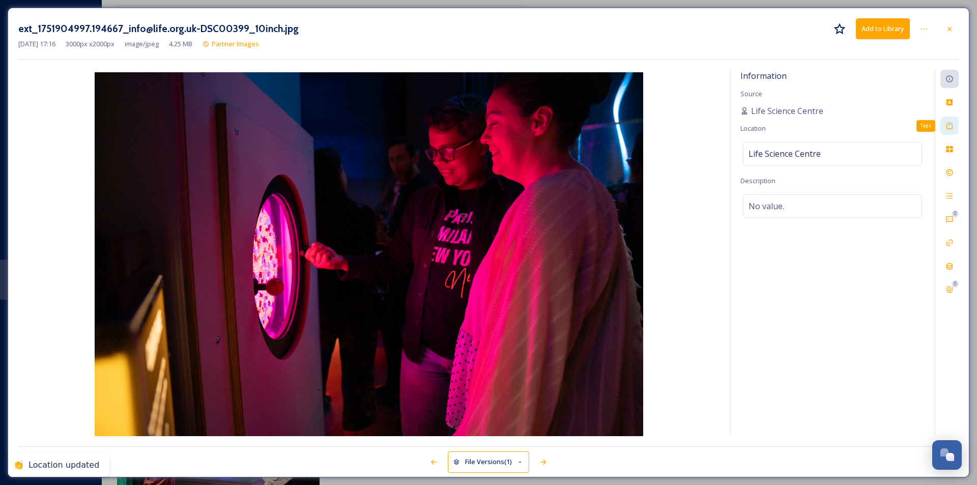
click at [950, 125] on icon at bounding box center [949, 125] width 6 height 7
click at [828, 127] on div "No tags" at bounding box center [832, 124] width 179 height 23
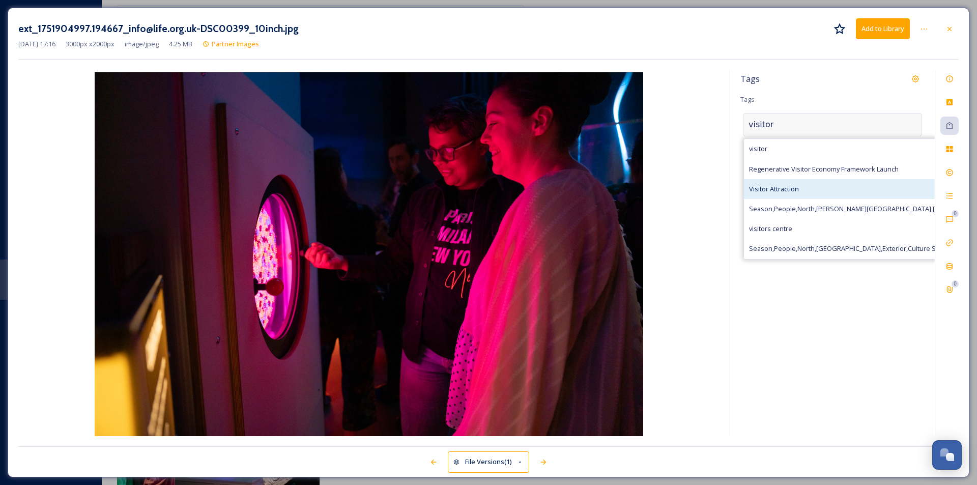
type input "visitor"
click at [795, 192] on span "Visitor Attraction" at bounding box center [774, 189] width 50 height 10
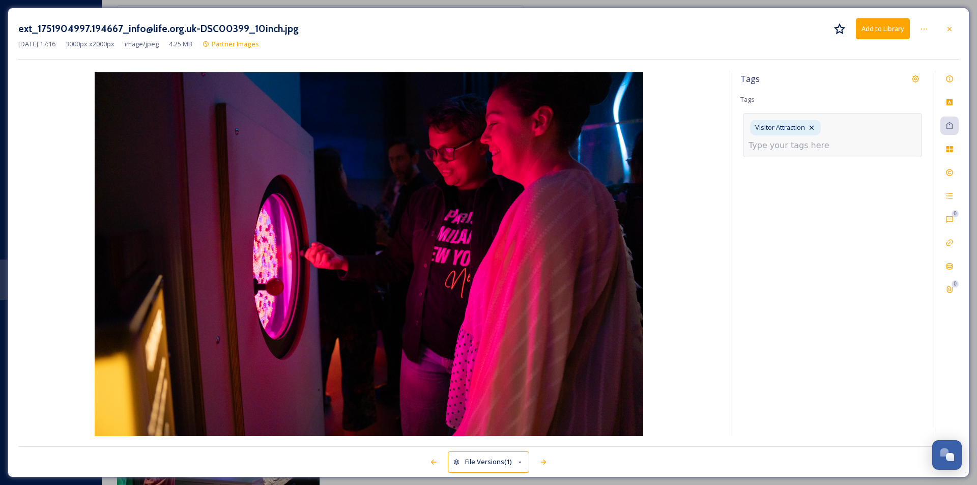
click at [850, 139] on input at bounding box center [800, 145] width 102 height 12
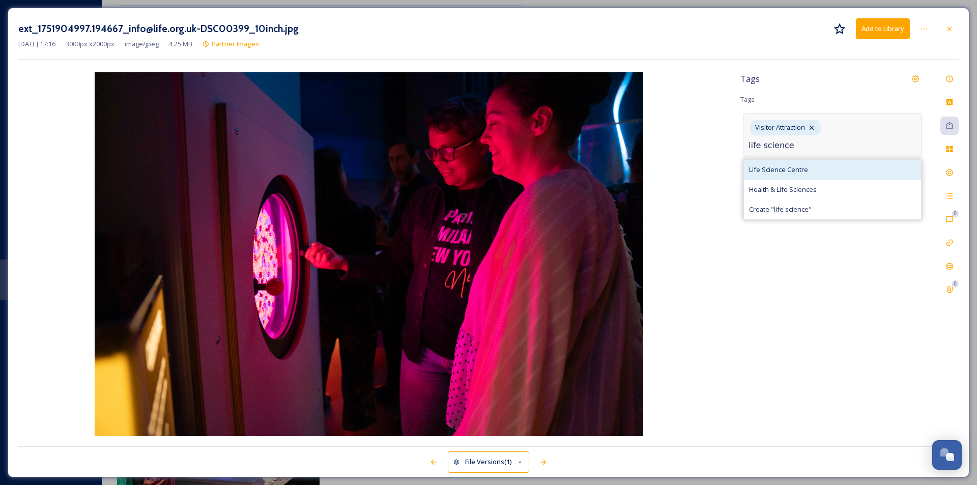
type input "life science"
click at [826, 160] on div "Life Science Centre" at bounding box center [832, 170] width 177 height 20
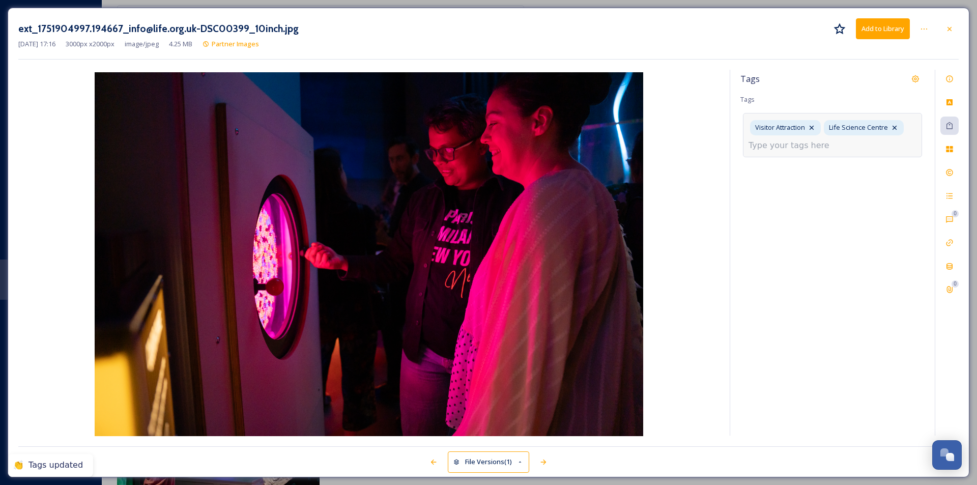
click at [827, 221] on div "Tags Tags Visitor Attraction Life Science Centre" at bounding box center [832, 253] width 205 height 366
click at [887, 30] on button "Add to Library" at bounding box center [883, 28] width 54 height 21
click at [949, 28] on icon at bounding box center [949, 28] width 4 height 4
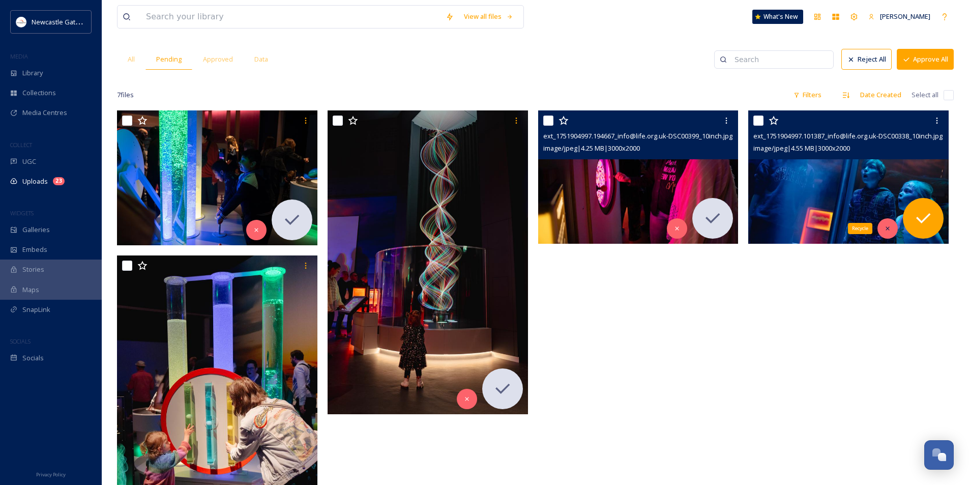
click at [889, 233] on div "Recycle" at bounding box center [888, 228] width 20 height 20
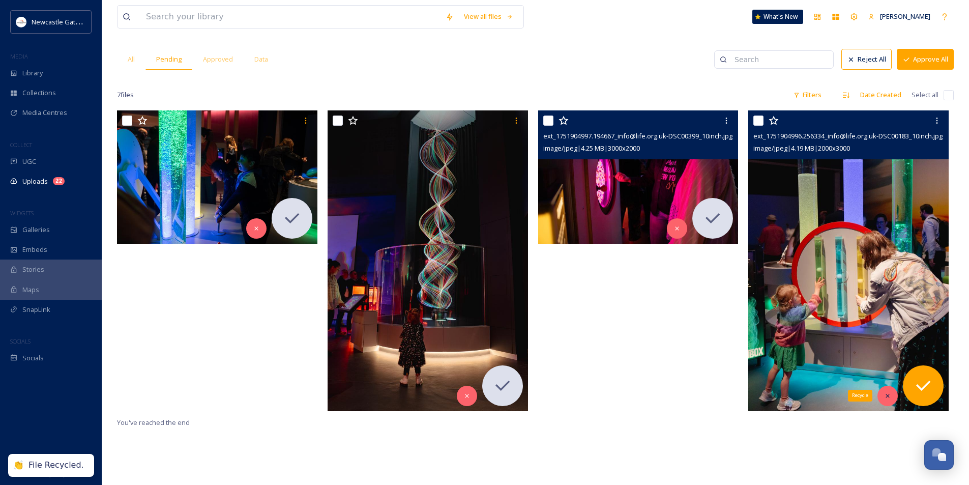
click at [888, 397] on icon at bounding box center [887, 395] width 7 height 7
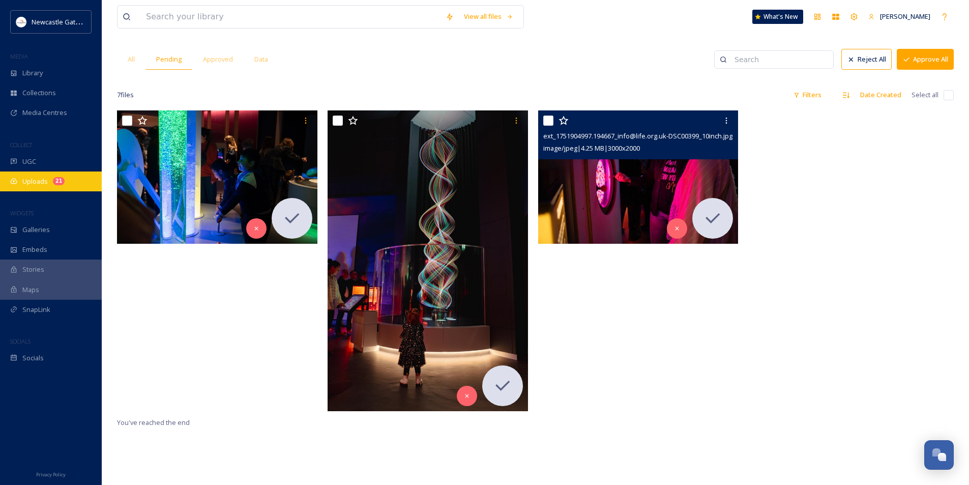
click at [54, 181] on div "21" at bounding box center [59, 181] width 12 height 8
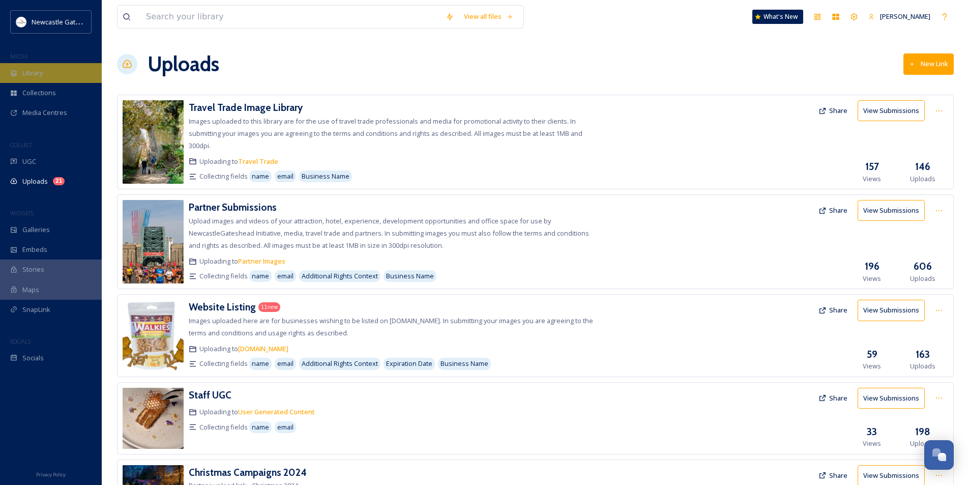
click at [25, 72] on span "Library" at bounding box center [32, 73] width 20 height 10
